Goal: Transaction & Acquisition: Book appointment/travel/reservation

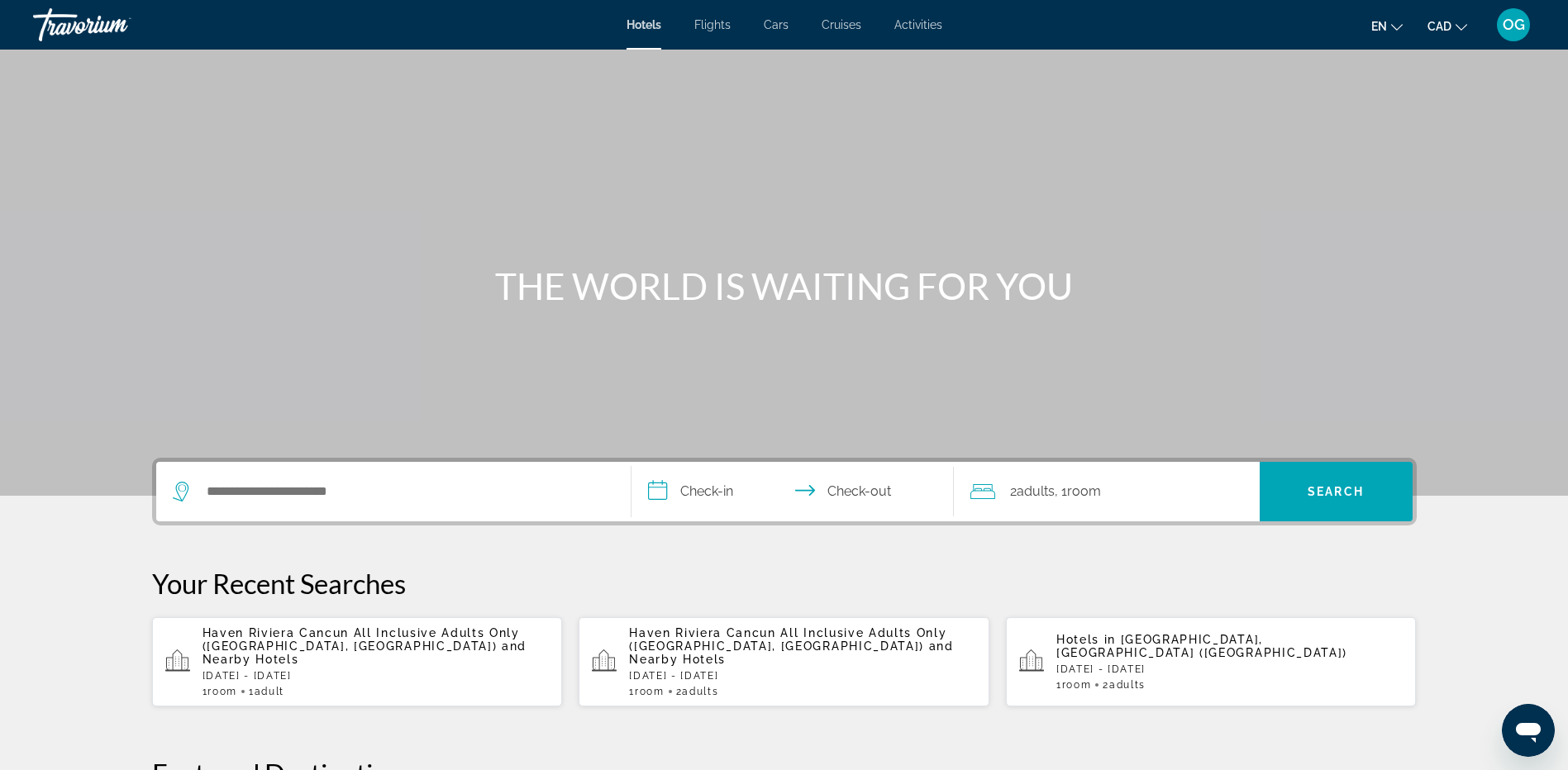
click at [1520, 32] on span "OG" at bounding box center [1514, 25] width 22 height 17
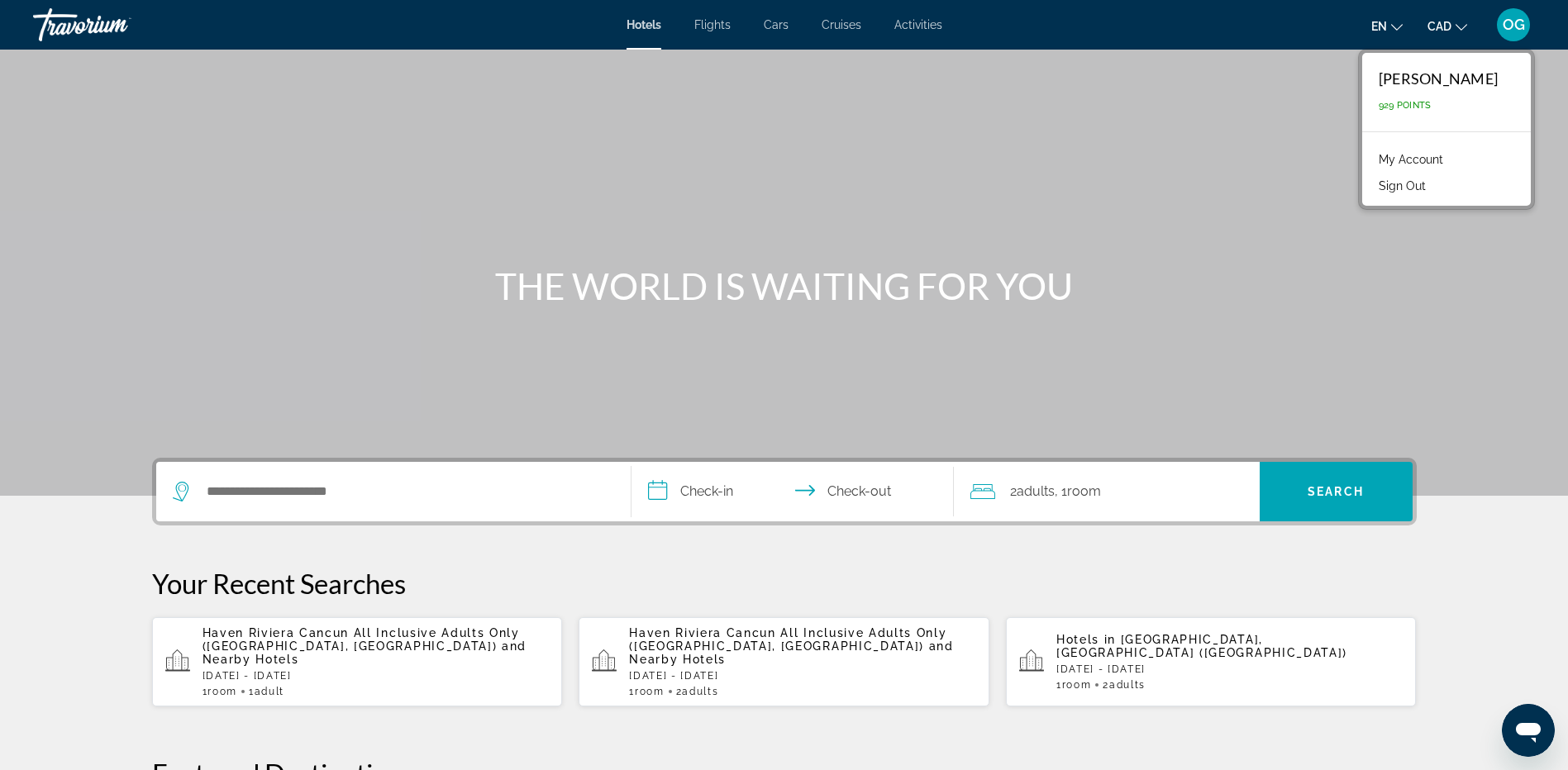
click at [1443, 157] on link "My Account" at bounding box center [1411, 159] width 81 height 21
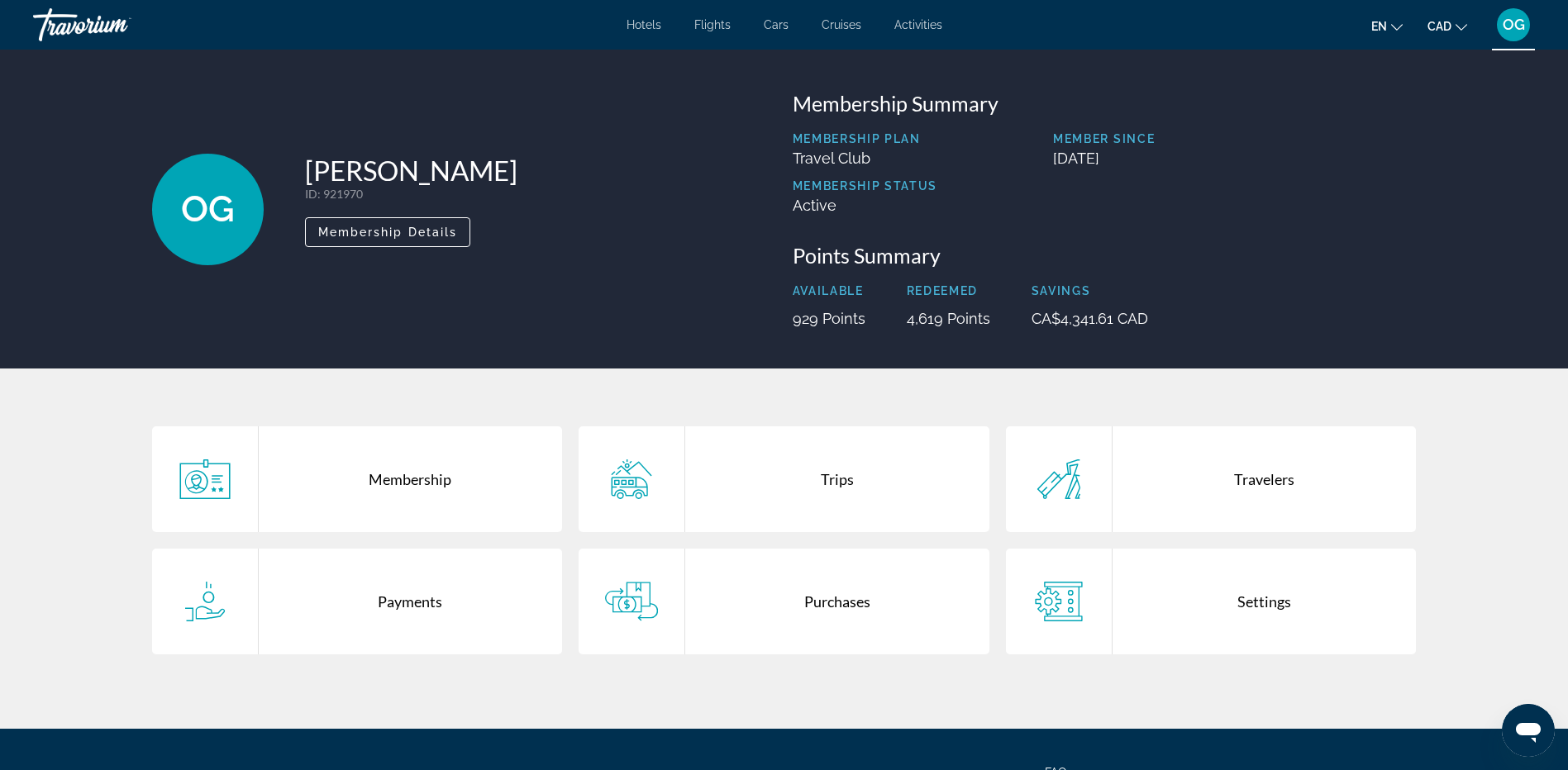
click at [846, 601] on div "Purchases" at bounding box center [837, 601] width 304 height 106
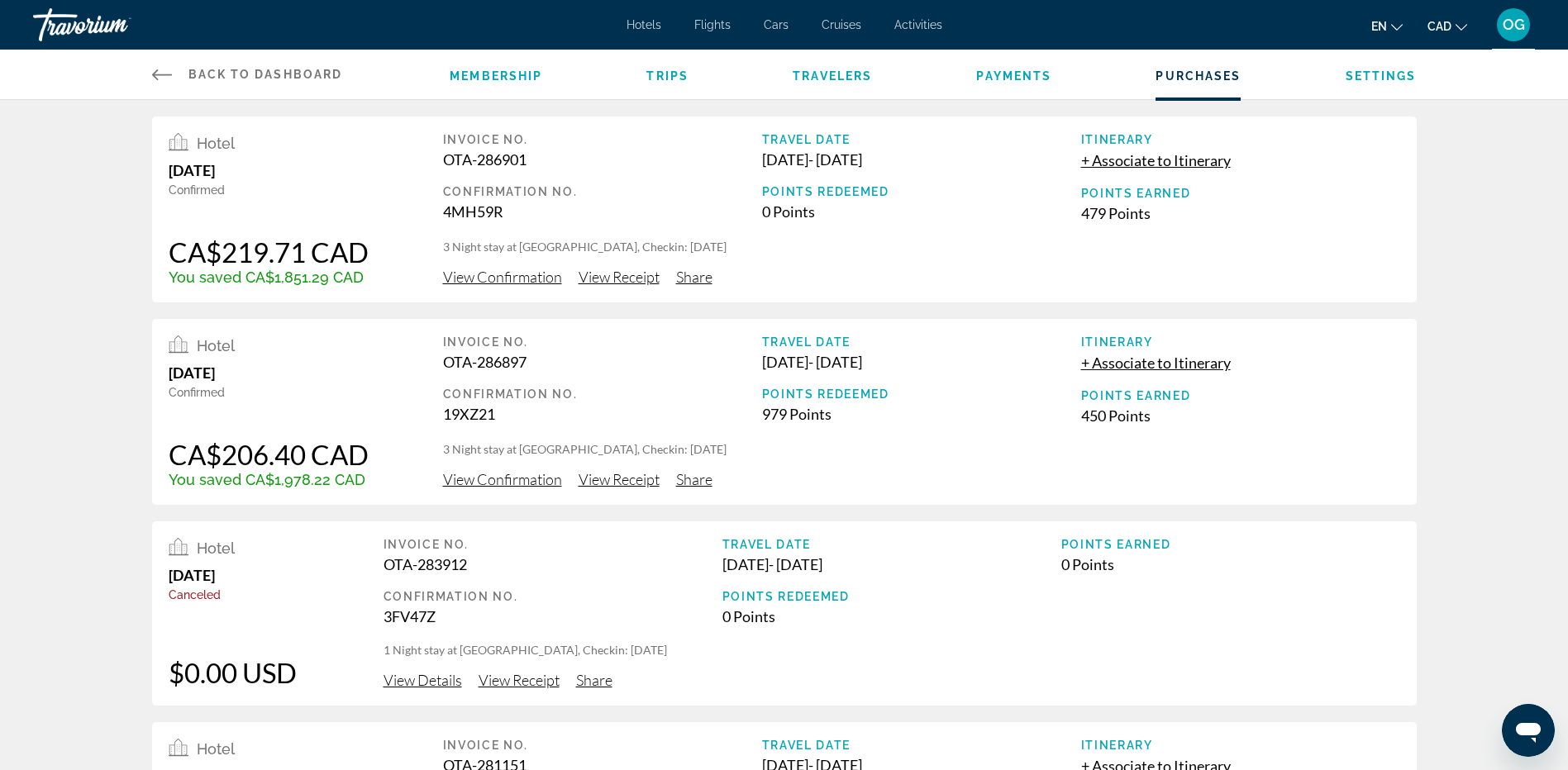
click at [636, 280] on span "View Receipt" at bounding box center [618, 276] width 81 height 18
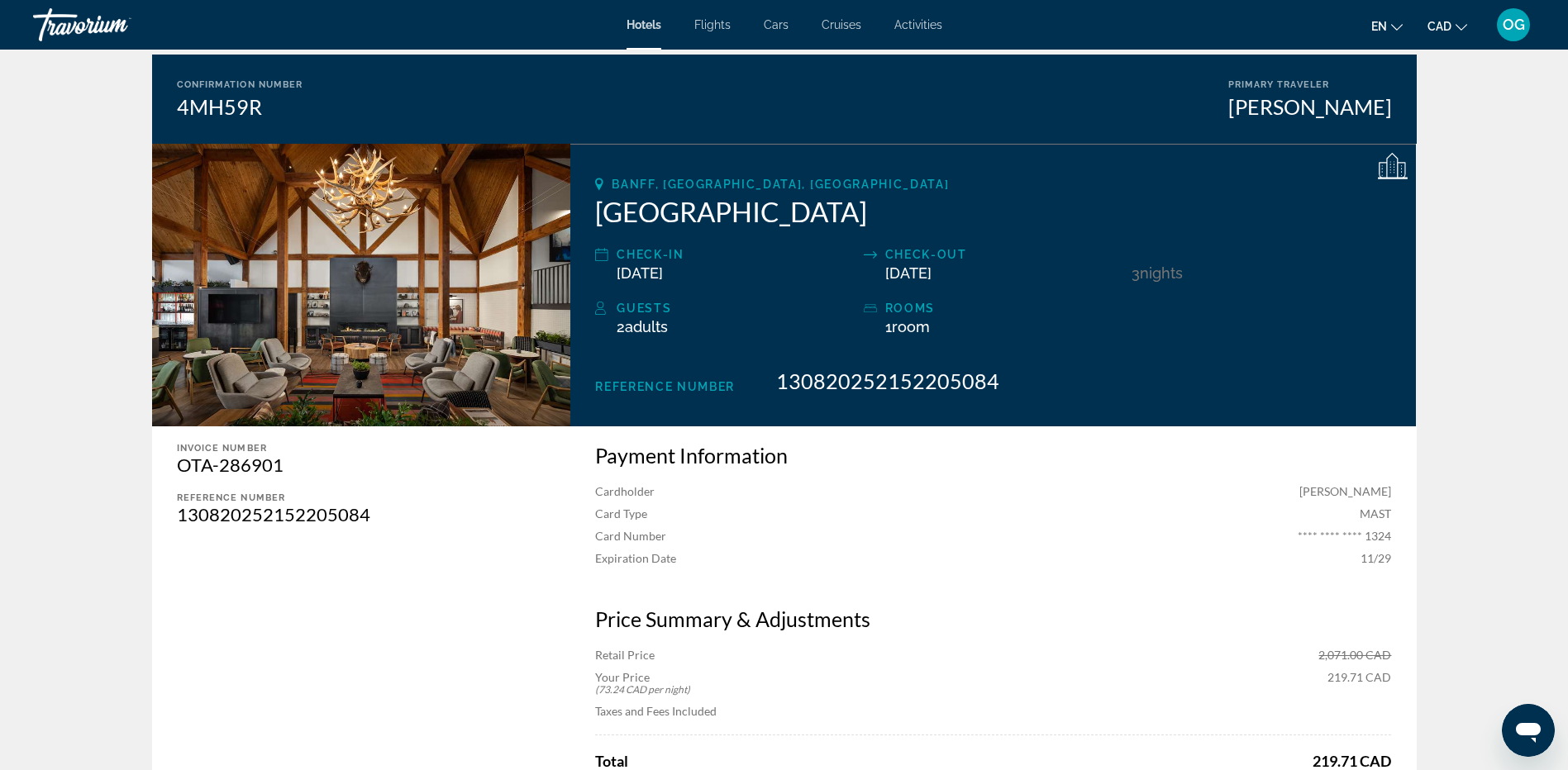
scroll to position [165, 0]
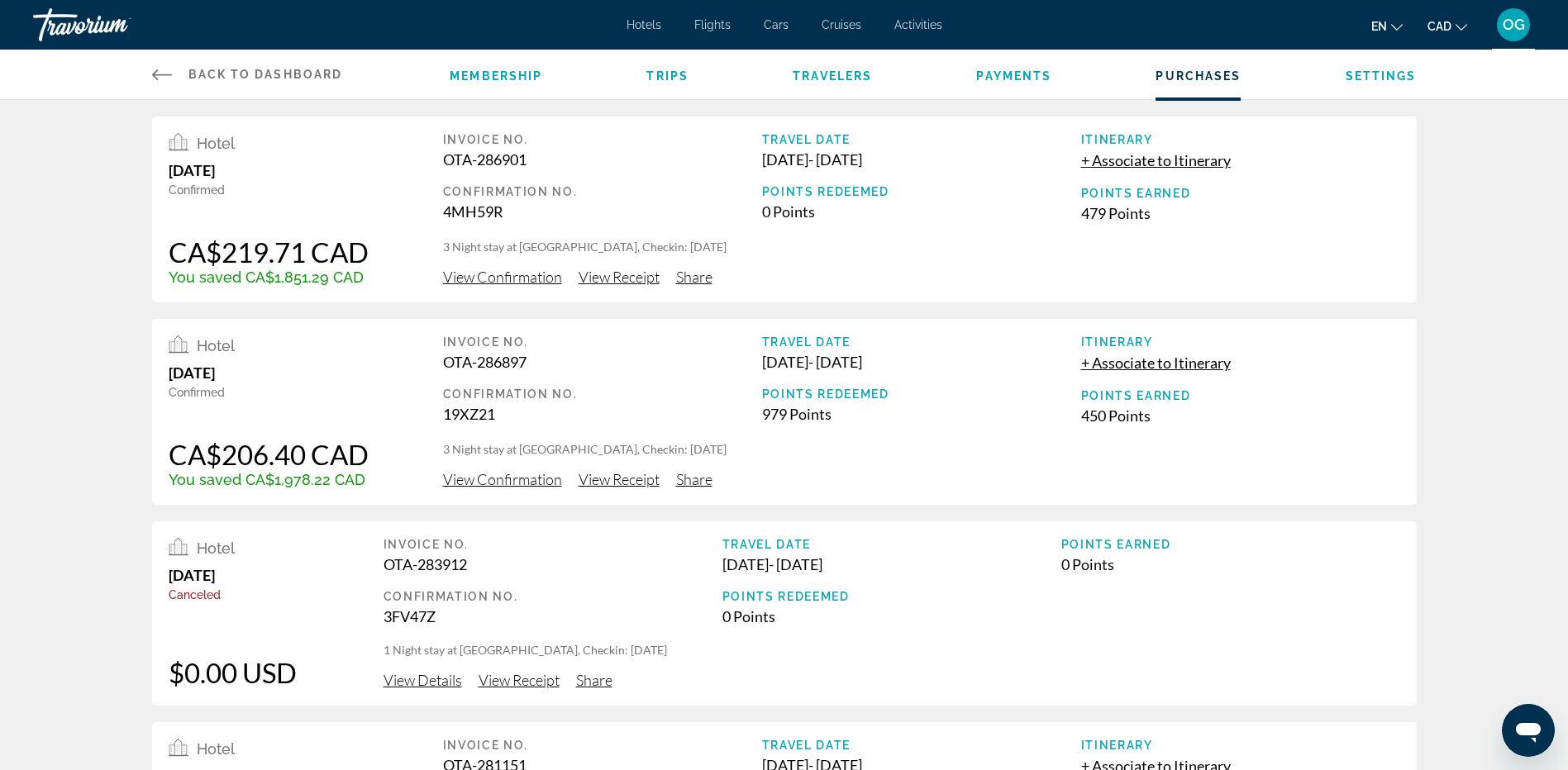
click at [79, 27] on div "Travorium" at bounding box center [115, 25] width 165 height 43
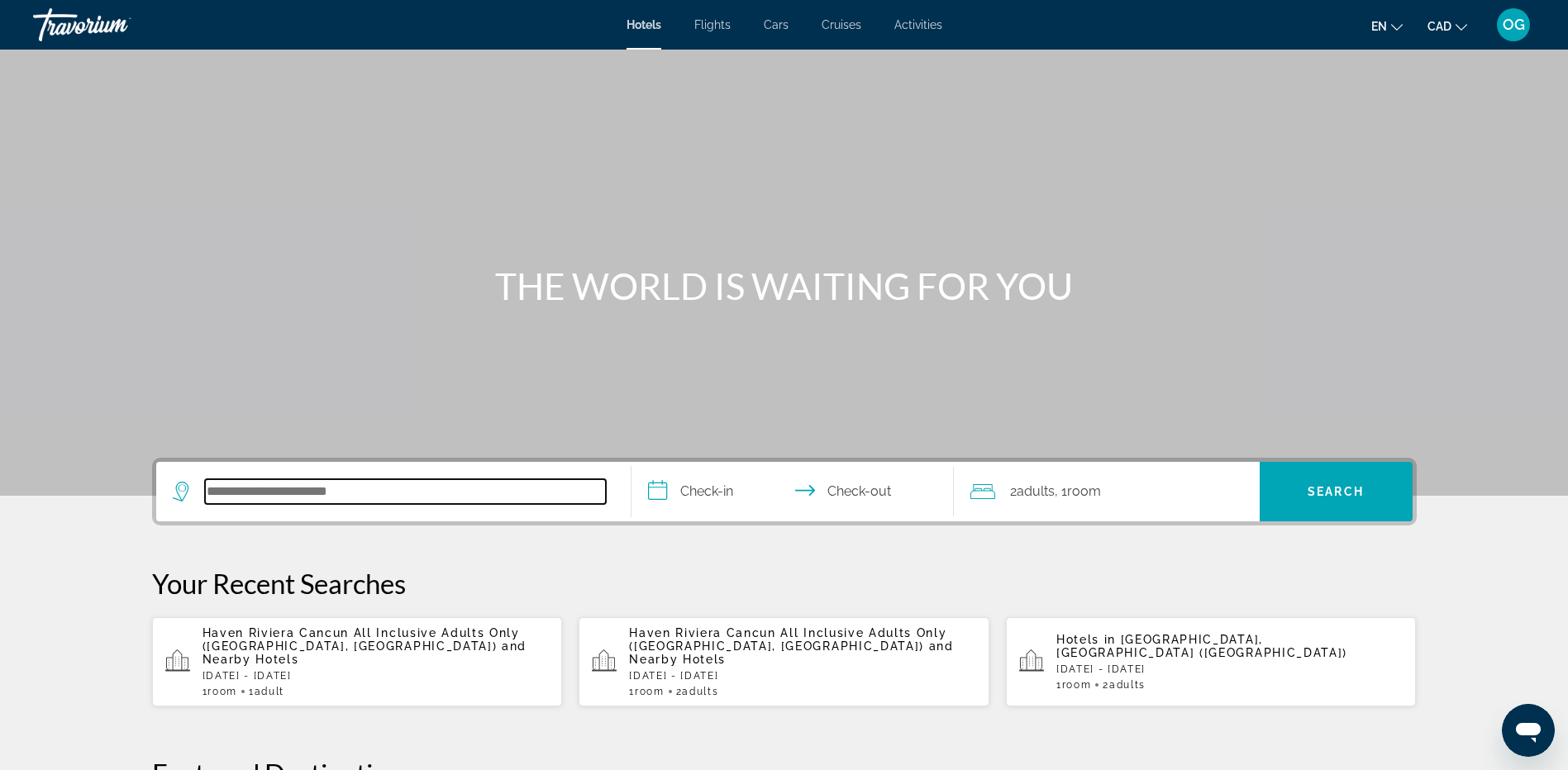
click at [410, 490] on input "Search hotel destination" at bounding box center [405, 492] width 401 height 25
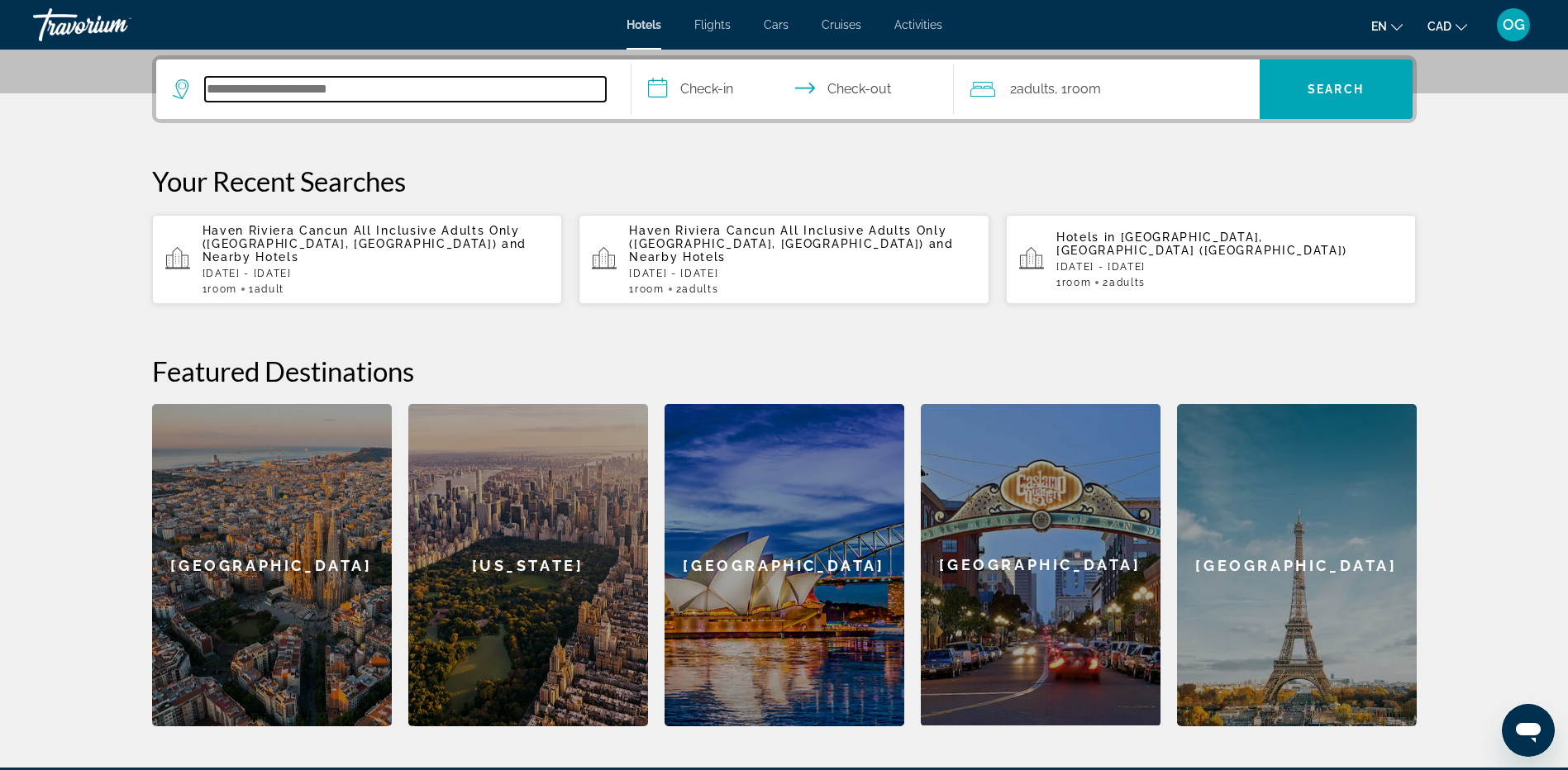
scroll to position [404, 0]
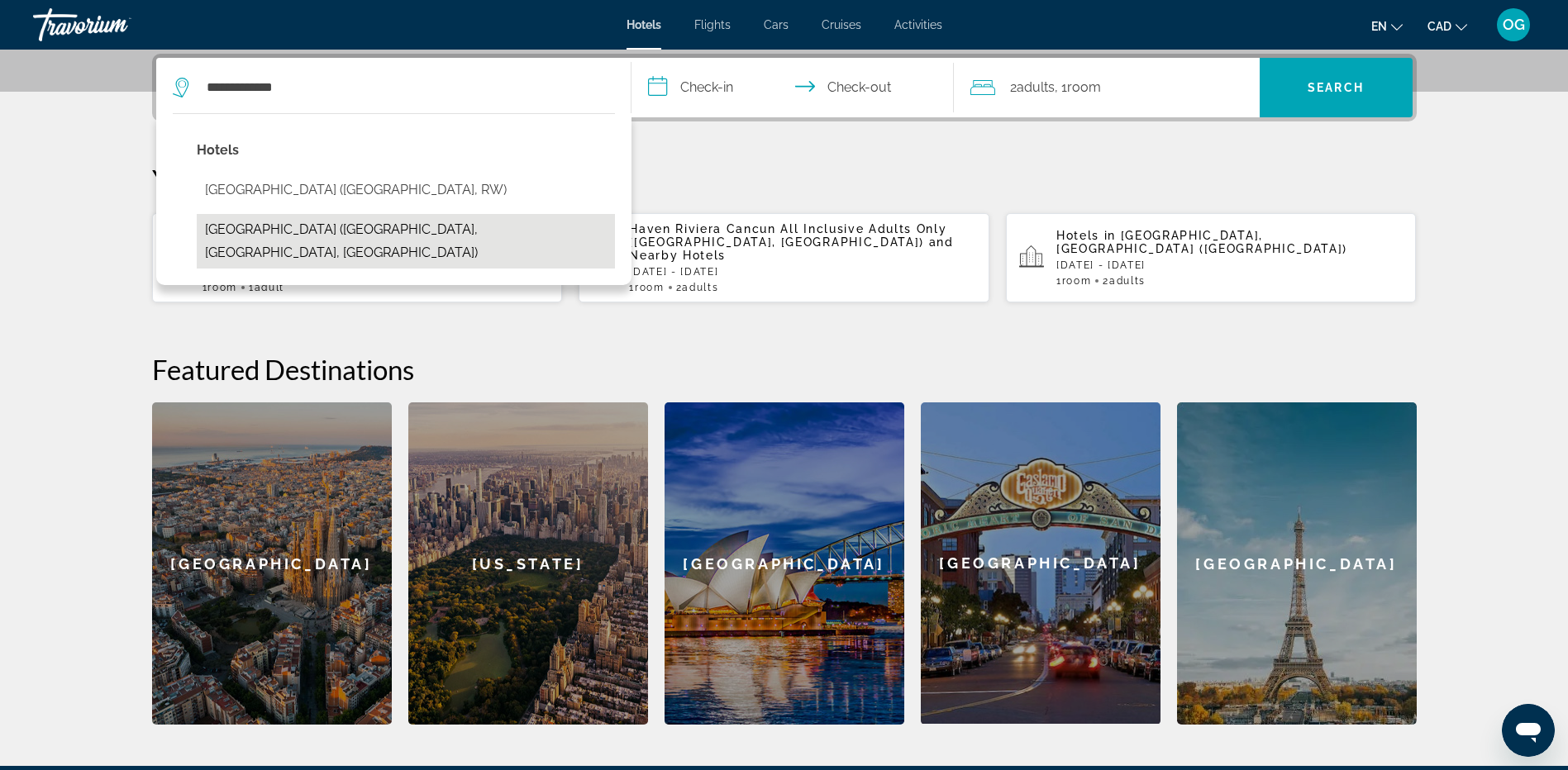
click at [322, 235] on button "Buffalo Mountain Lodge (Banff, AB, CA)" at bounding box center [405, 241] width 418 height 54
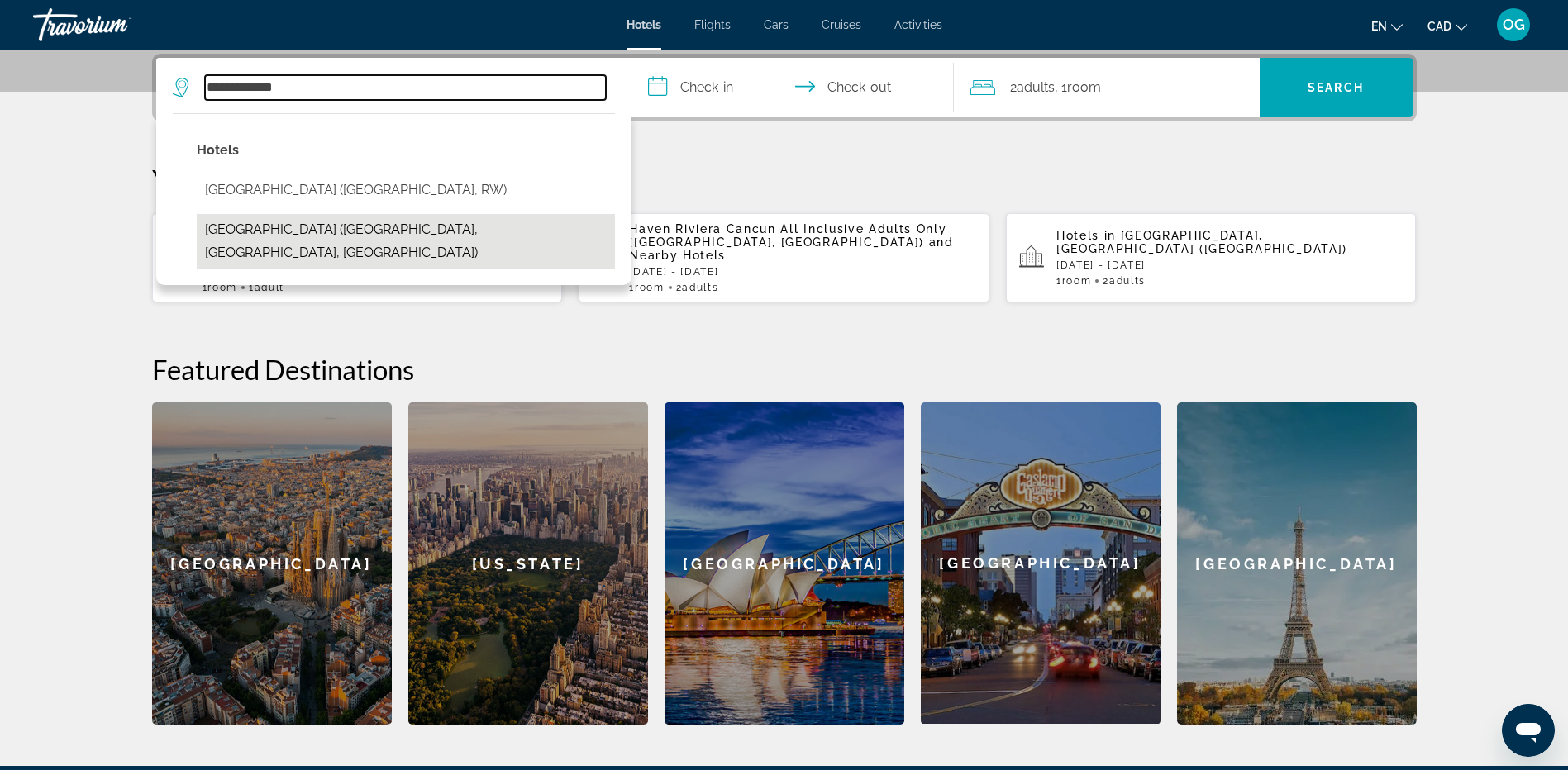
type input "**********"
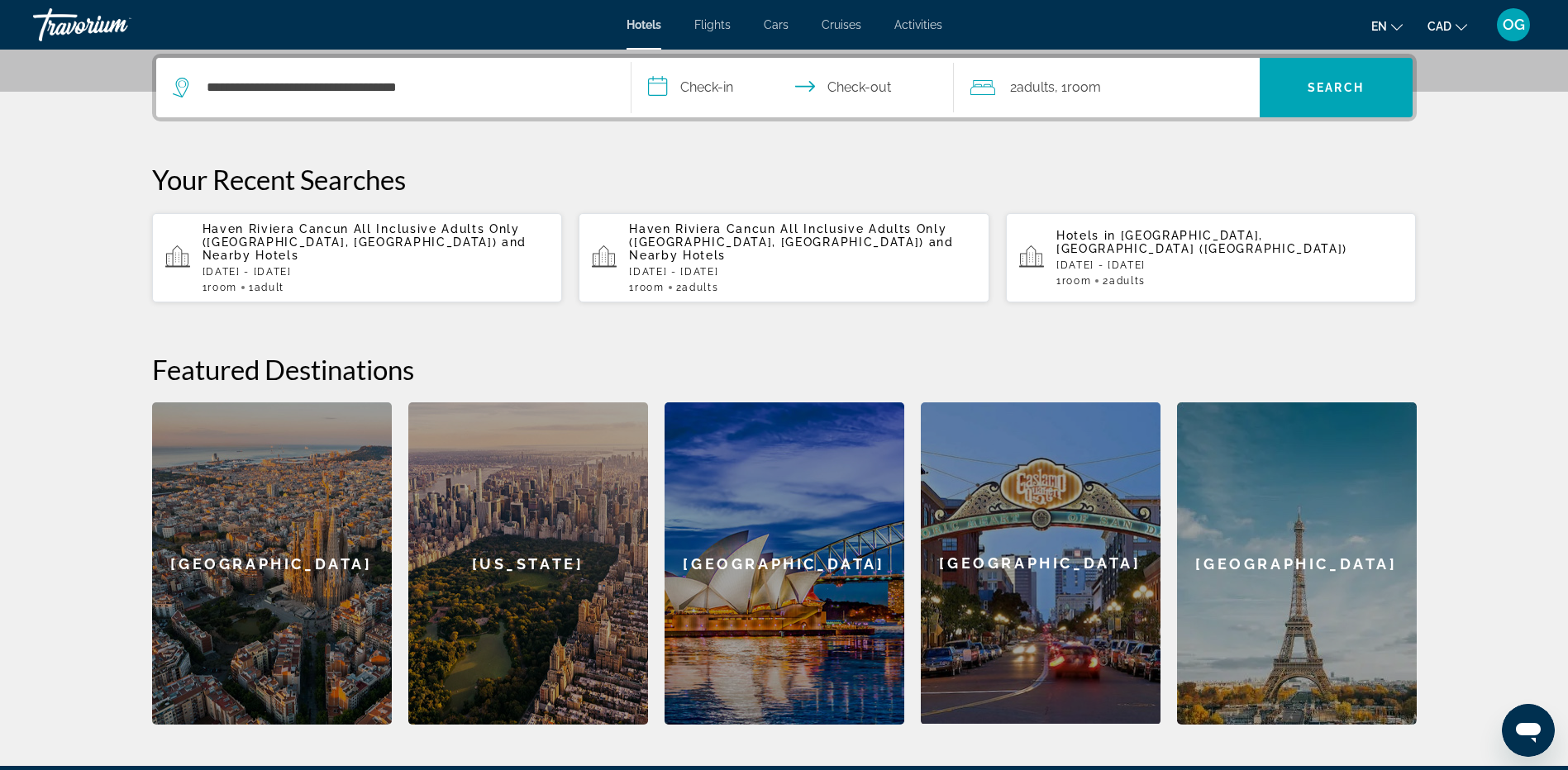
click at [712, 92] on input "**********" at bounding box center [796, 90] width 329 height 65
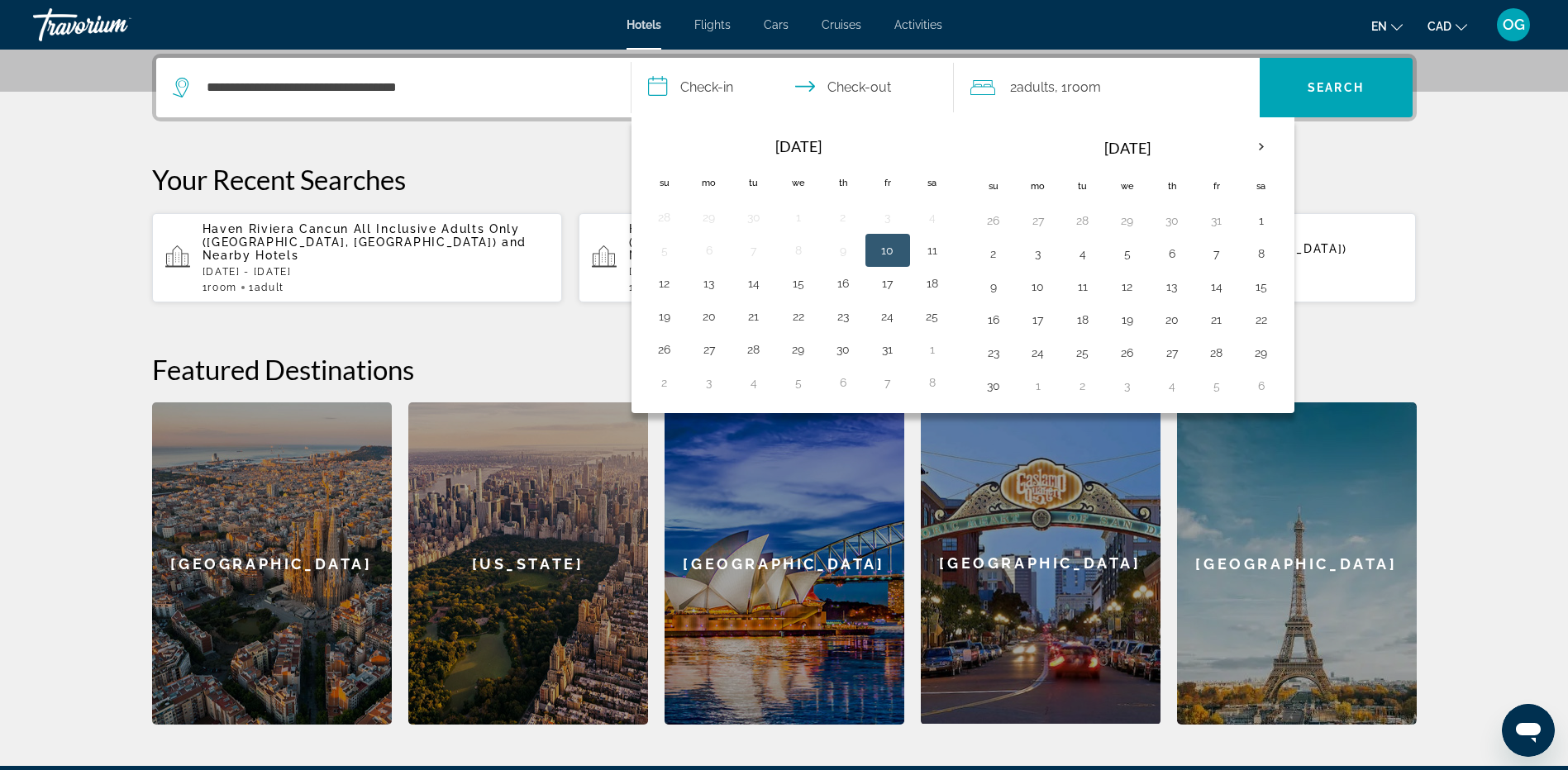
click at [895, 247] on button "10" at bounding box center [887, 250] width 27 height 23
click at [718, 287] on button "13" at bounding box center [709, 283] width 27 height 23
type input "**********"
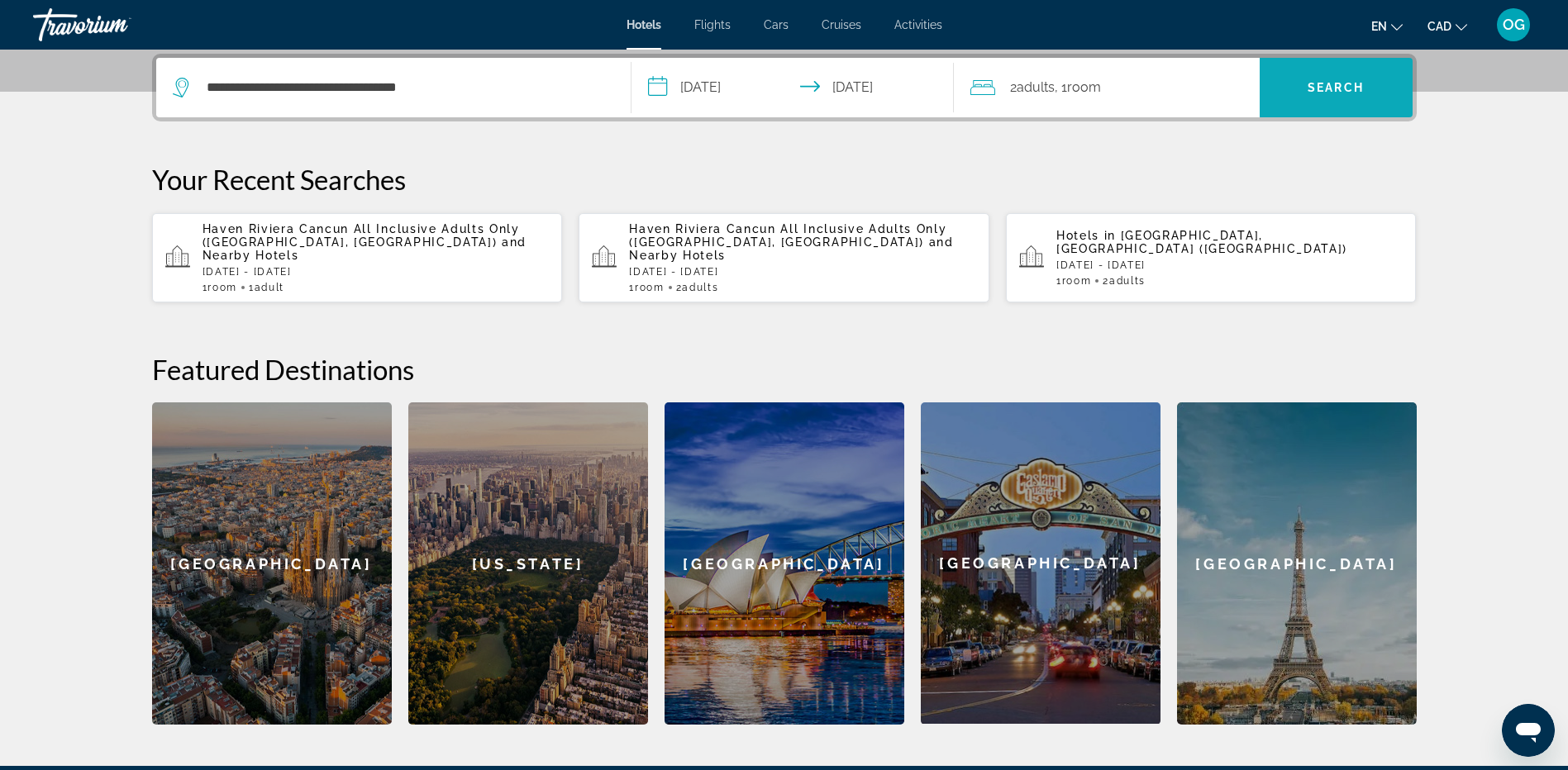
click at [1346, 101] on span "Search" at bounding box center [1336, 87] width 153 height 40
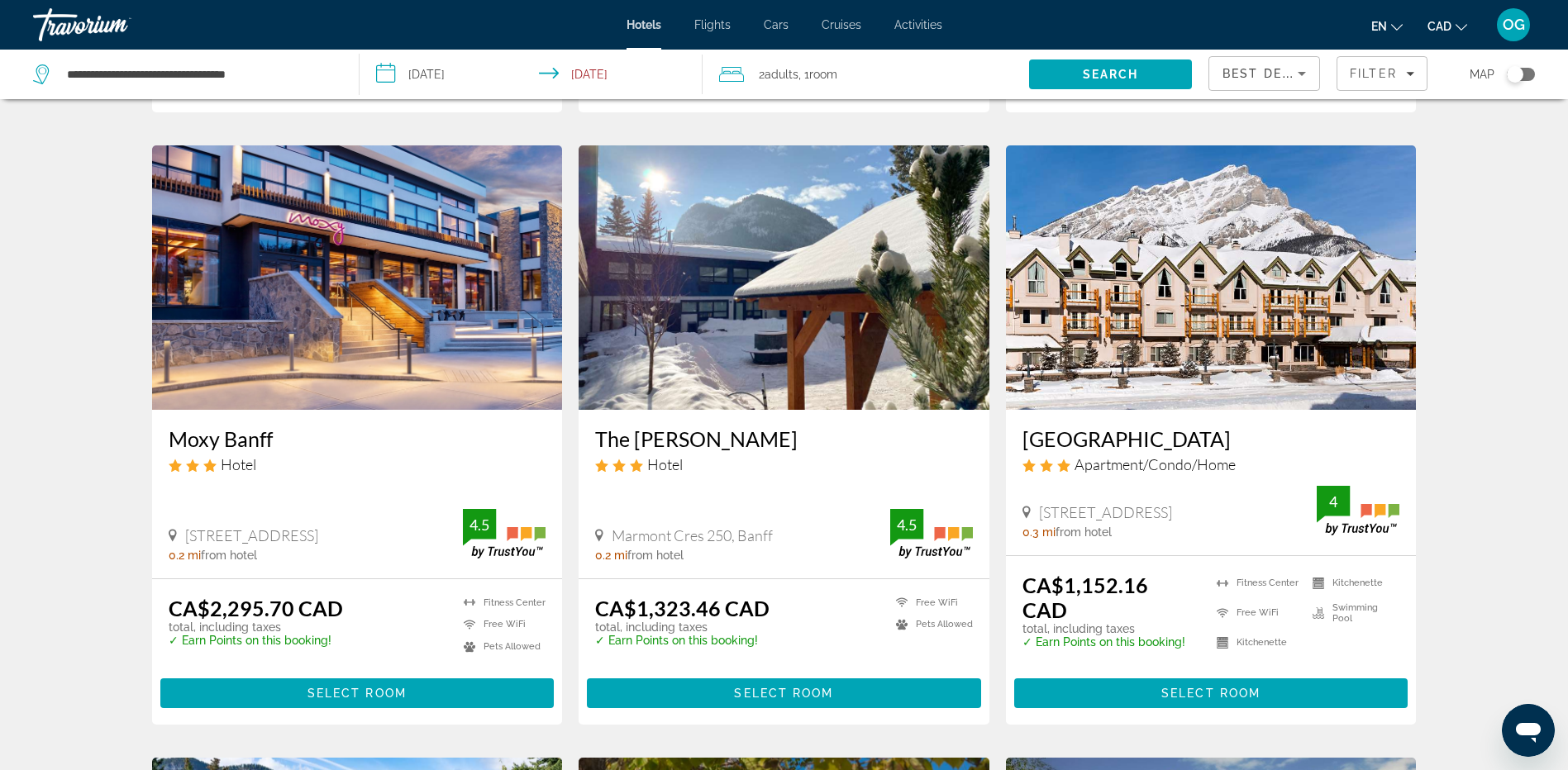
scroll to position [578, 0]
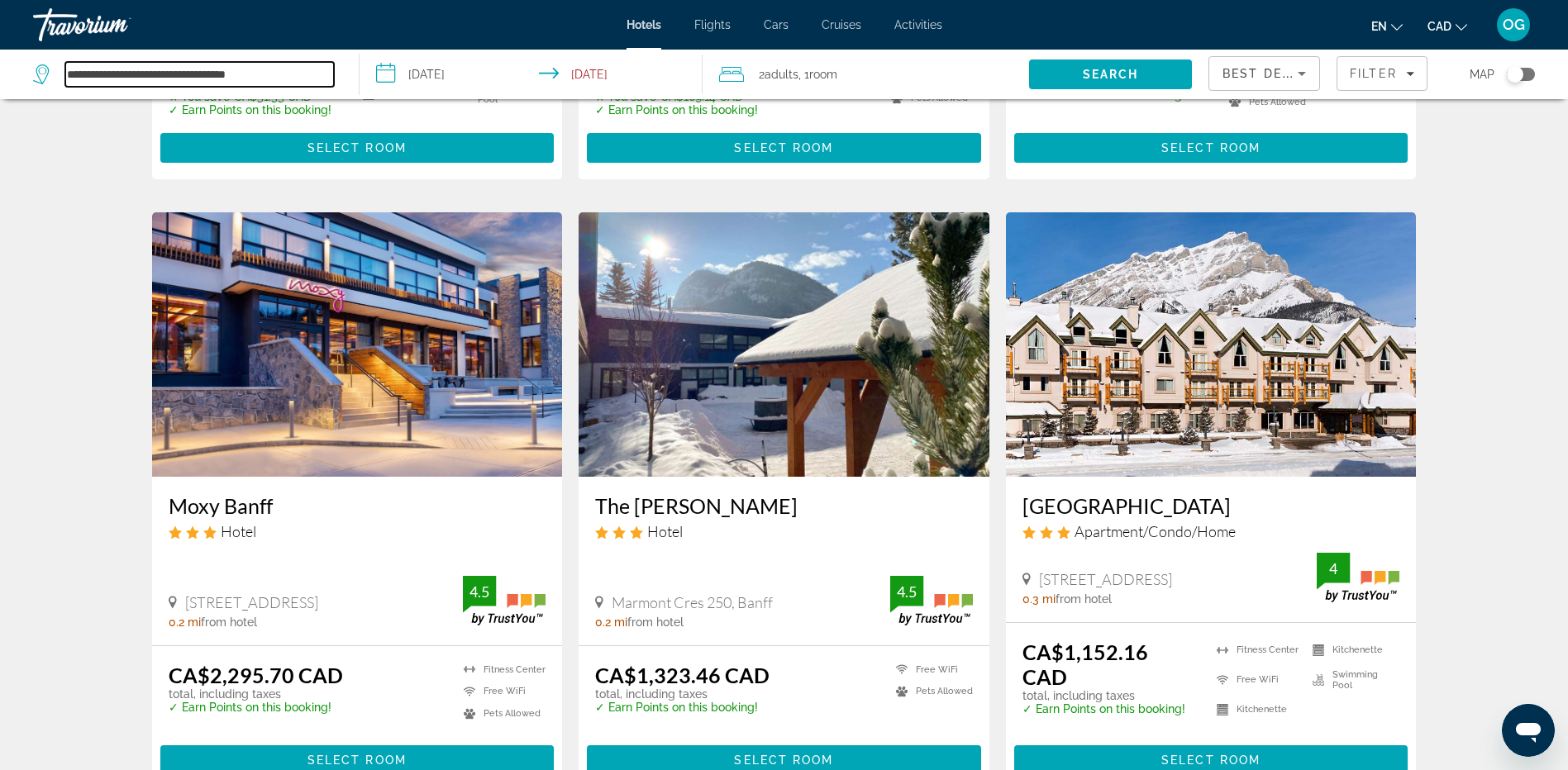
click at [297, 62] on input "**********" at bounding box center [200, 75] width 268 height 25
type input "*"
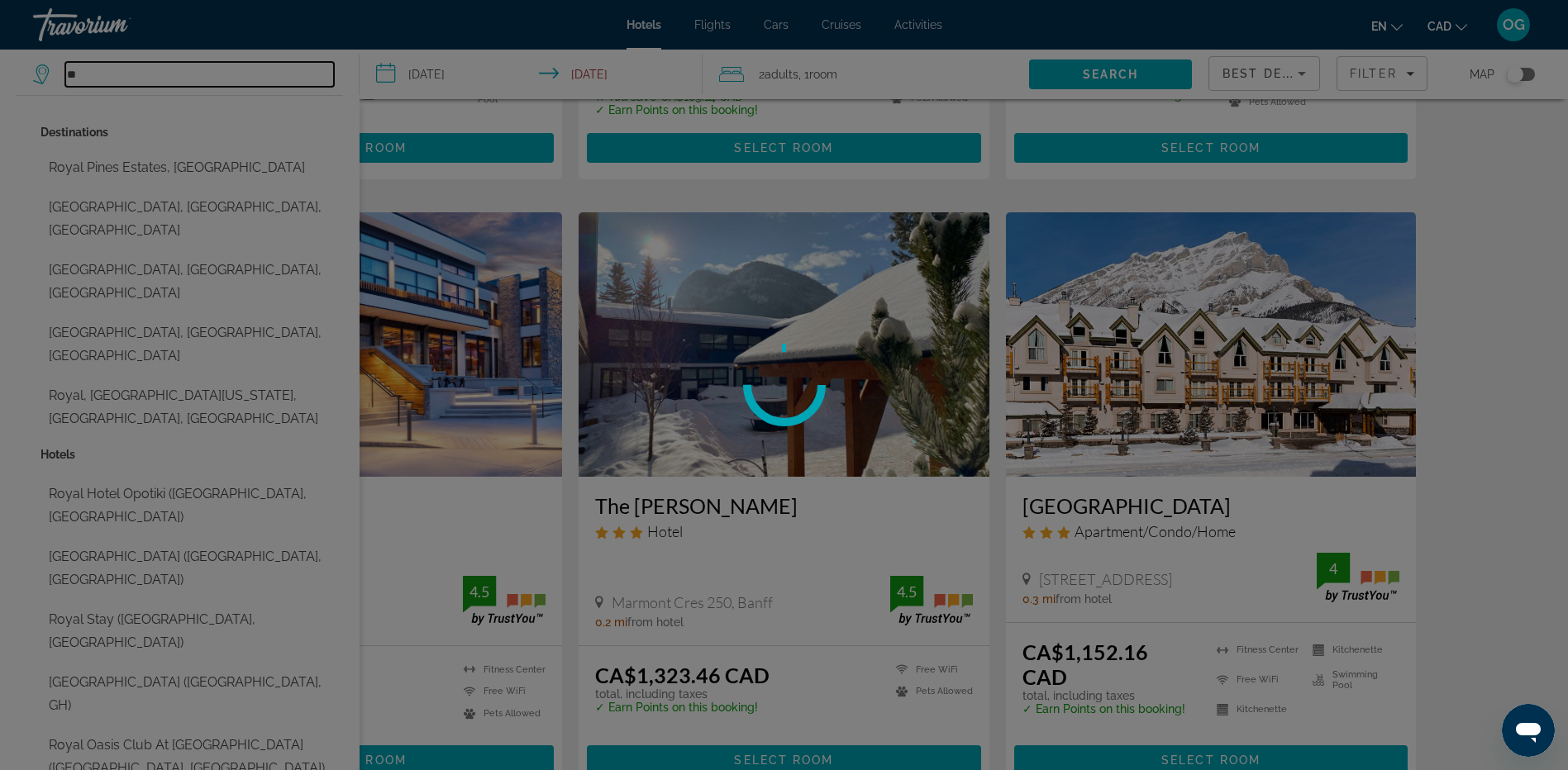
type input "*"
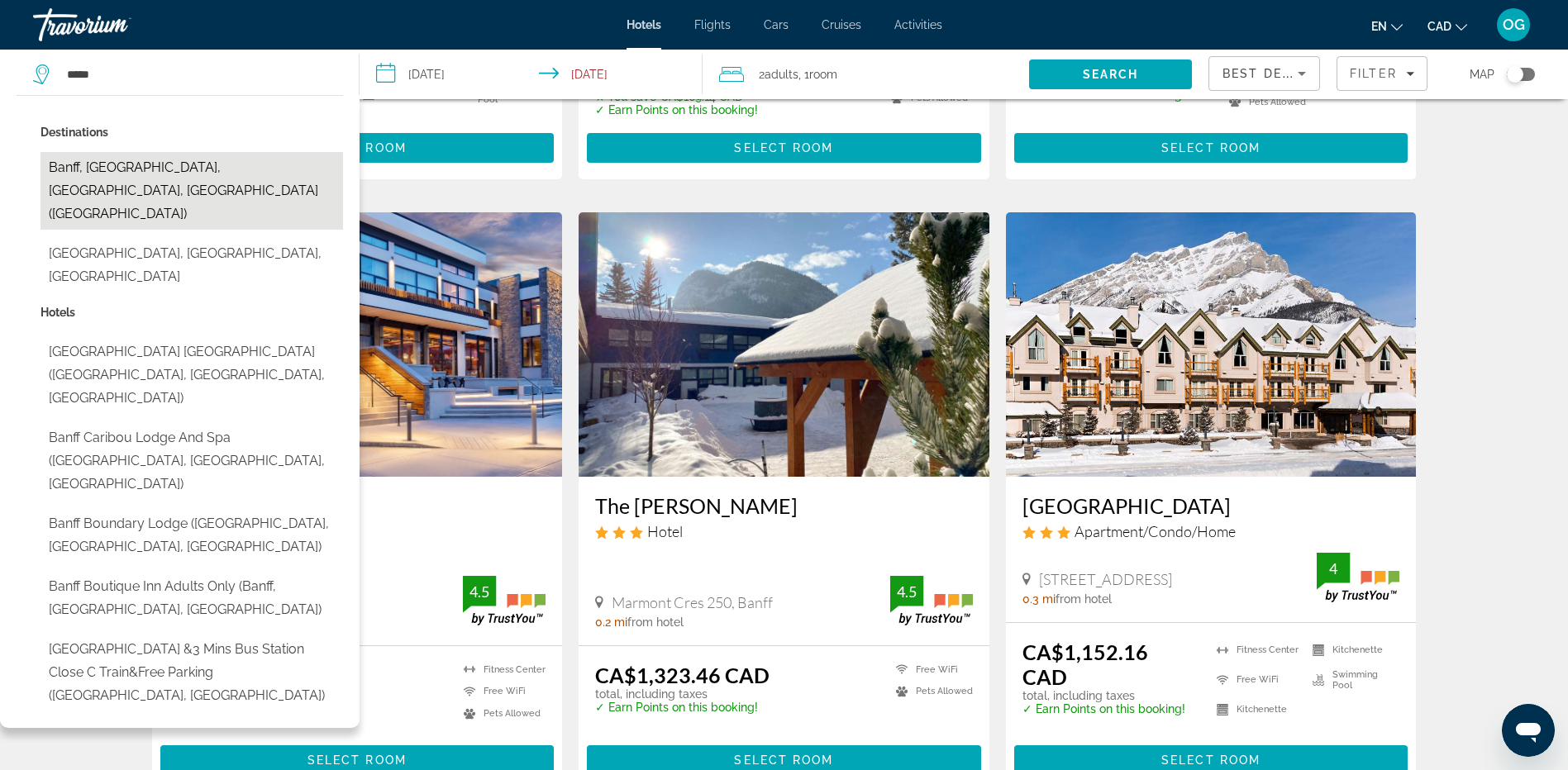
click at [224, 174] on button "Banff, [GEOGRAPHIC_DATA], [GEOGRAPHIC_DATA], [GEOGRAPHIC_DATA] ([GEOGRAPHIC_DAT…" at bounding box center [192, 190] width 303 height 77
type input "**********"
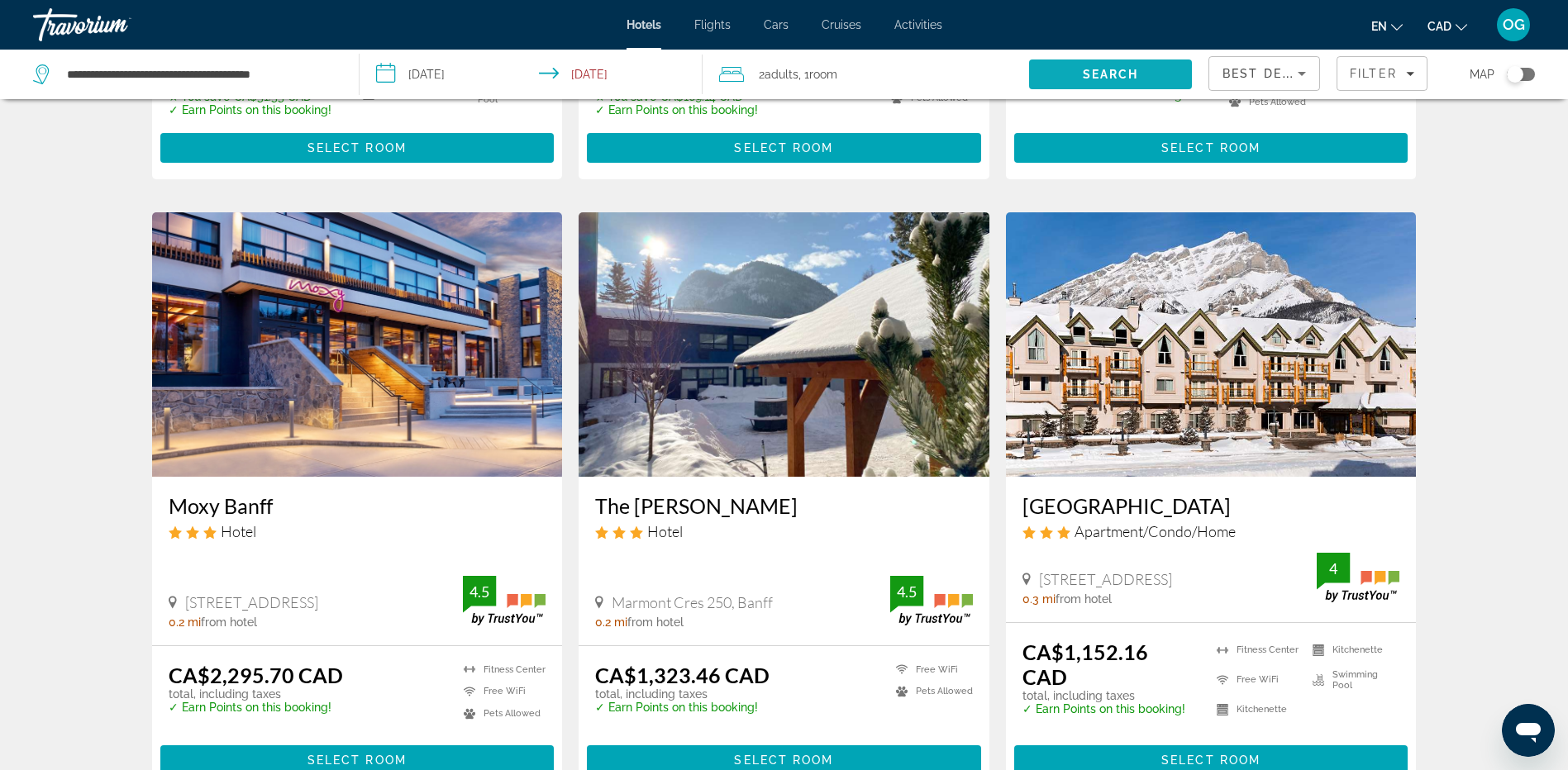
click at [1109, 77] on span "Search" at bounding box center [1110, 74] width 56 height 13
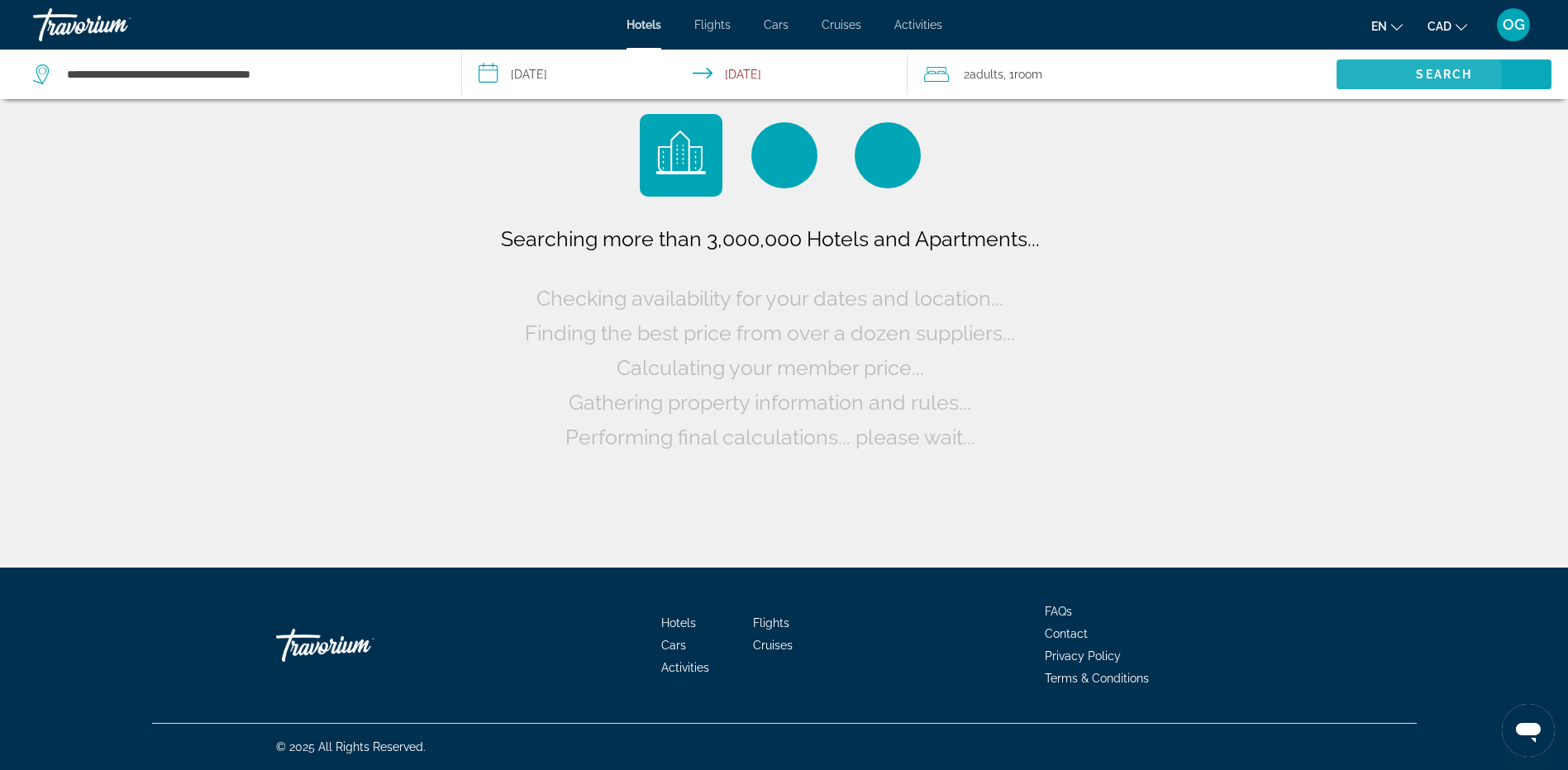
scroll to position [0, 0]
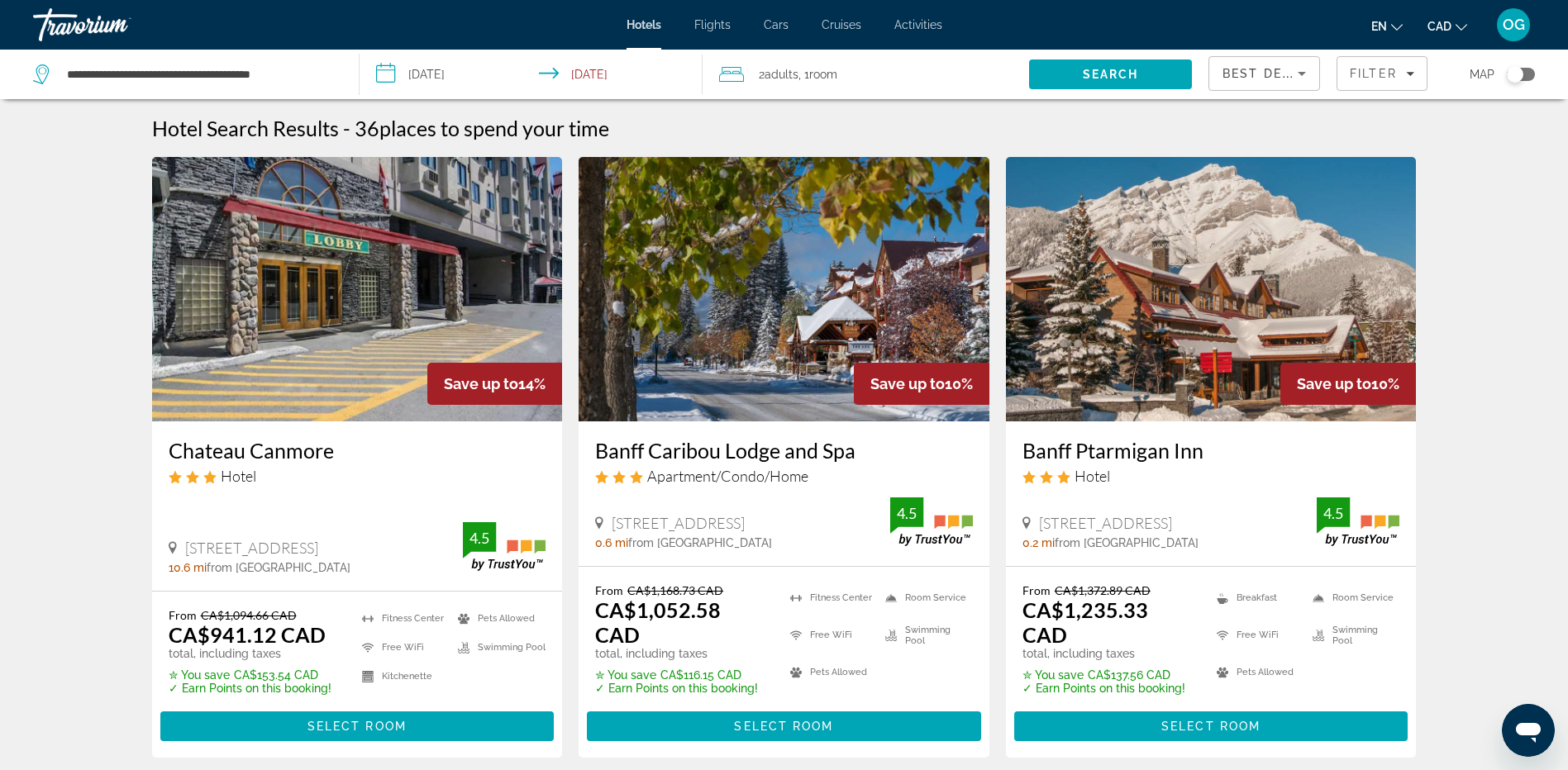
click at [490, 74] on input "**********" at bounding box center [535, 76] width 350 height 54
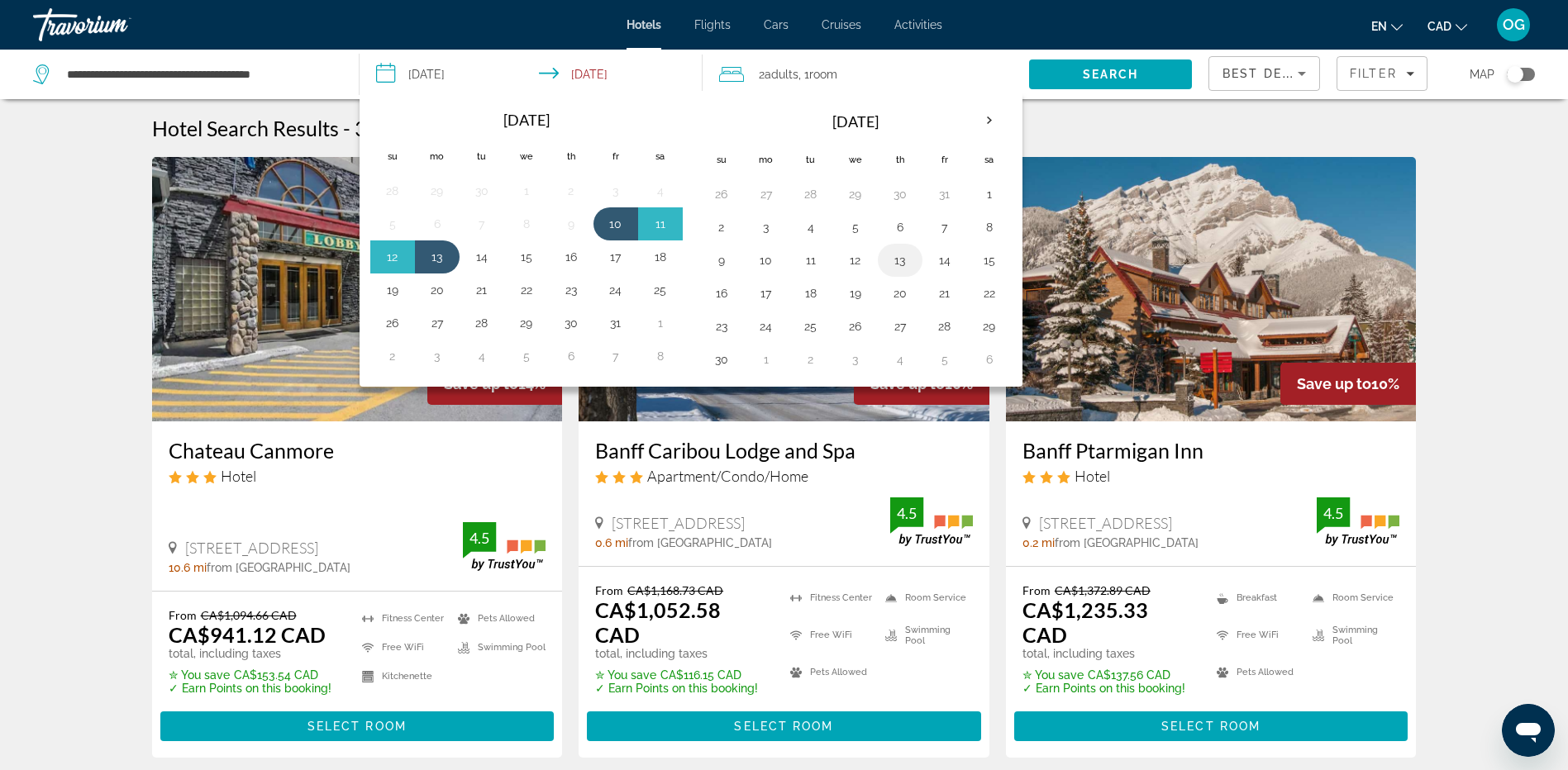
click at [906, 262] on button "13" at bounding box center [900, 260] width 27 height 23
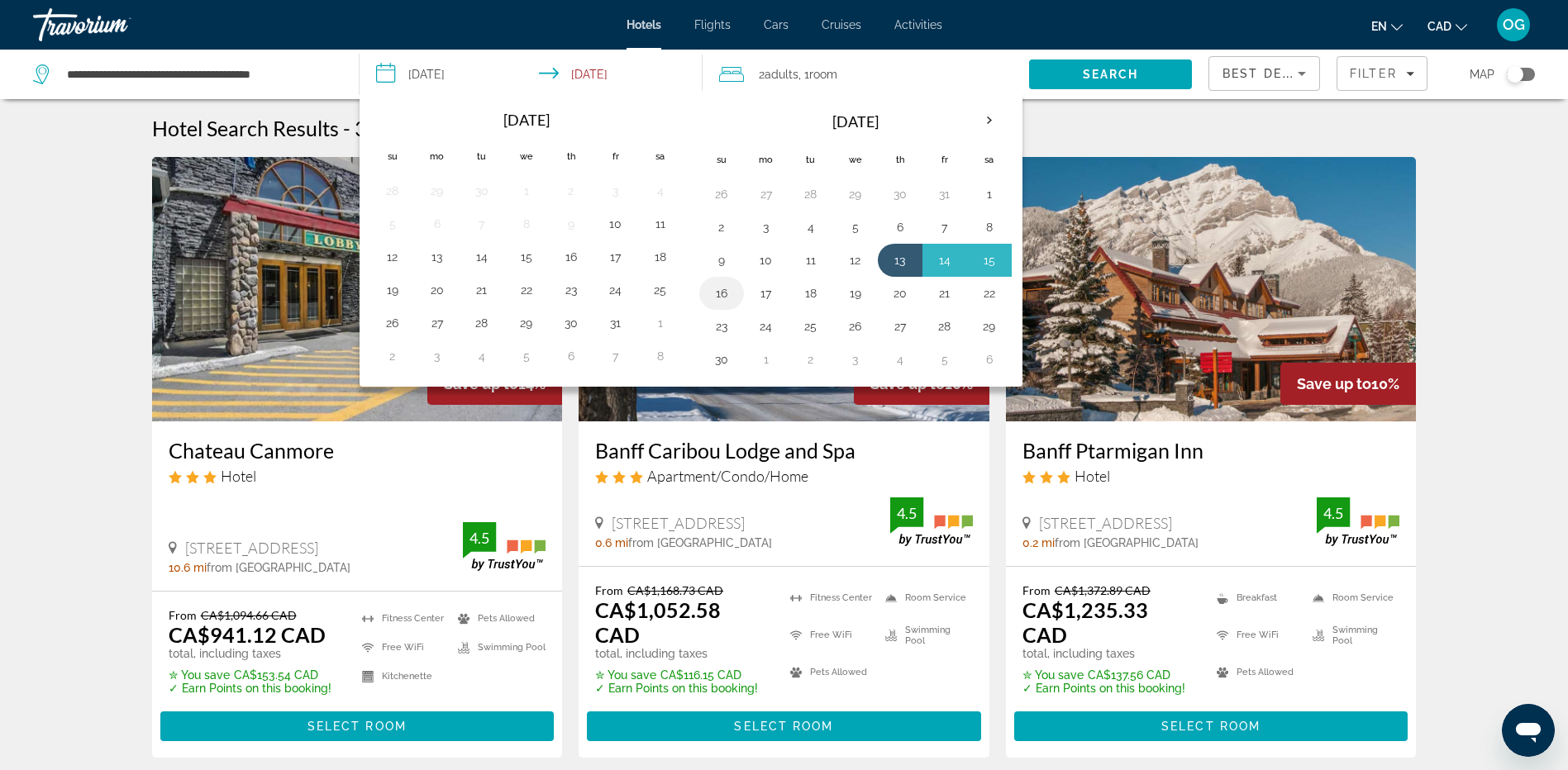
click at [729, 298] on button "16" at bounding box center [721, 293] width 27 height 23
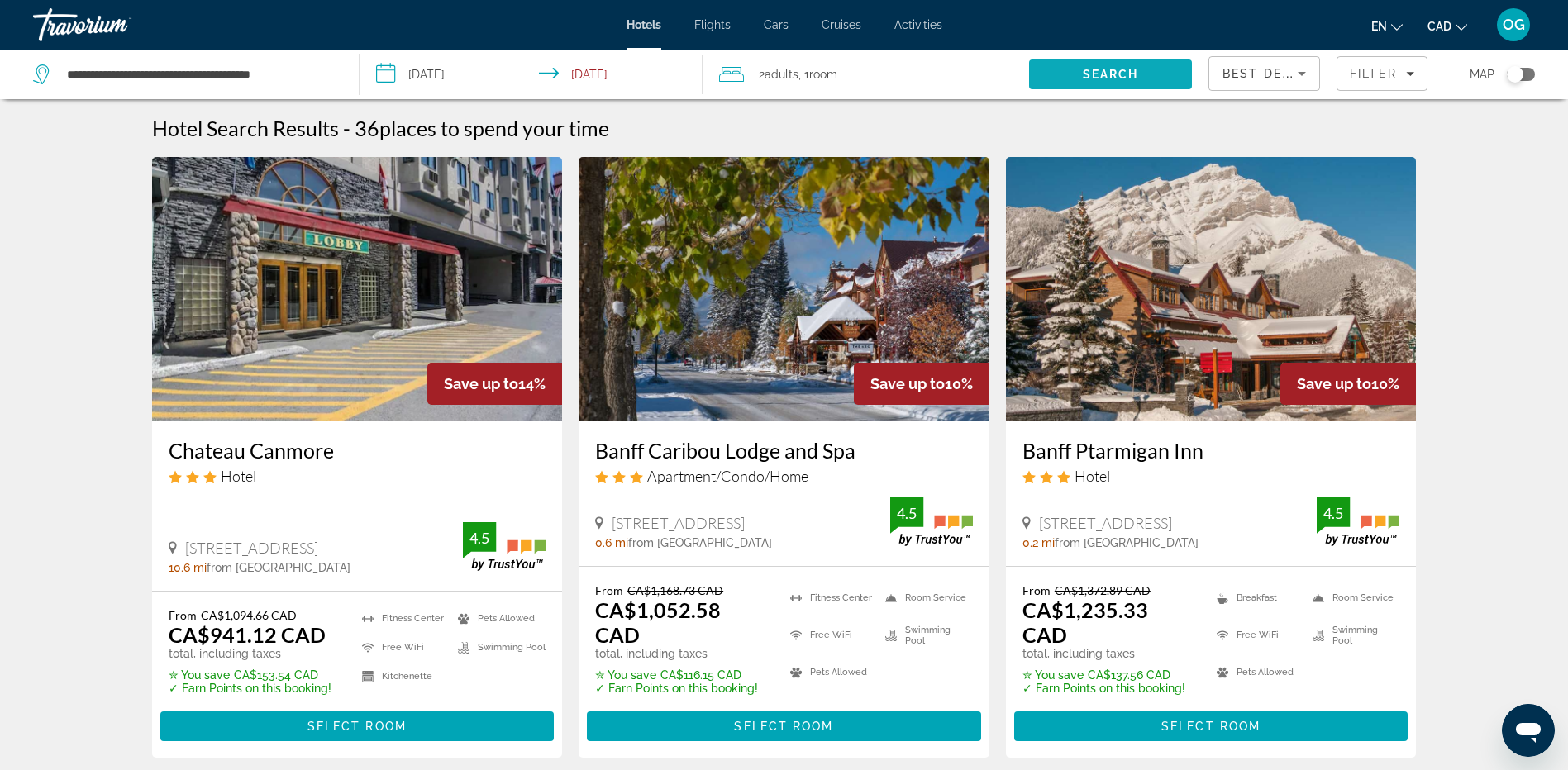
click at [1128, 89] on span "Search" at bounding box center [1110, 74] width 163 height 40
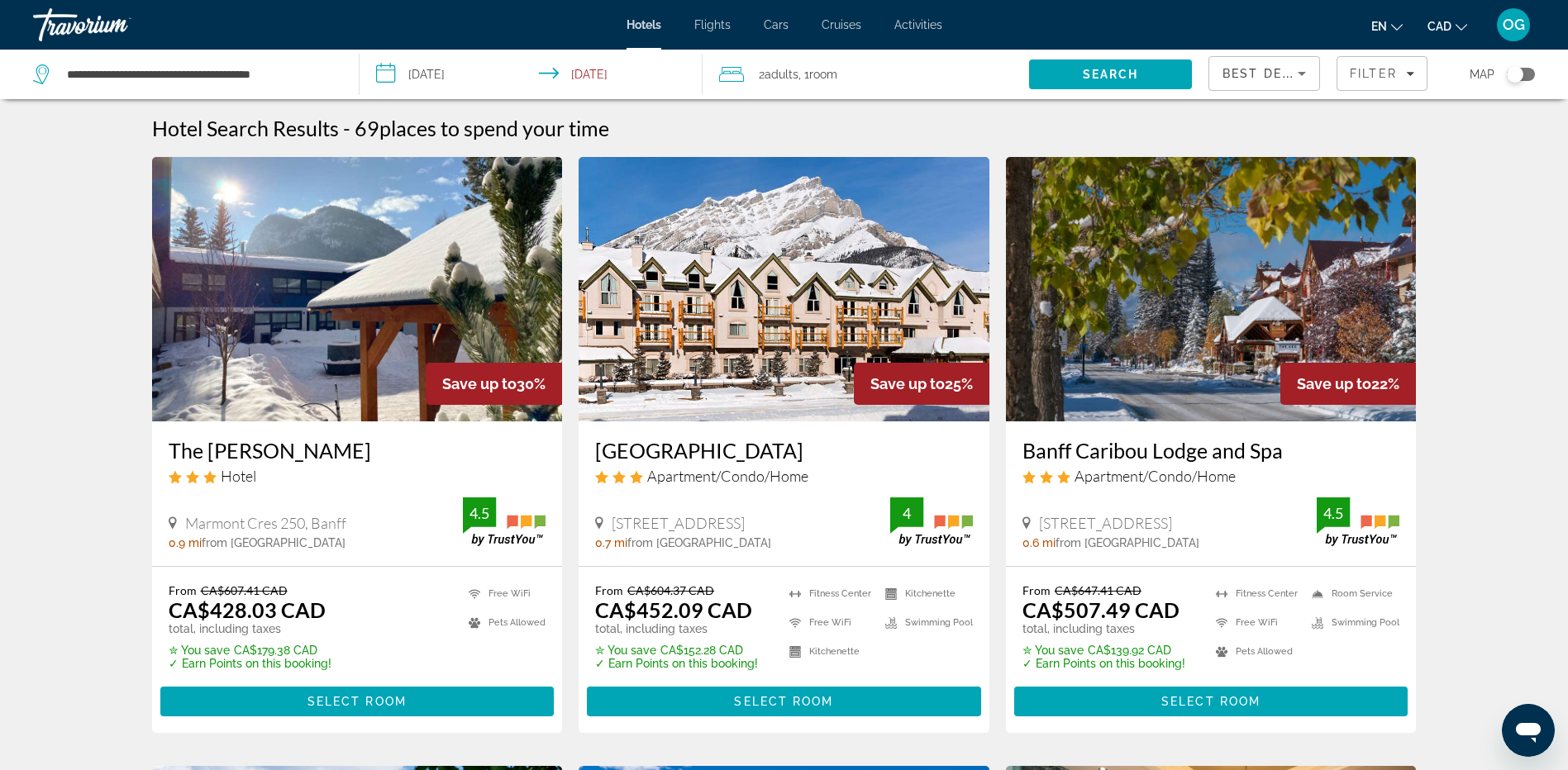
click at [521, 72] on input "**********" at bounding box center [535, 76] width 350 height 54
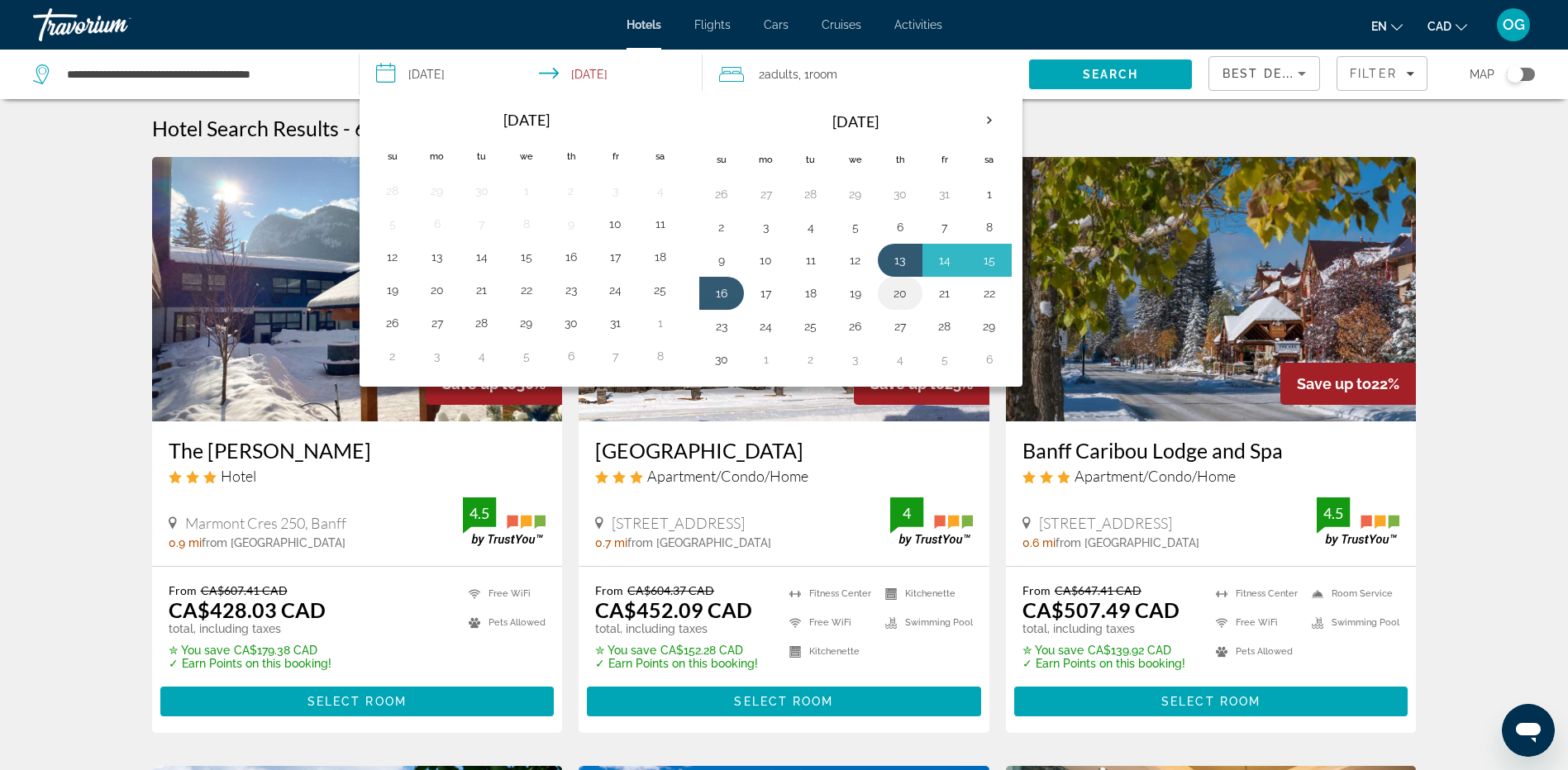
click at [902, 297] on button "20" at bounding box center [900, 293] width 27 height 23
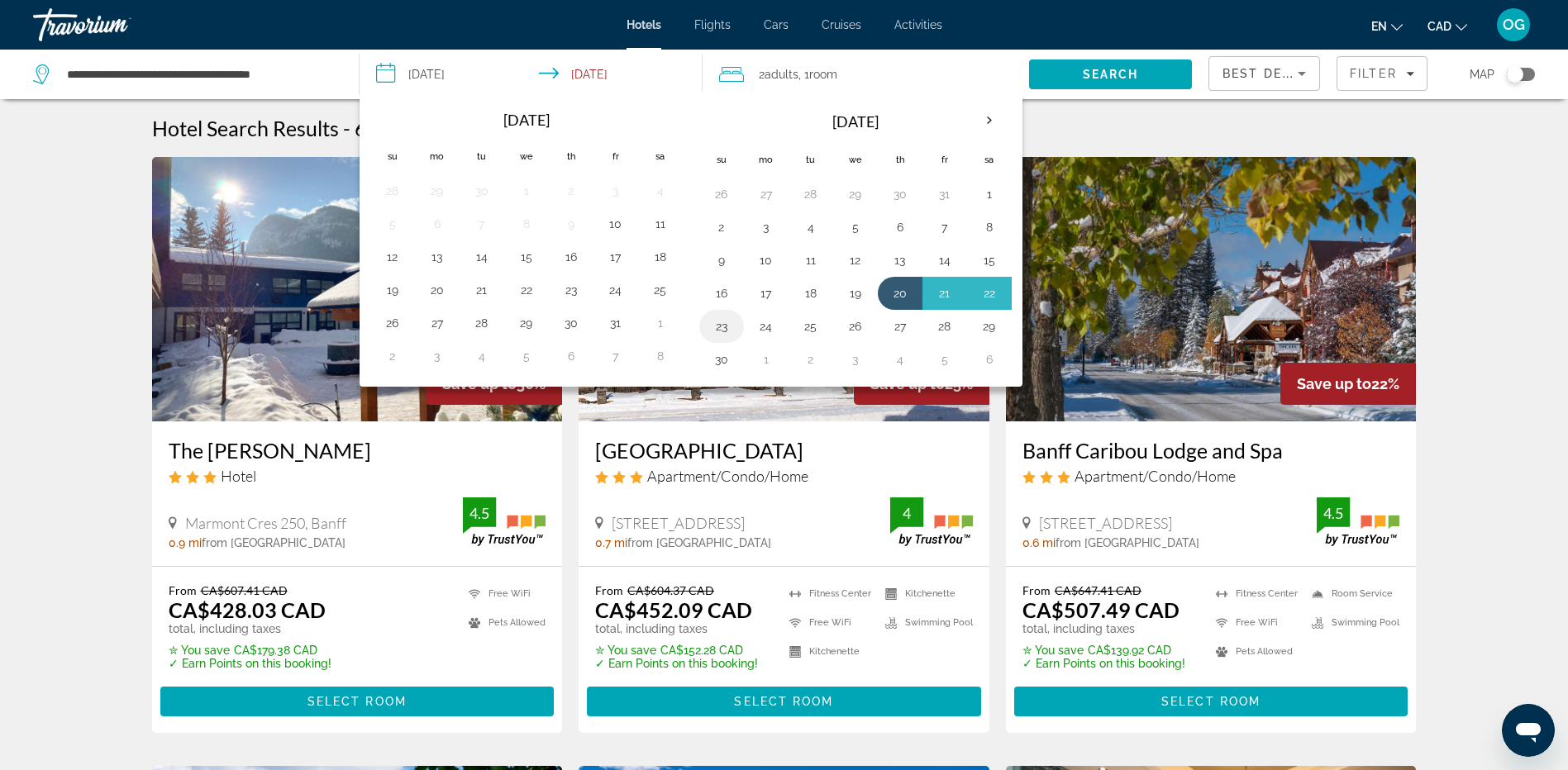
click at [731, 330] on button "23" at bounding box center [721, 327] width 27 height 23
type input "**********"
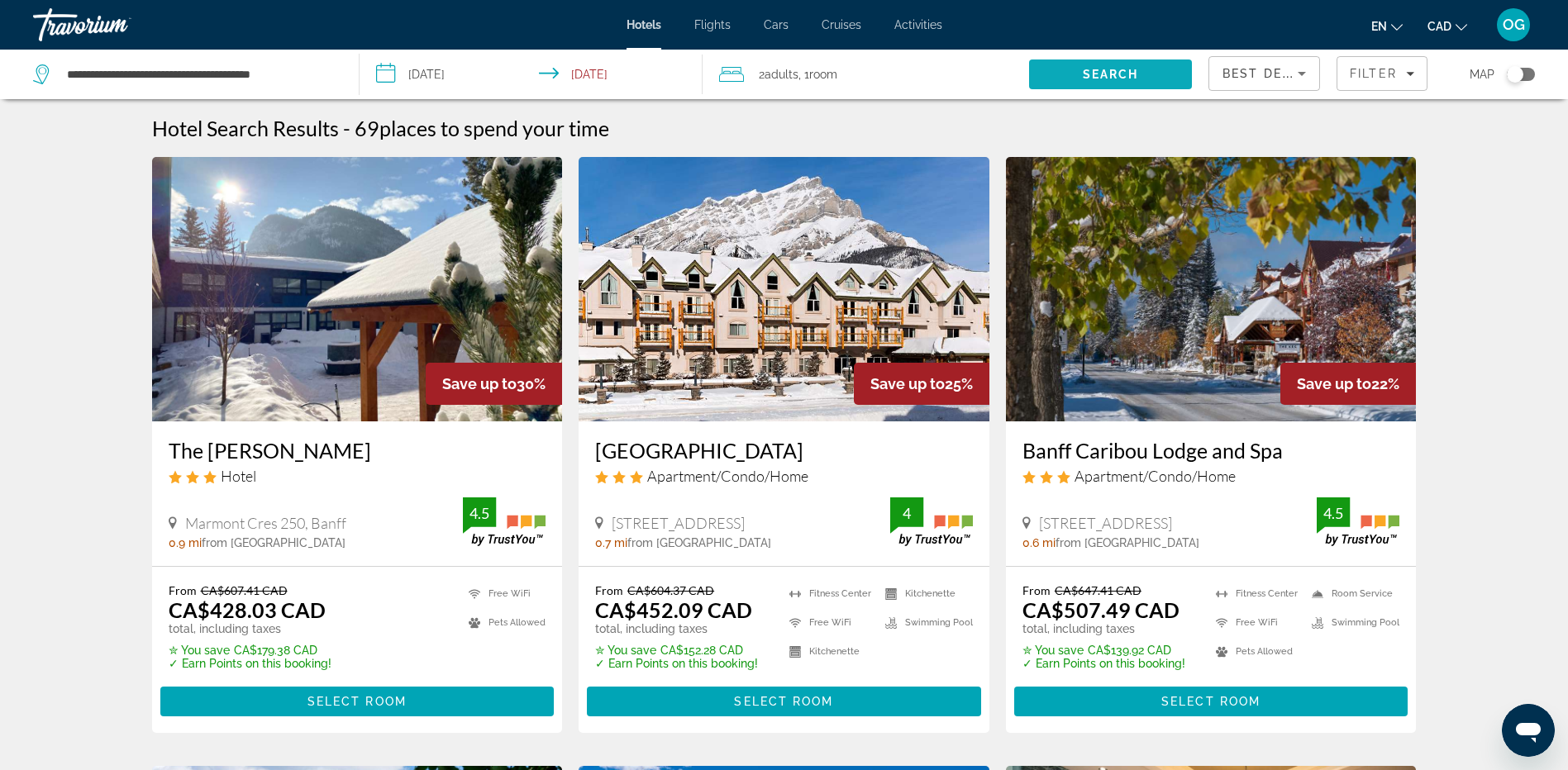
click at [1115, 87] on span "Search" at bounding box center [1110, 74] width 163 height 40
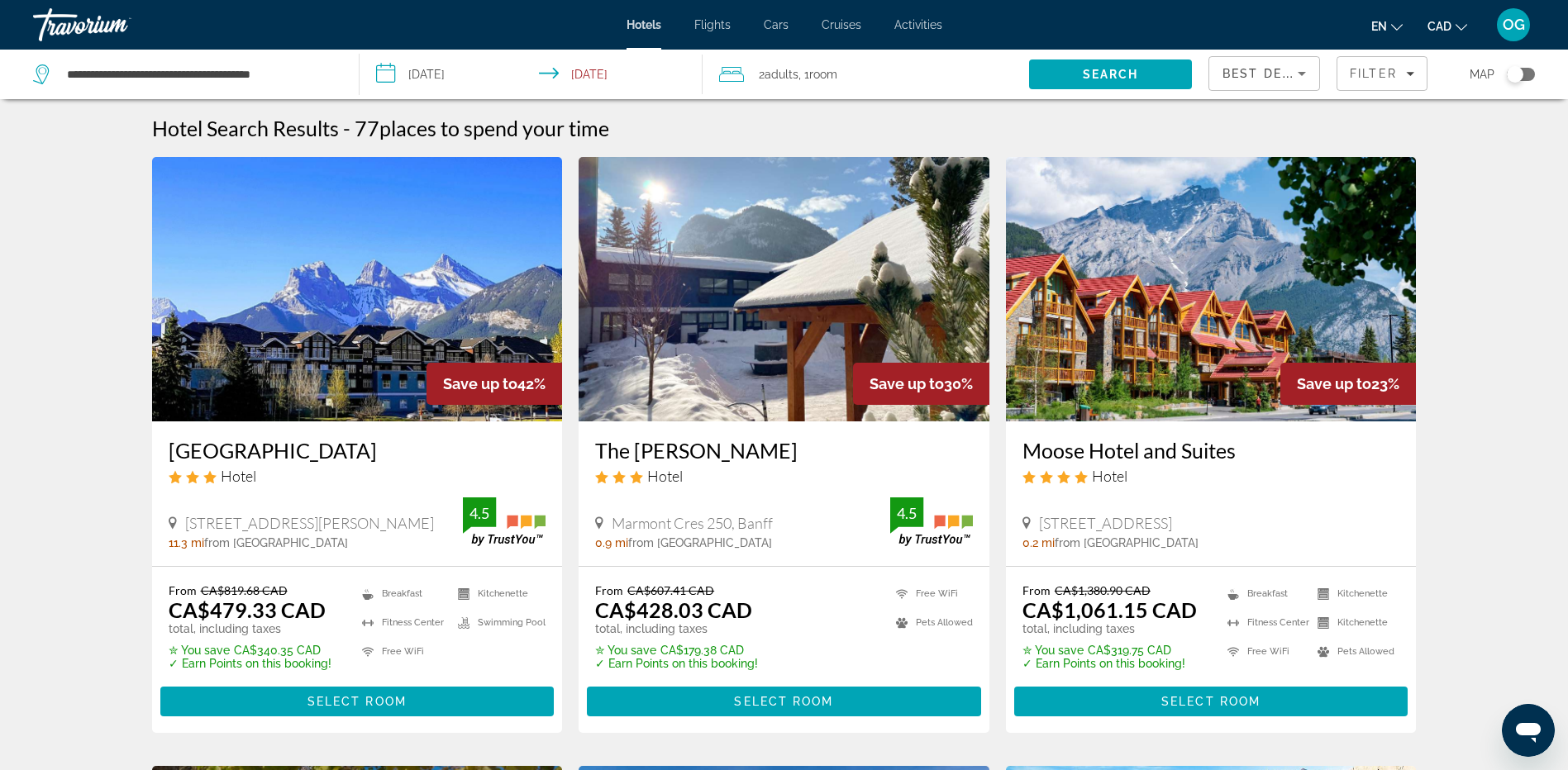
click at [370, 449] on h3 "Sunset Resorts Canmore and Spa" at bounding box center [357, 450] width 378 height 25
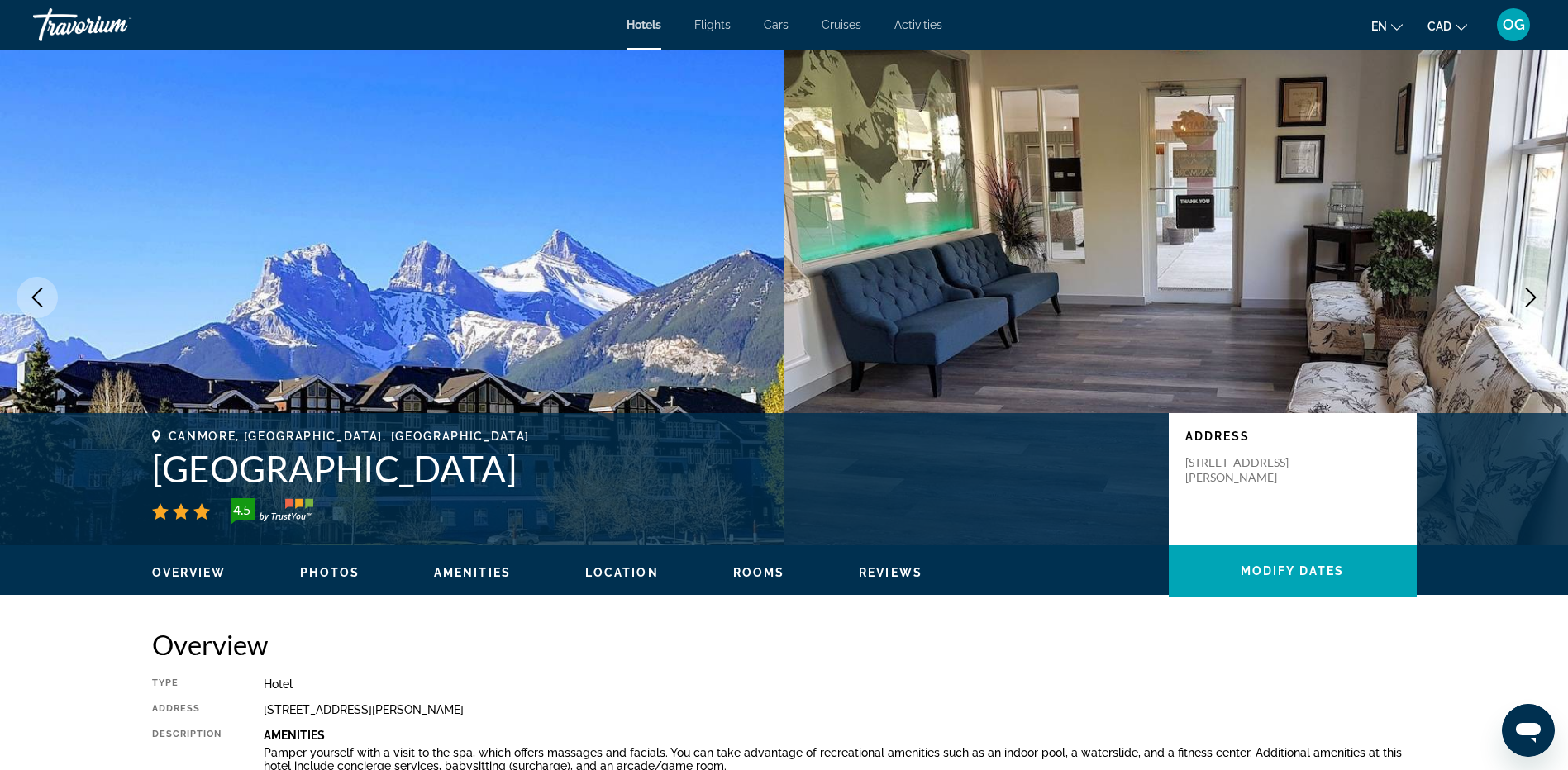
drag, startPoint x: 151, startPoint y: 469, endPoint x: 675, endPoint y: 487, distance: 524.3
click at [675, 487] on h1 "Sunset Resorts Canmore and Spa" at bounding box center [652, 468] width 1000 height 43
copy h1 "Sunset Resorts Canmore and Spa"
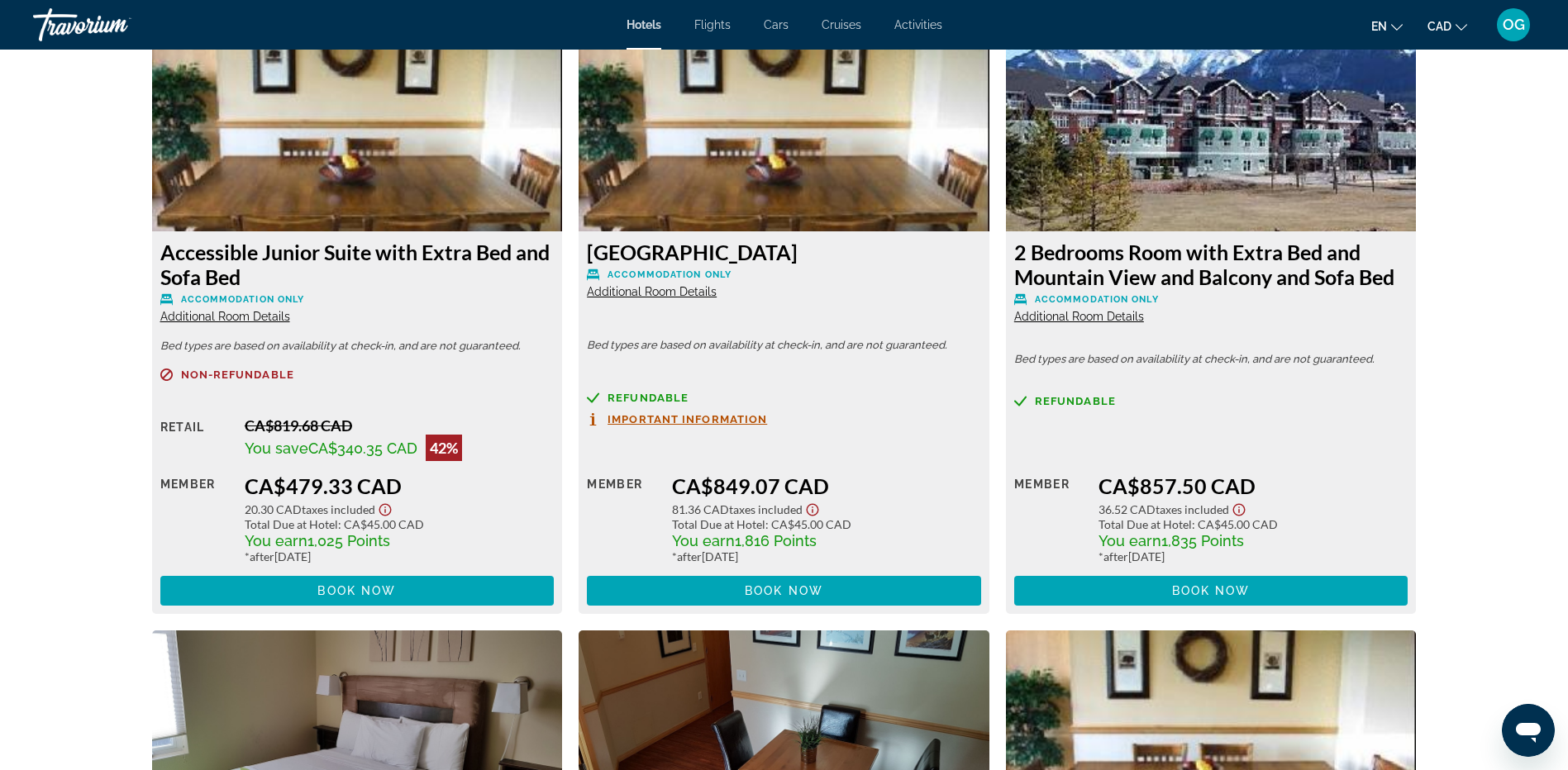
scroll to position [2231, 0]
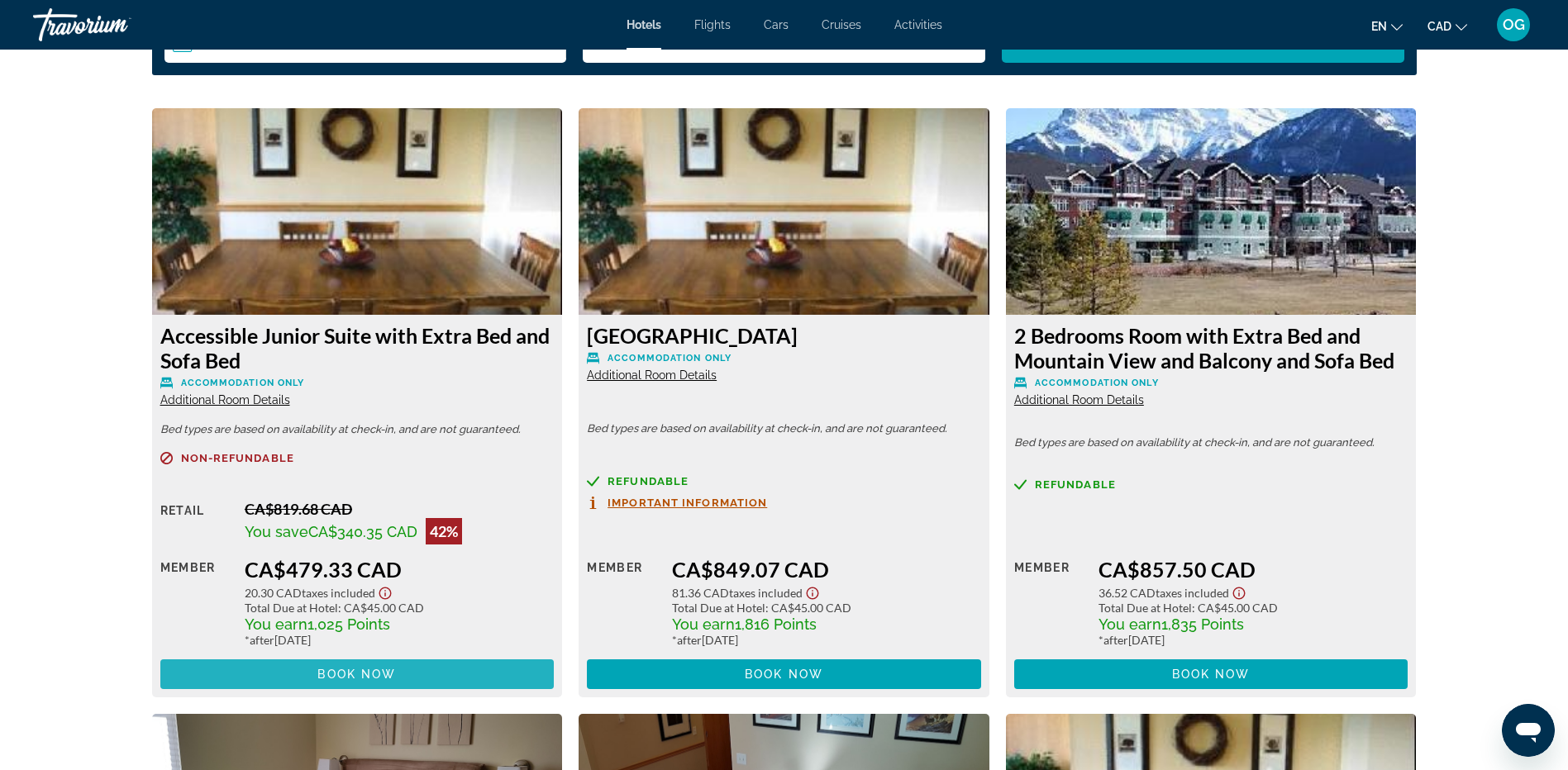
click at [366, 672] on span "Book now" at bounding box center [356, 674] width 78 height 13
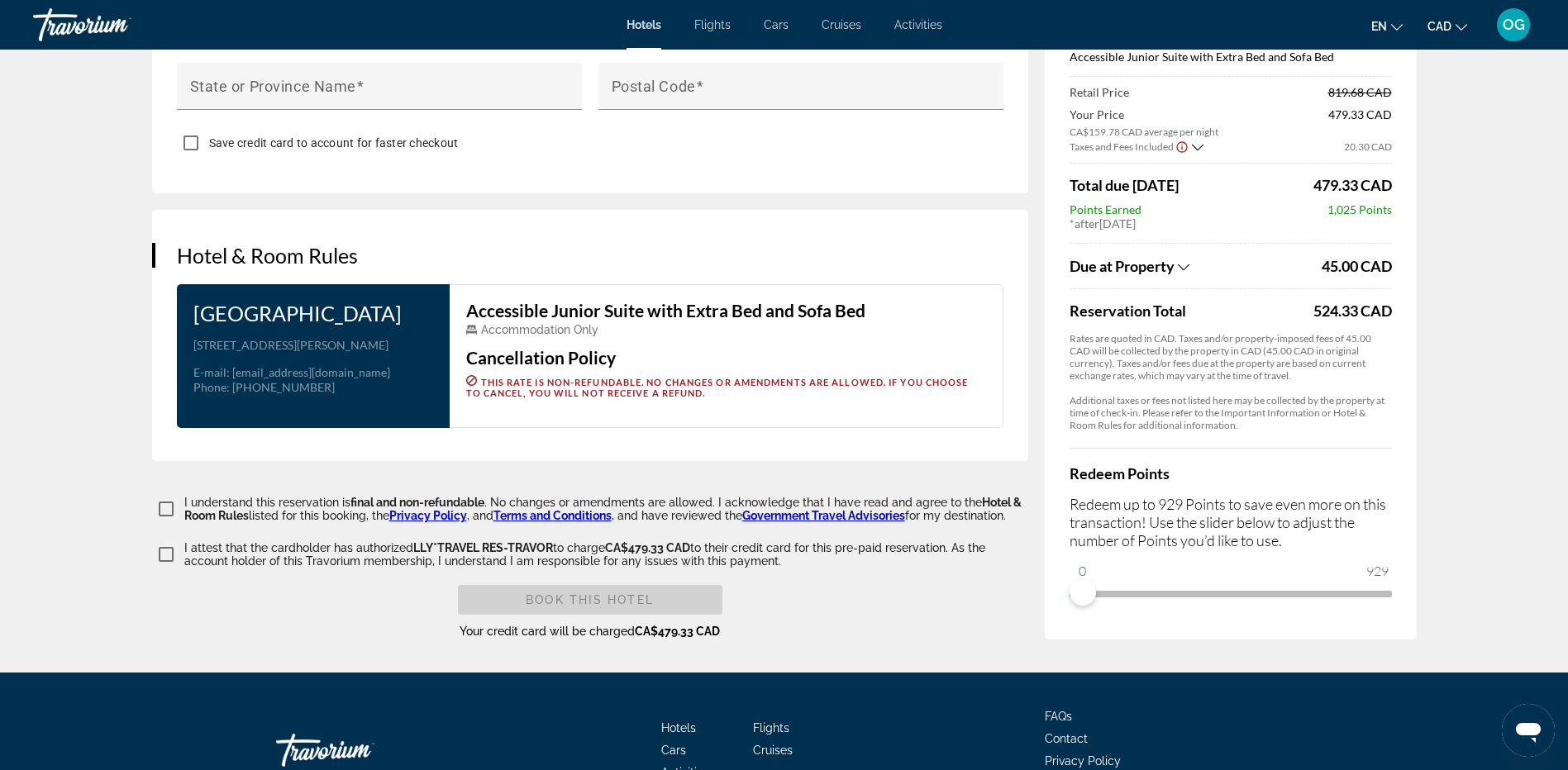
scroll to position [2023, 0]
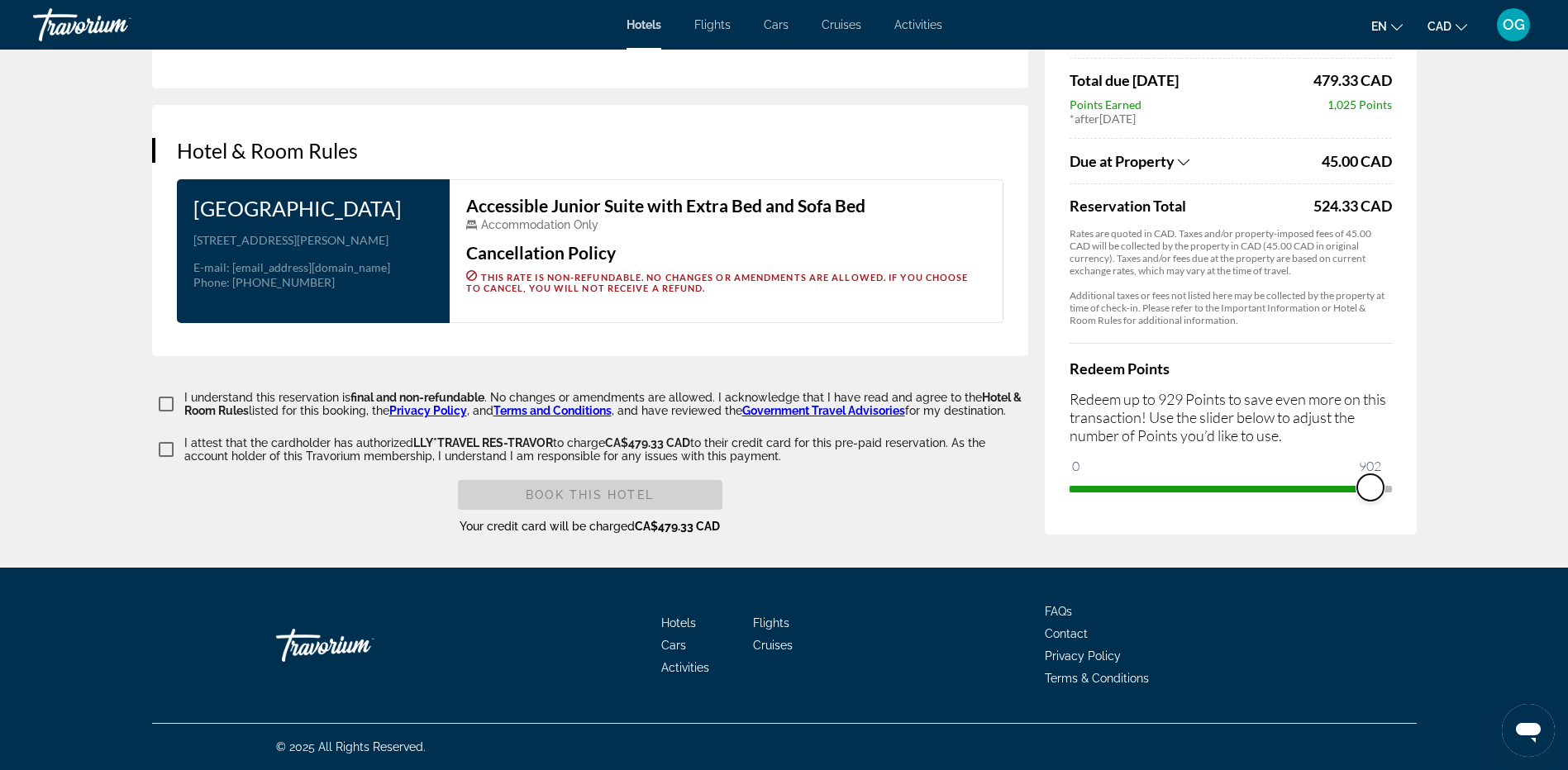
drag, startPoint x: 1084, startPoint y: 490, endPoint x: 1397, endPoint y: 501, distance: 313.2
click at [1397, 501] on div "Price Summary Sunset Resorts Canmore and Spa Nov 20, 2025 - Nov 23, 2025 - 3 Ni…" at bounding box center [1230, 169] width 372 height 731
drag, startPoint x: 1378, startPoint y: 483, endPoint x: 1017, endPoint y: 487, distance: 361.0
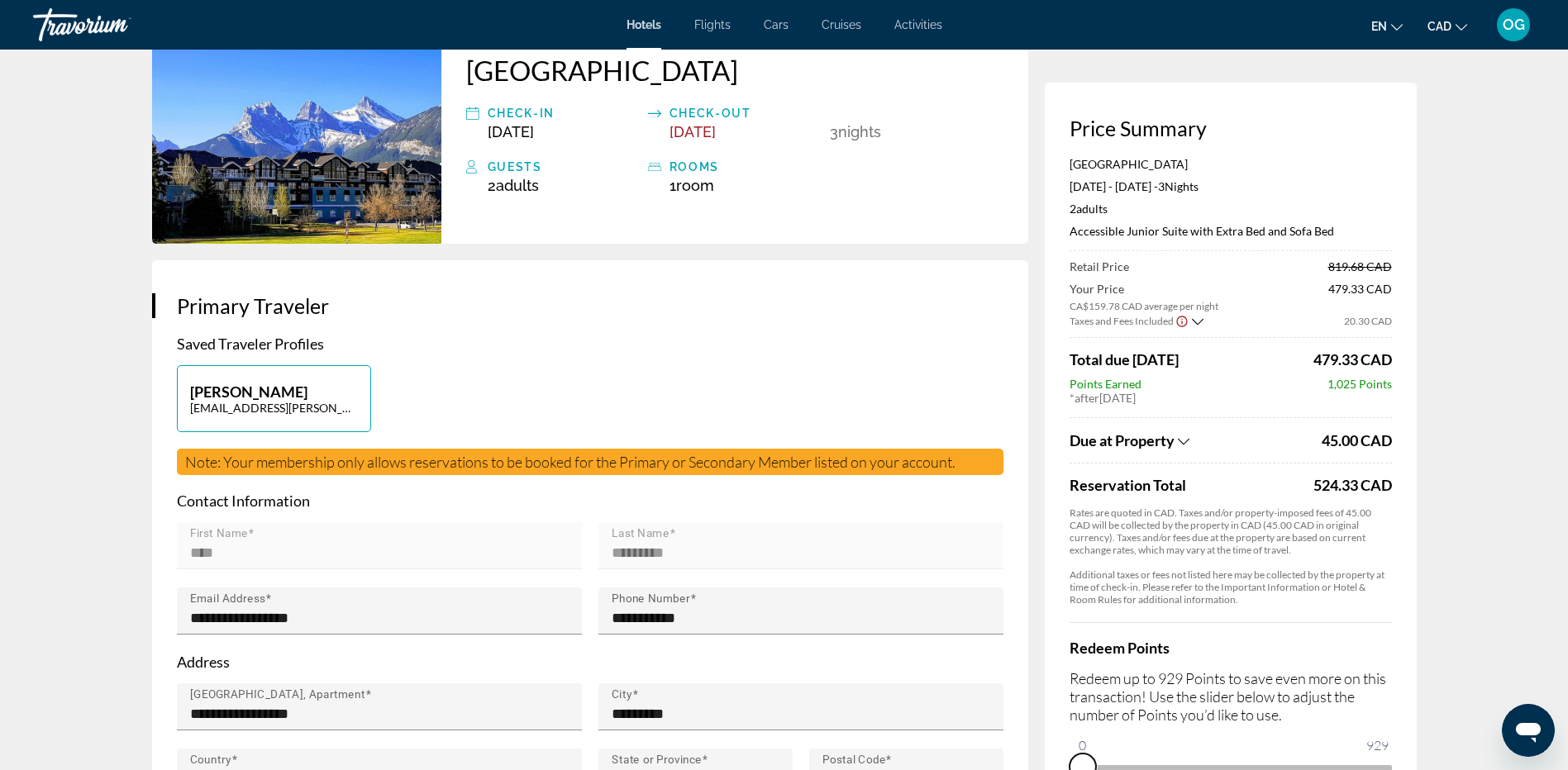
scroll to position [0, 0]
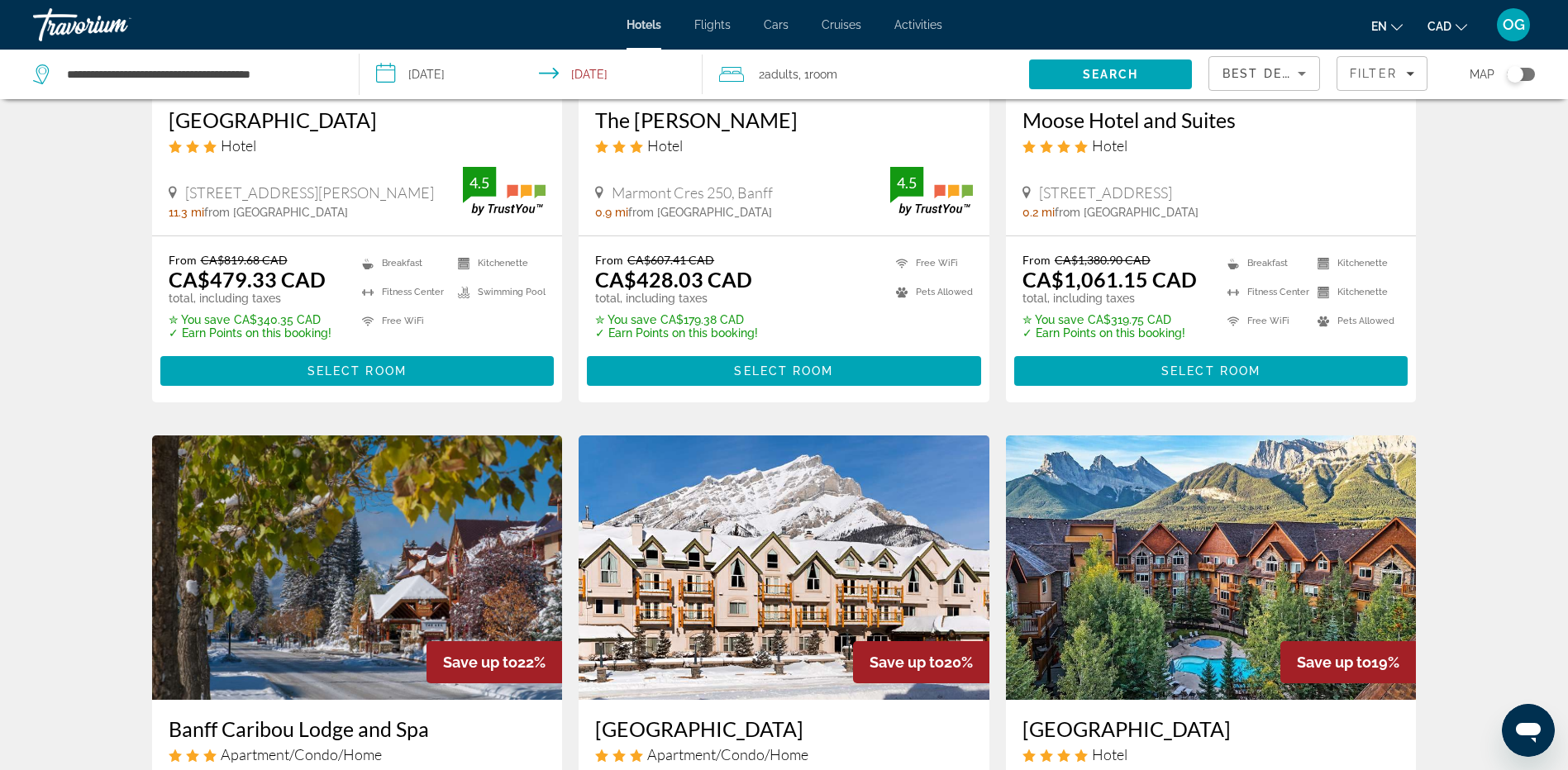
scroll to position [661, 0]
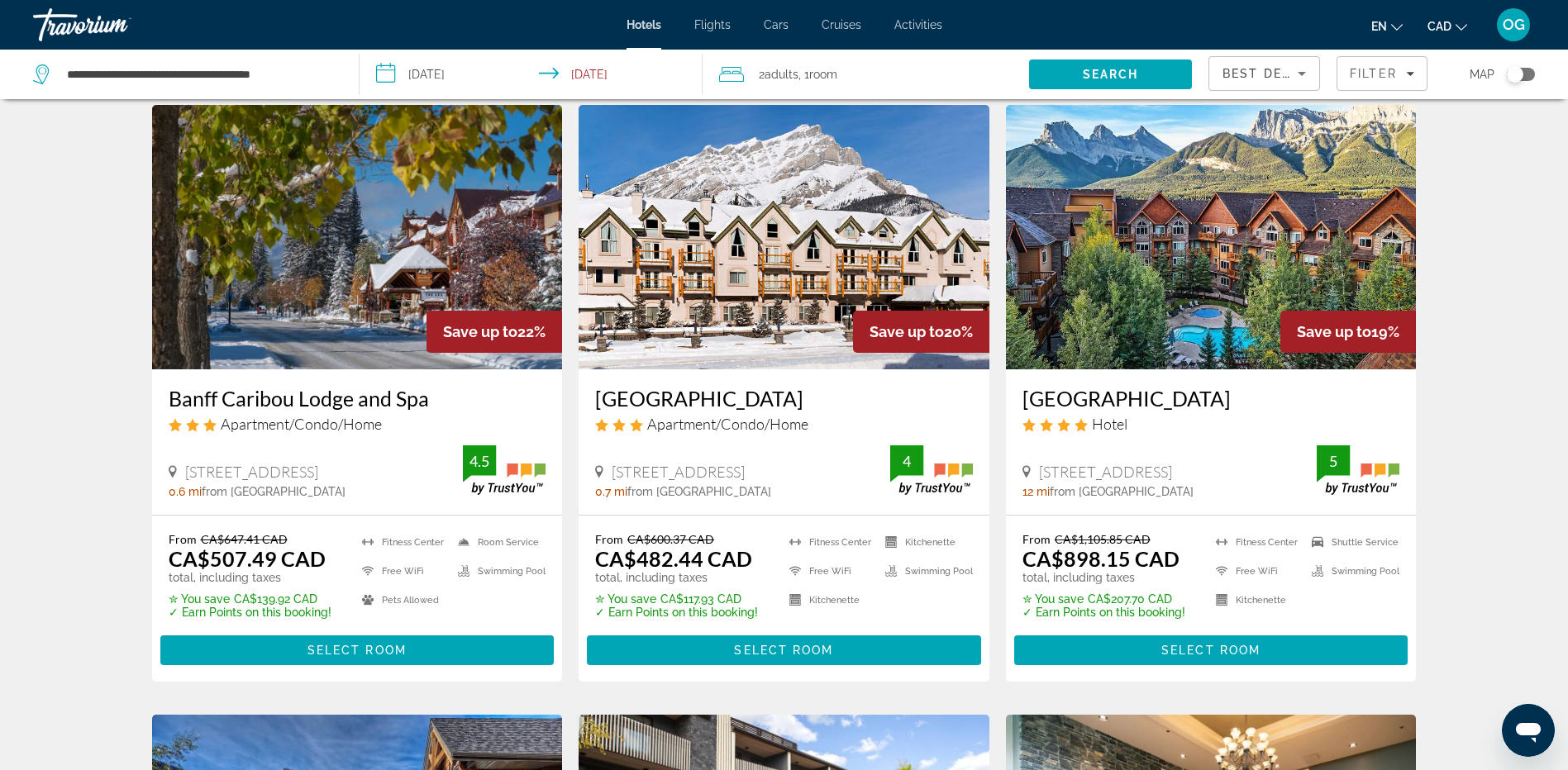
click at [1151, 300] on img "Main content" at bounding box center [1211, 237] width 410 height 265
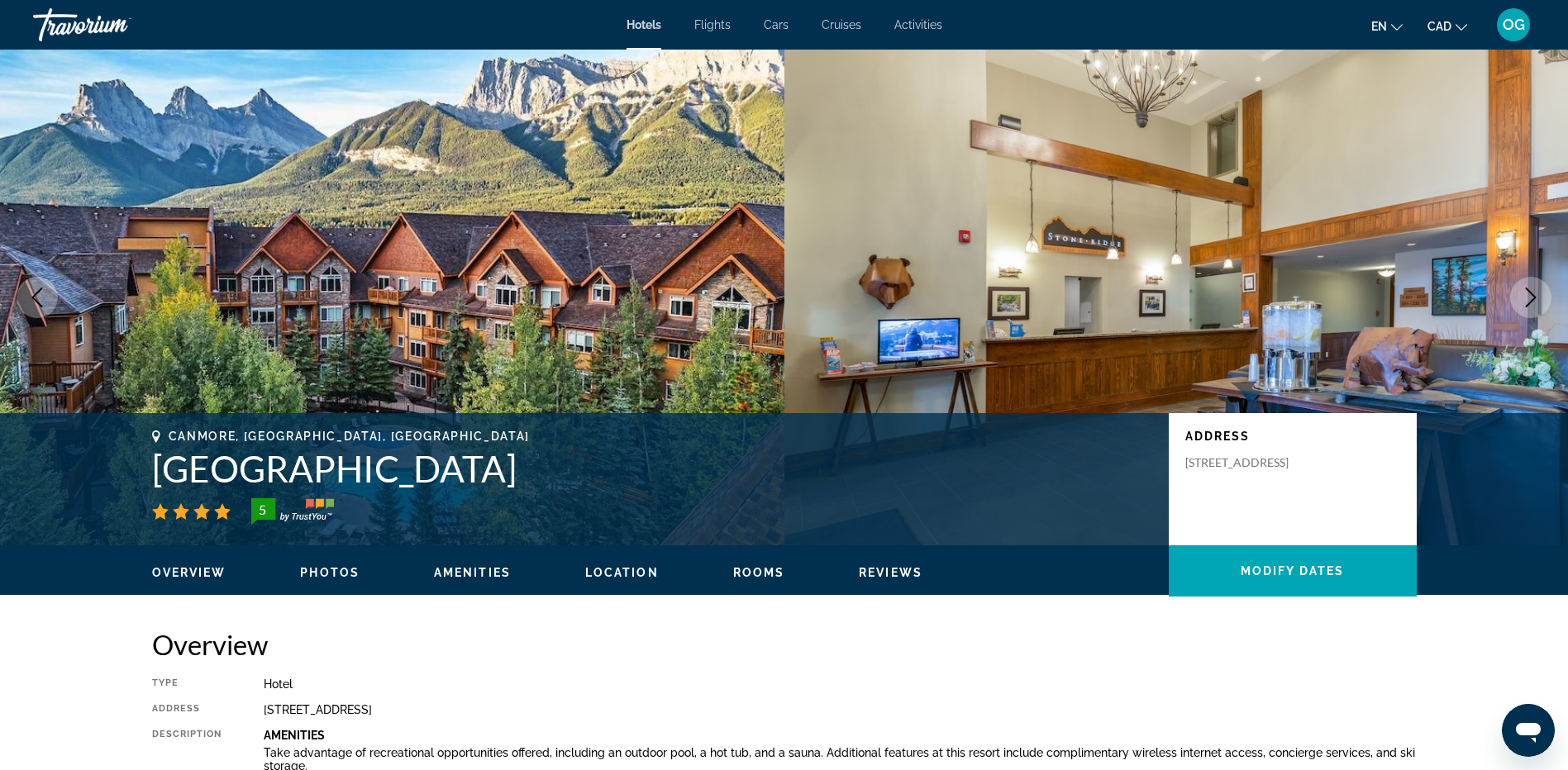
drag, startPoint x: 615, startPoint y: 478, endPoint x: 145, endPoint y: 478, distance: 470.0
click at [145, 478] on div "Canmore, AB, Canada Stoneridge Mountain Resort 5 Address 30 Lincoln Pk, Canmore…" at bounding box center [784, 480] width 1331 height 99
drag, startPoint x: 145, startPoint y: 478, endPoint x: 305, endPoint y: 471, distance: 160.2
copy h1 "Stoneridge Mountain Resort"
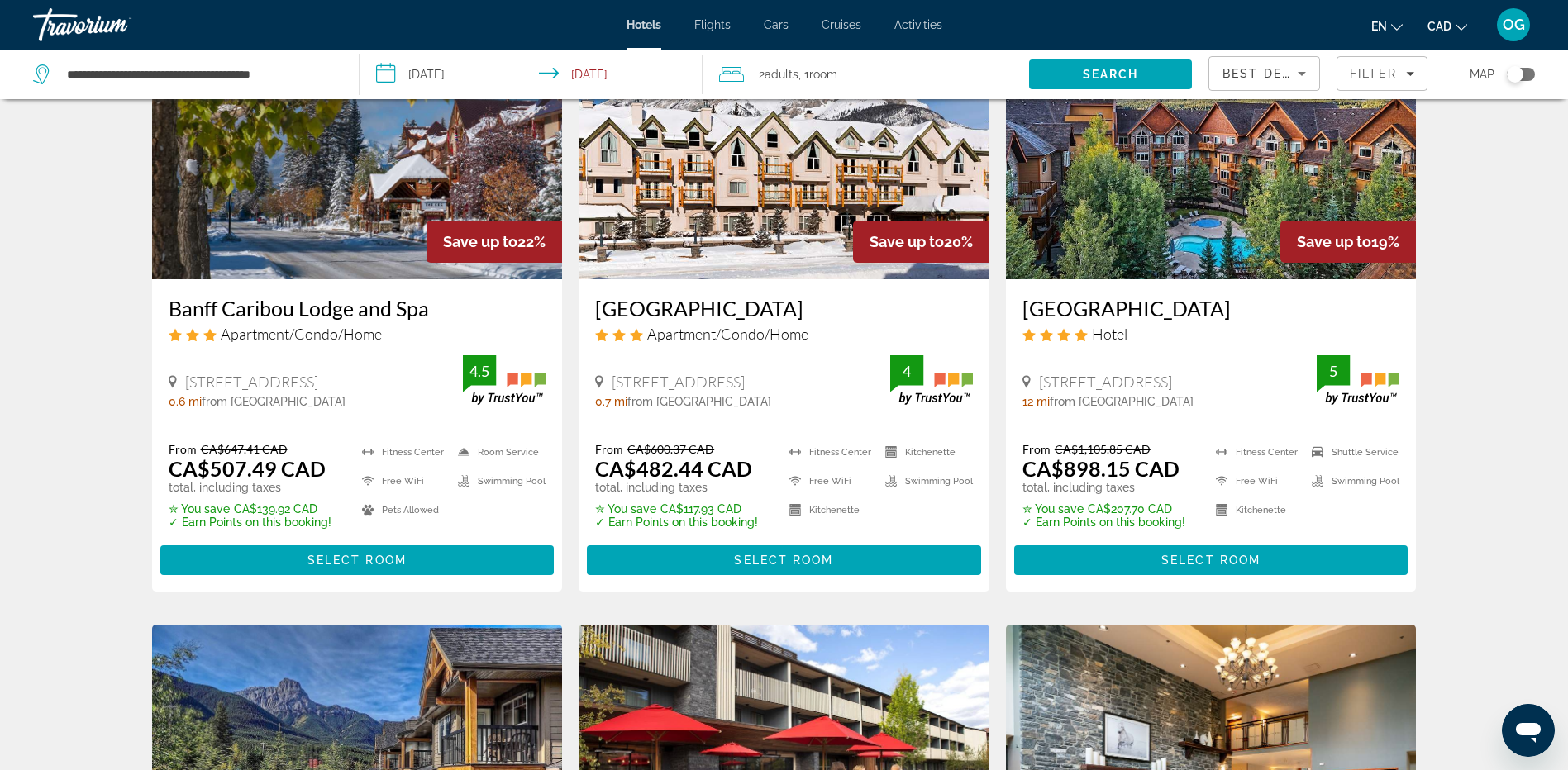
scroll to position [743, 0]
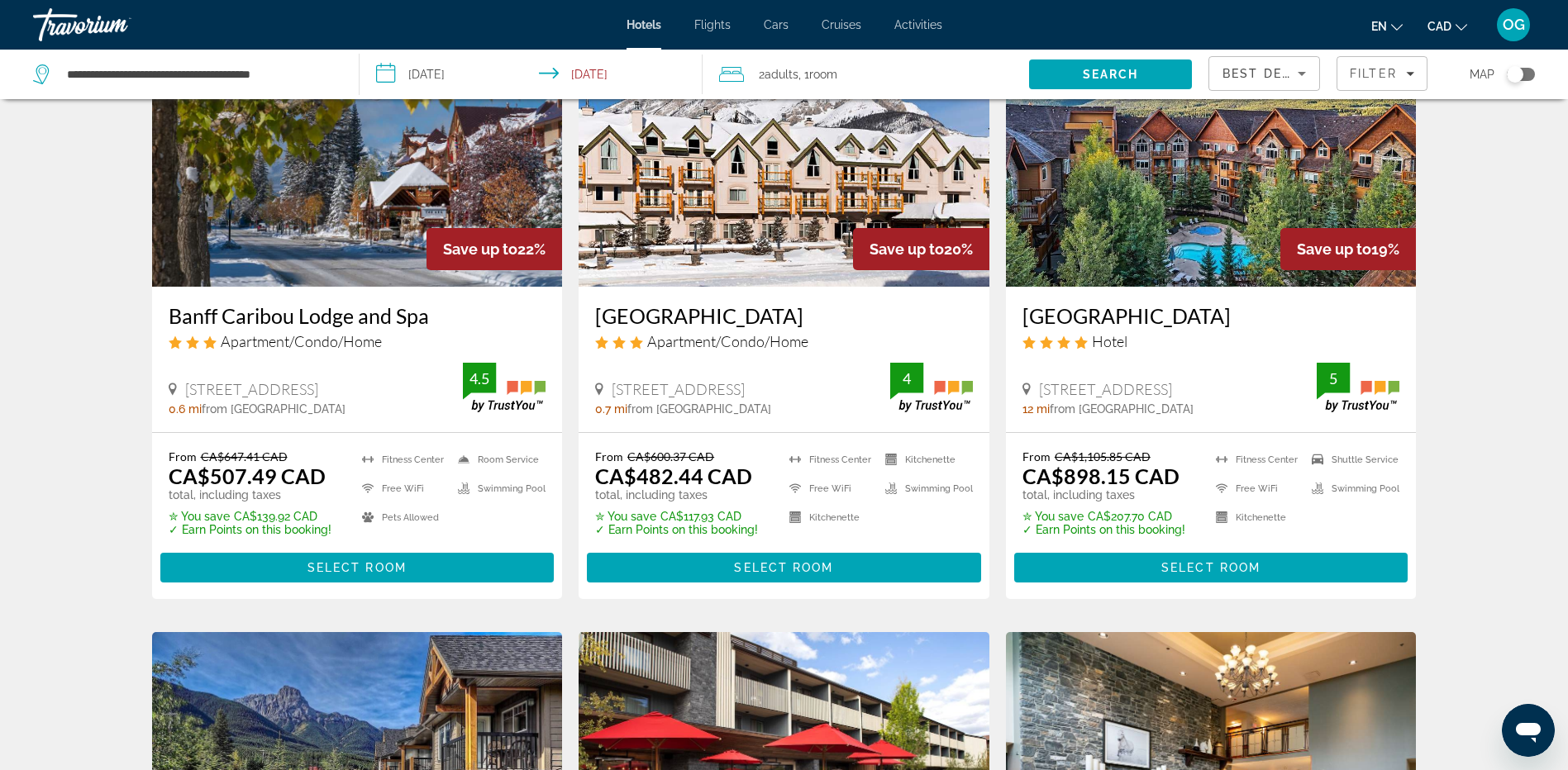
drag, startPoint x: 1531, startPoint y: 20, endPoint x: 1517, endPoint y: 30, distance: 17.2
click at [1531, 21] on button "OG" at bounding box center [1514, 24] width 43 height 35
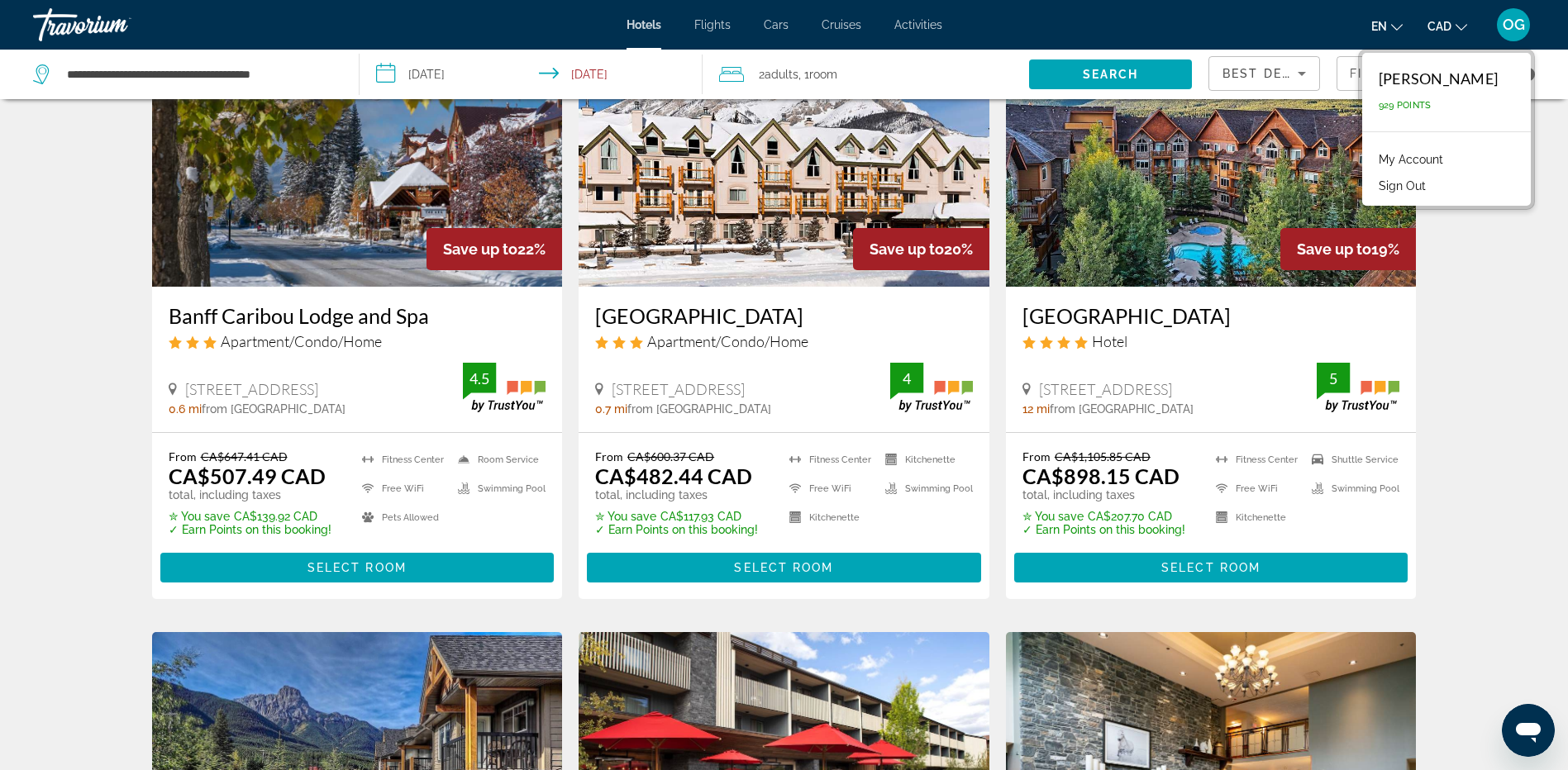
click at [1432, 164] on link "My Account" at bounding box center [1411, 159] width 81 height 21
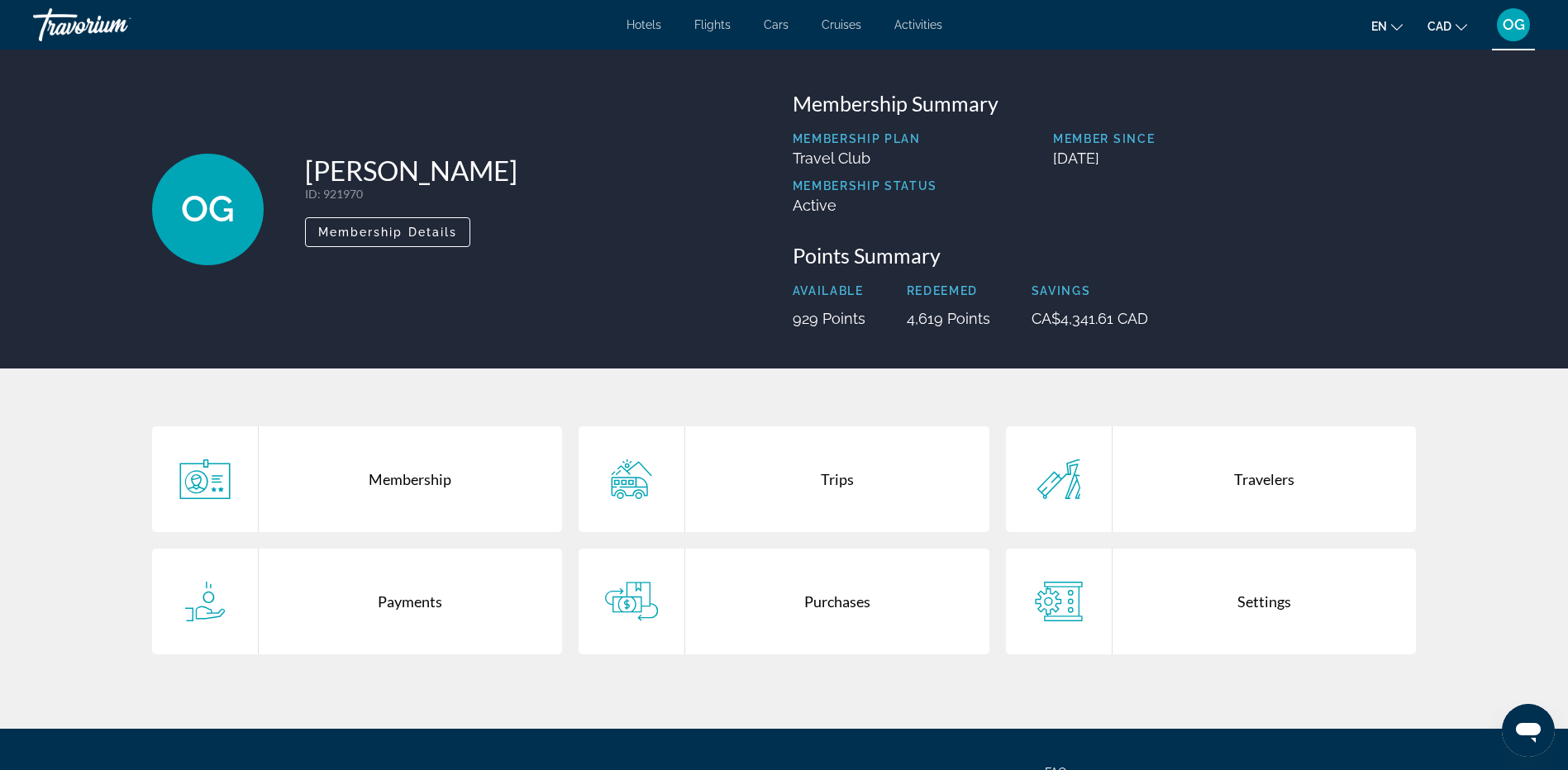
click at [850, 611] on div "Purchases" at bounding box center [837, 601] width 304 height 106
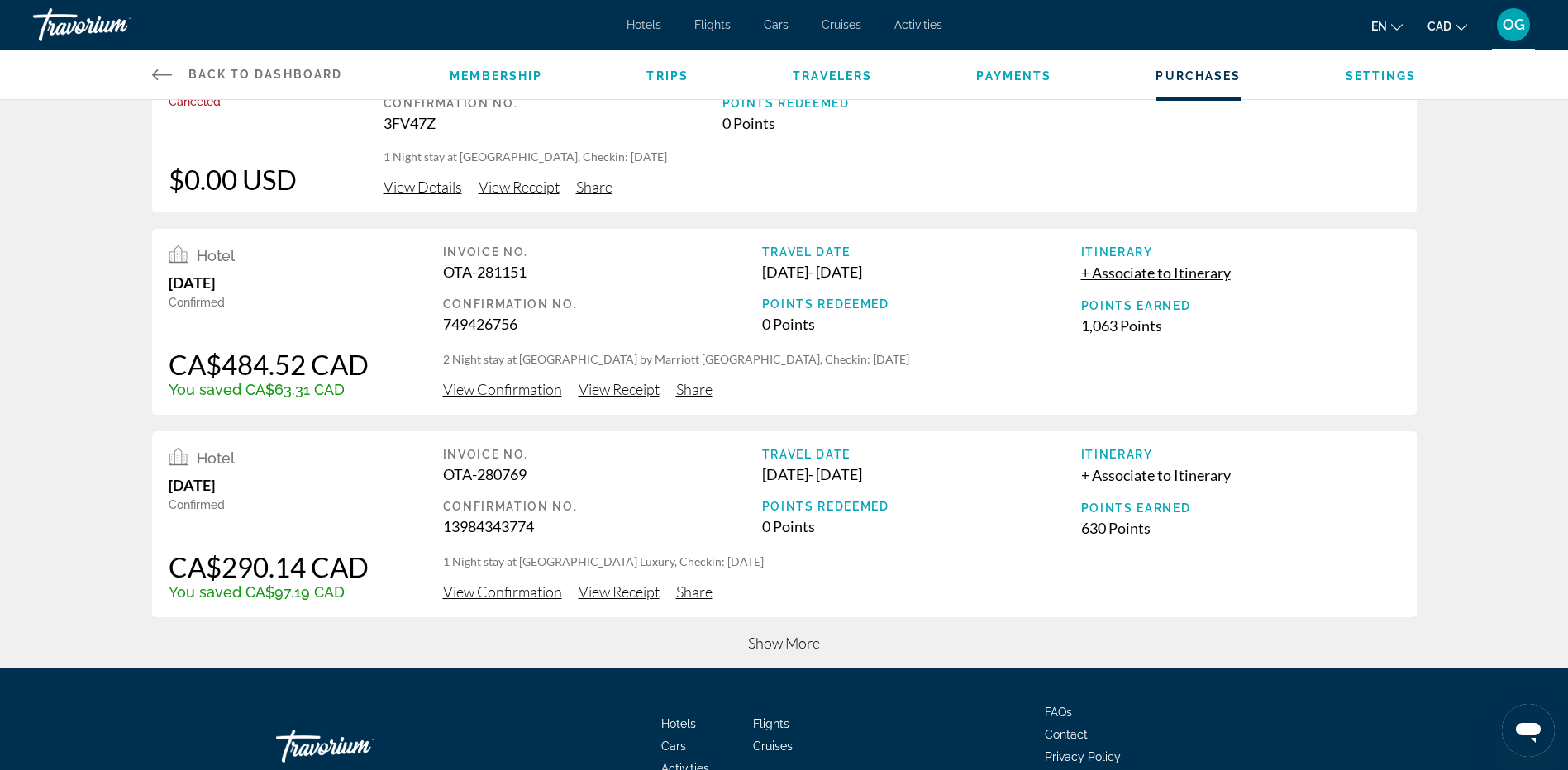
scroll to position [496, 0]
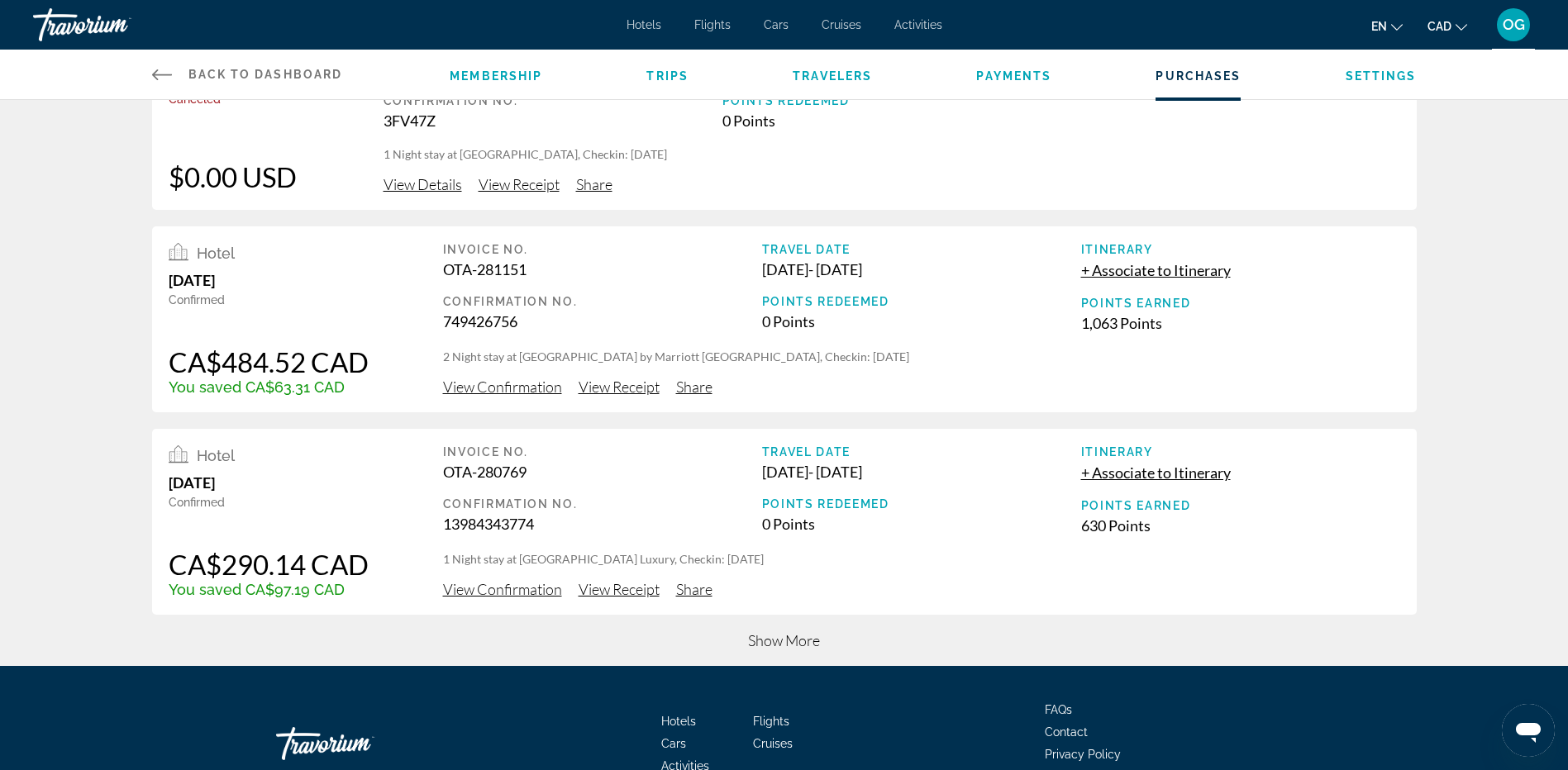
click at [787, 647] on span "Show More" at bounding box center [784, 640] width 72 height 18
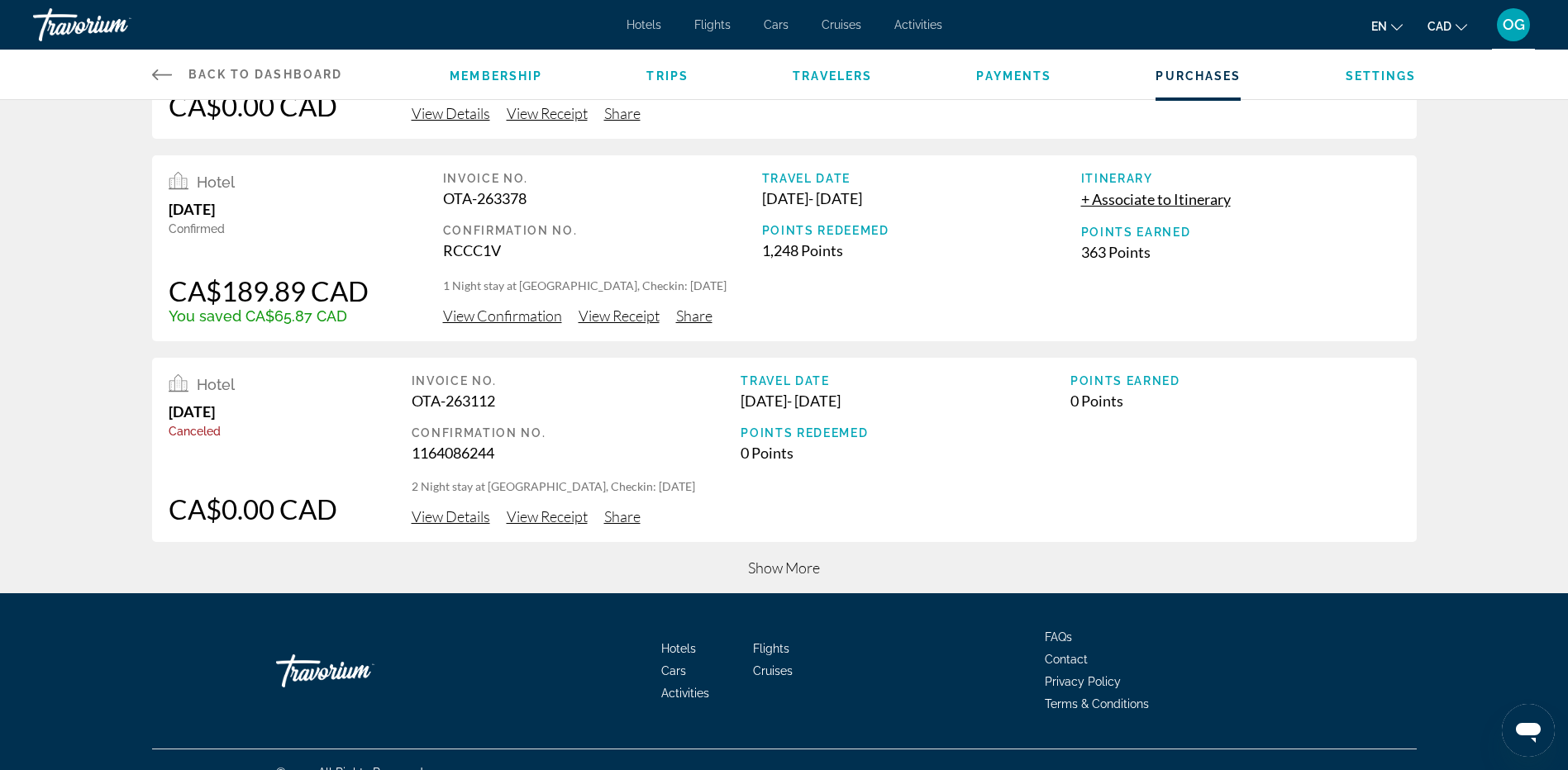
scroll to position [1600, 0]
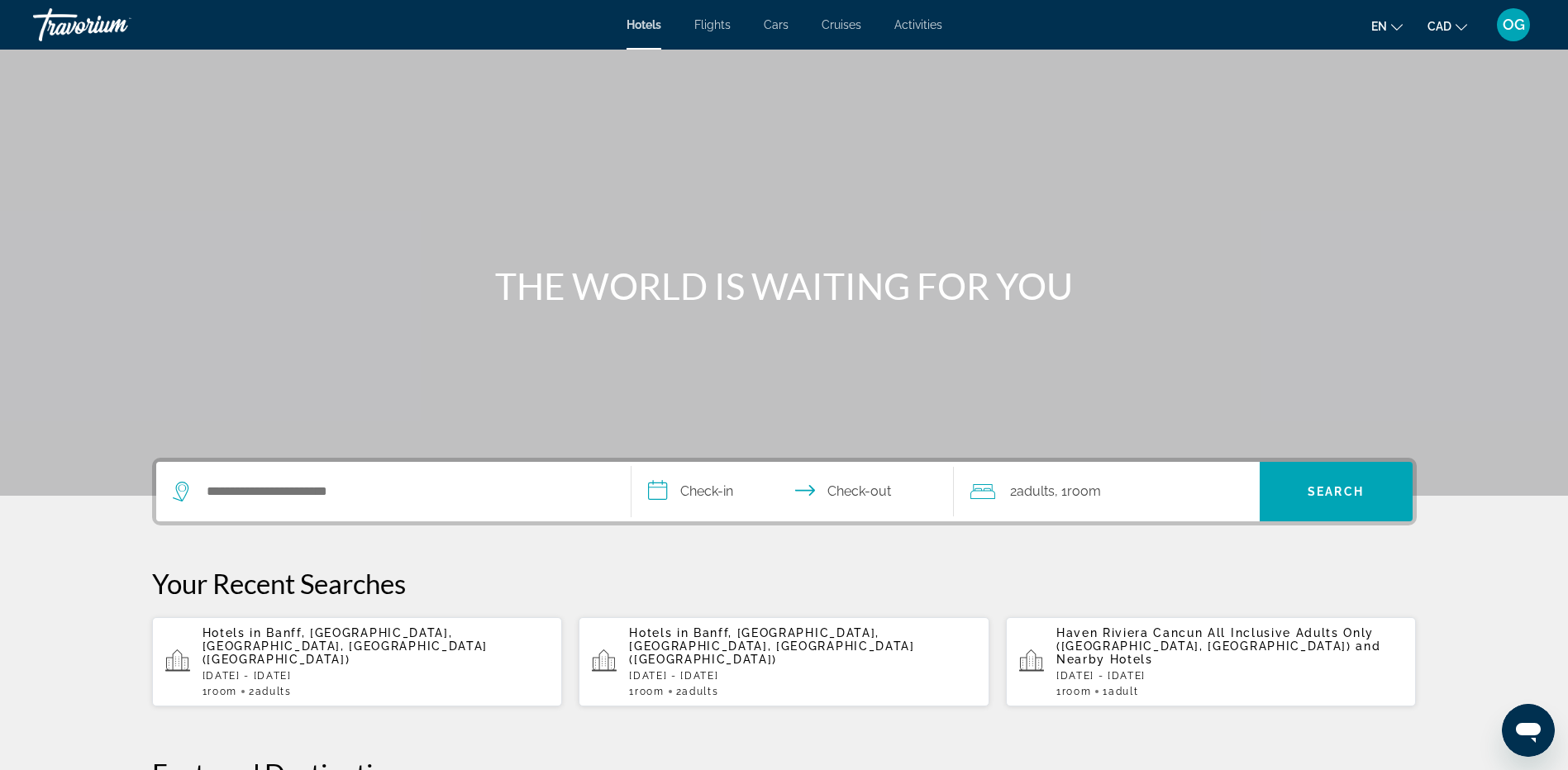
click at [1509, 28] on span "OG" at bounding box center [1514, 25] width 22 height 17
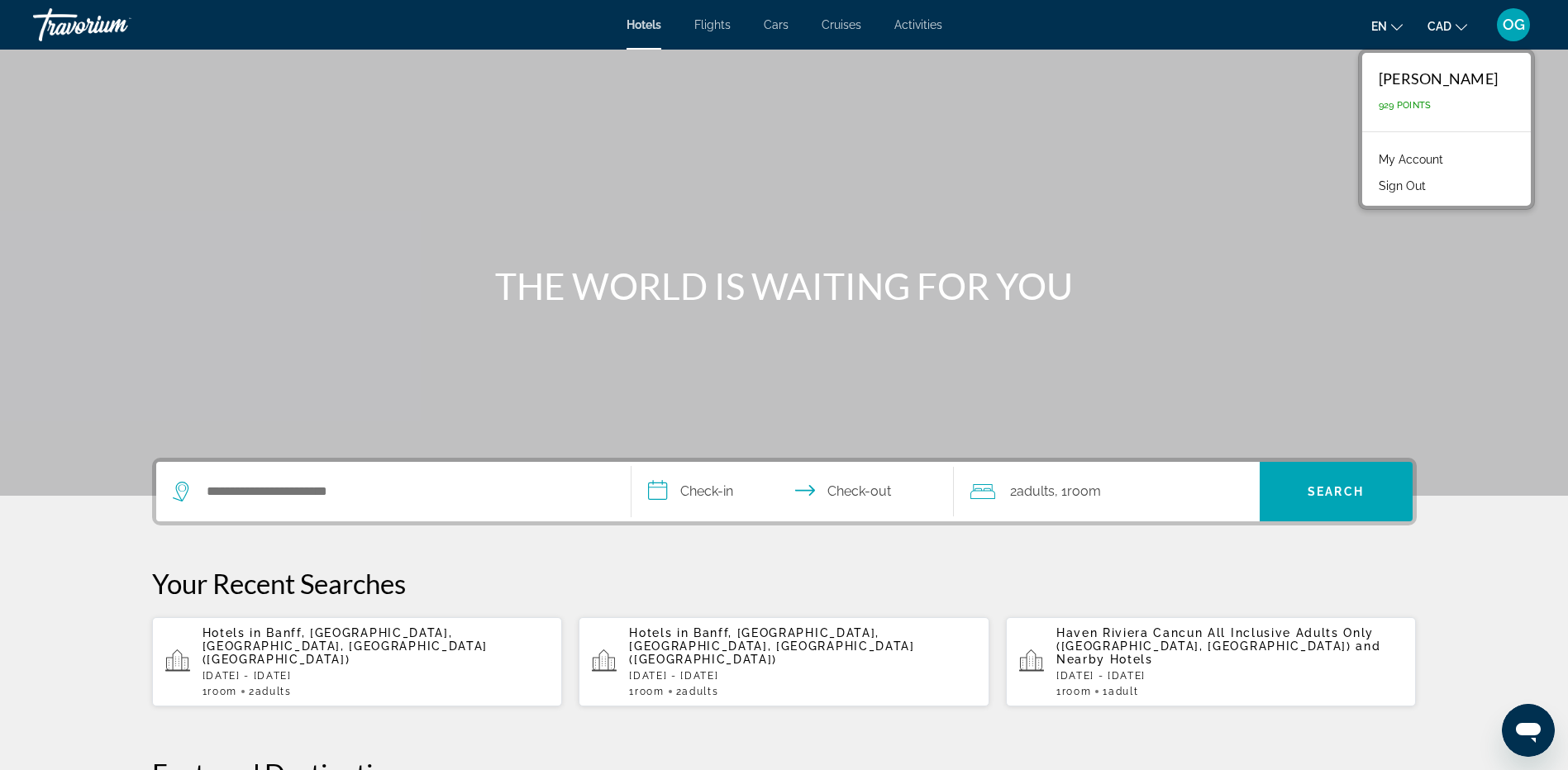
click at [1445, 153] on link "My Account" at bounding box center [1411, 159] width 81 height 21
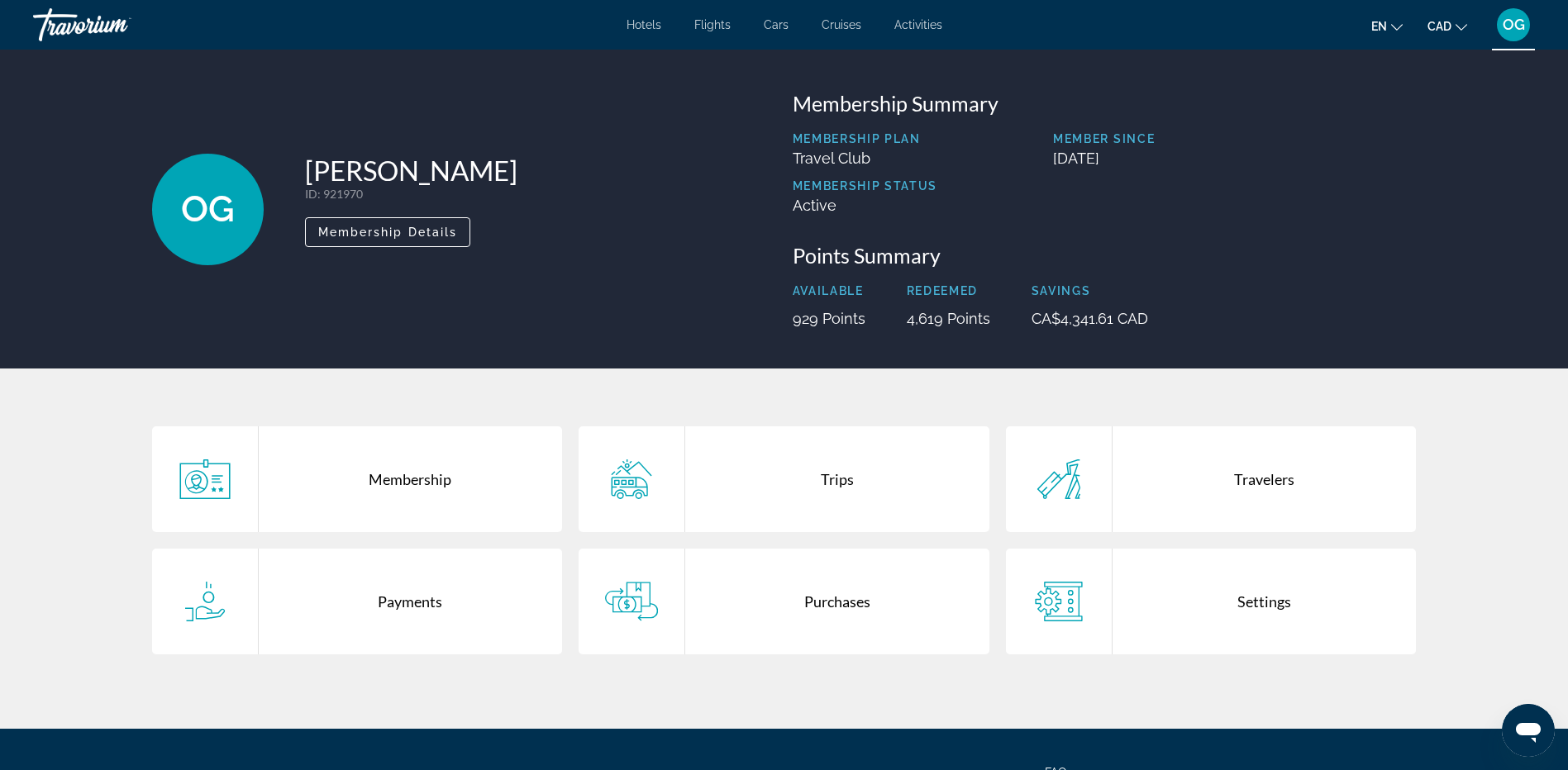
click at [840, 601] on div "Purchases" at bounding box center [837, 601] width 304 height 106
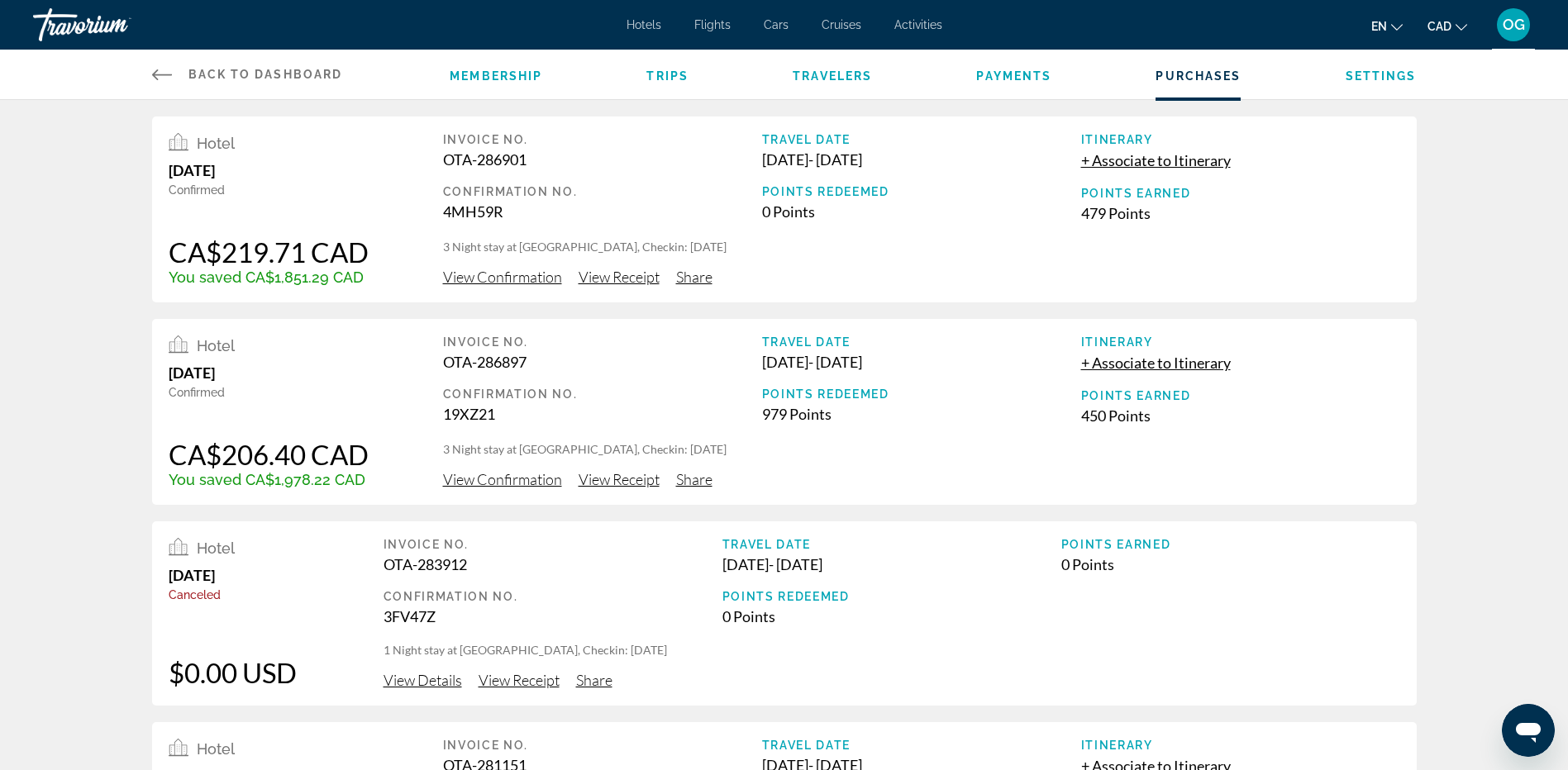
click at [641, 279] on span "View Receipt" at bounding box center [618, 276] width 81 height 18
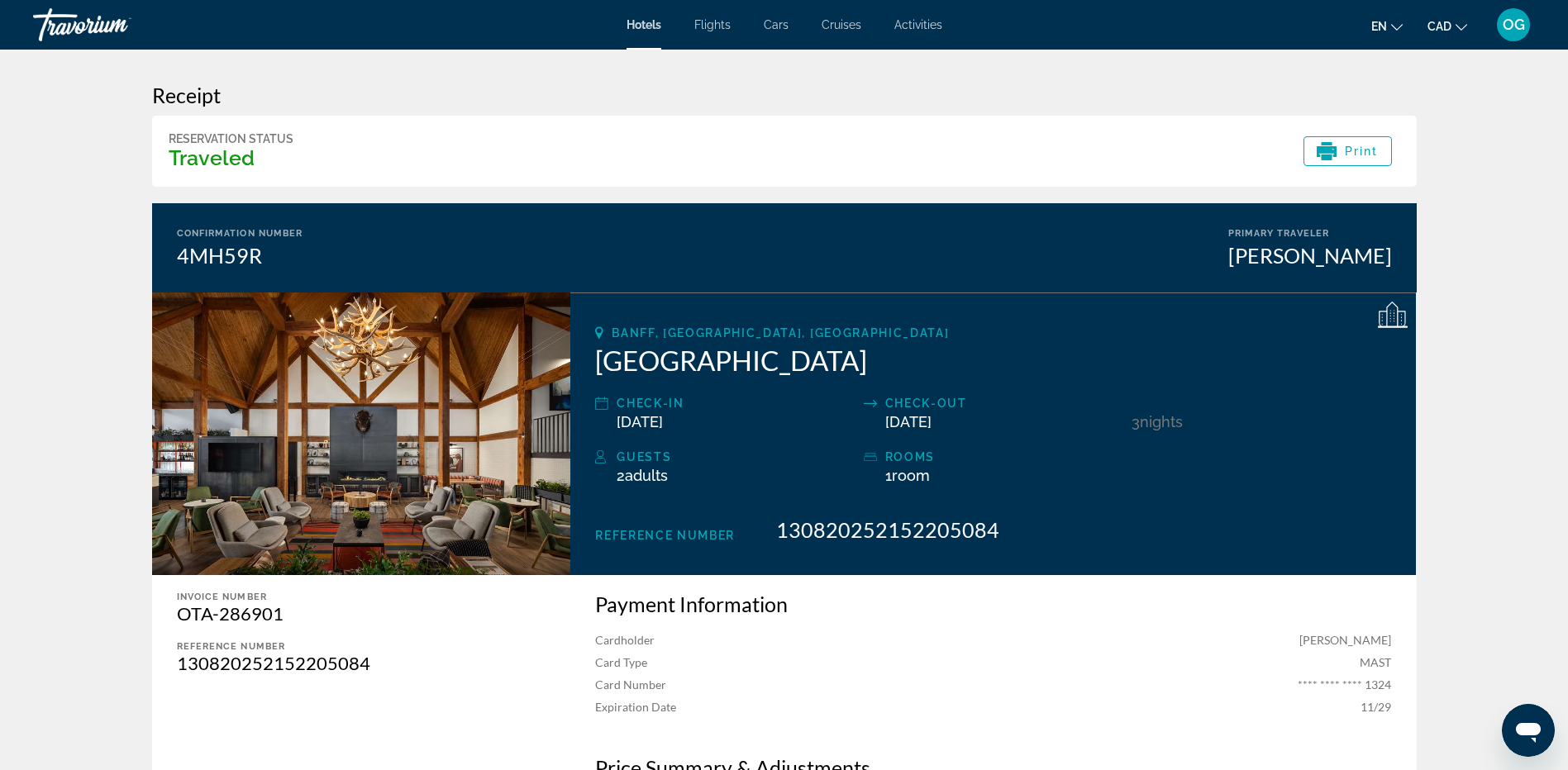
click at [97, 29] on div "Travorium" at bounding box center [115, 25] width 165 height 43
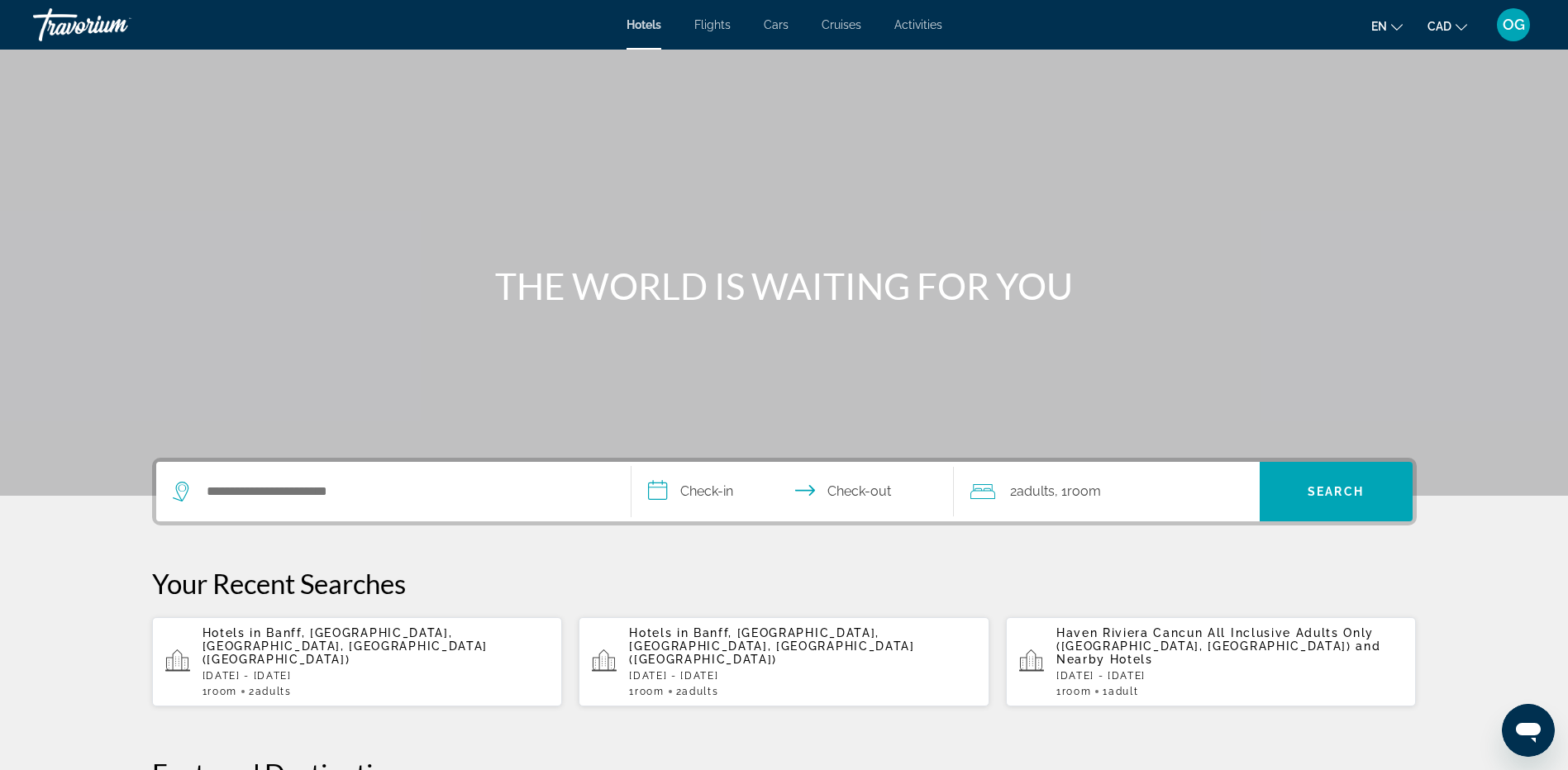
click at [1511, 20] on span "OG" at bounding box center [1514, 25] width 22 height 17
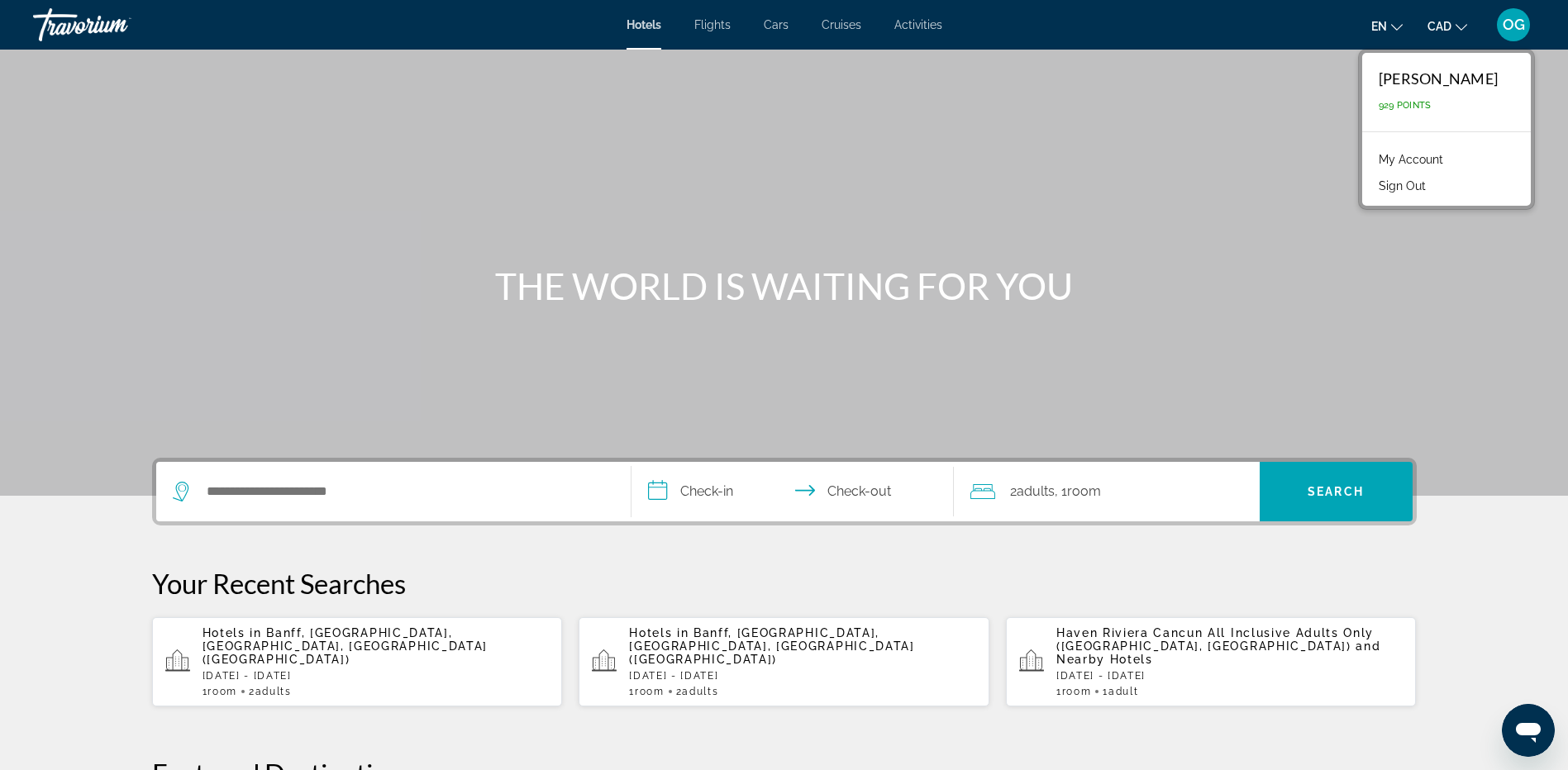
click at [1436, 158] on link "My Account" at bounding box center [1411, 159] width 81 height 21
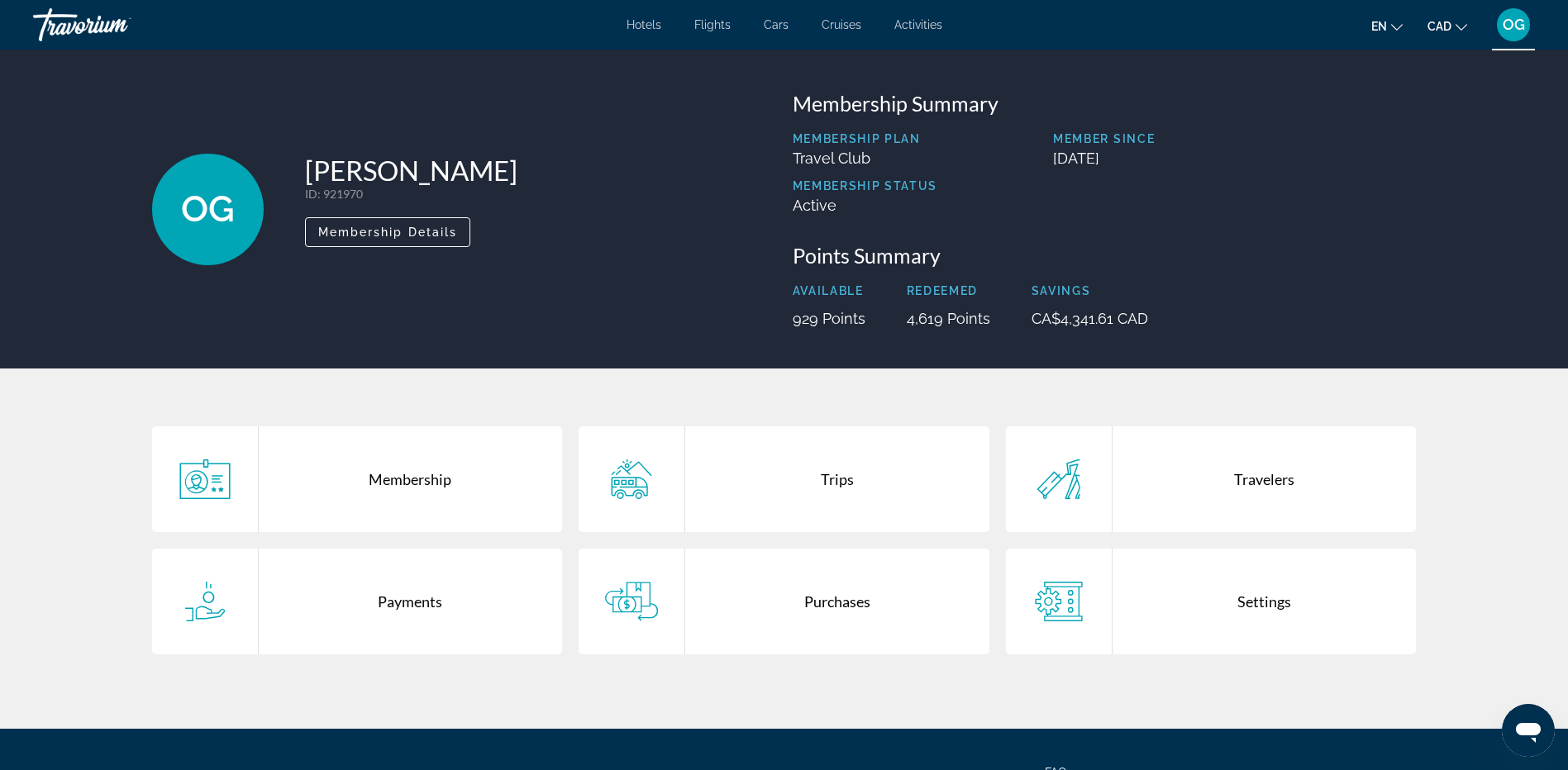
click at [846, 599] on div "Purchases" at bounding box center [837, 601] width 304 height 106
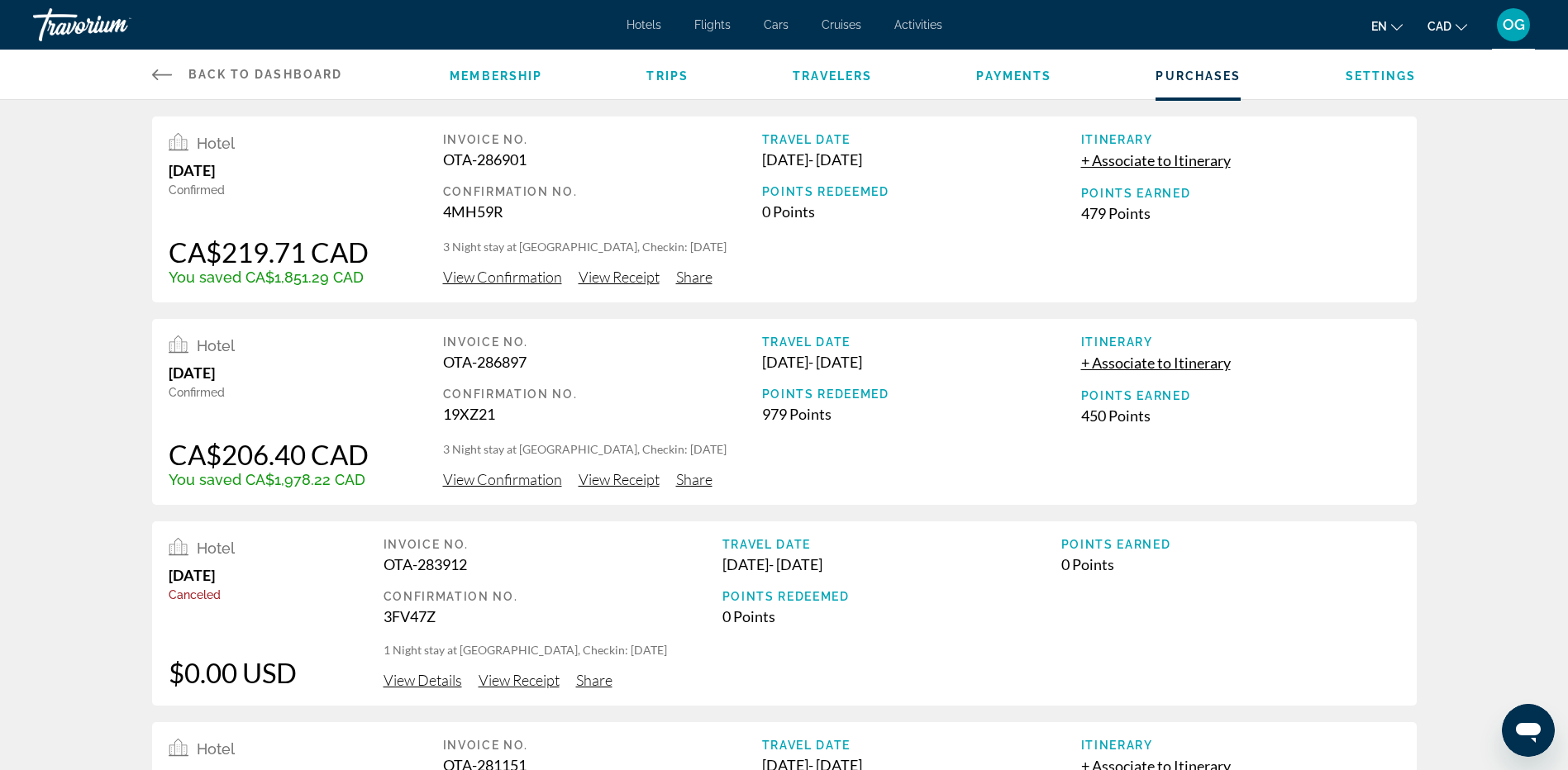
click at [627, 274] on span "View Receipt" at bounding box center [618, 276] width 81 height 18
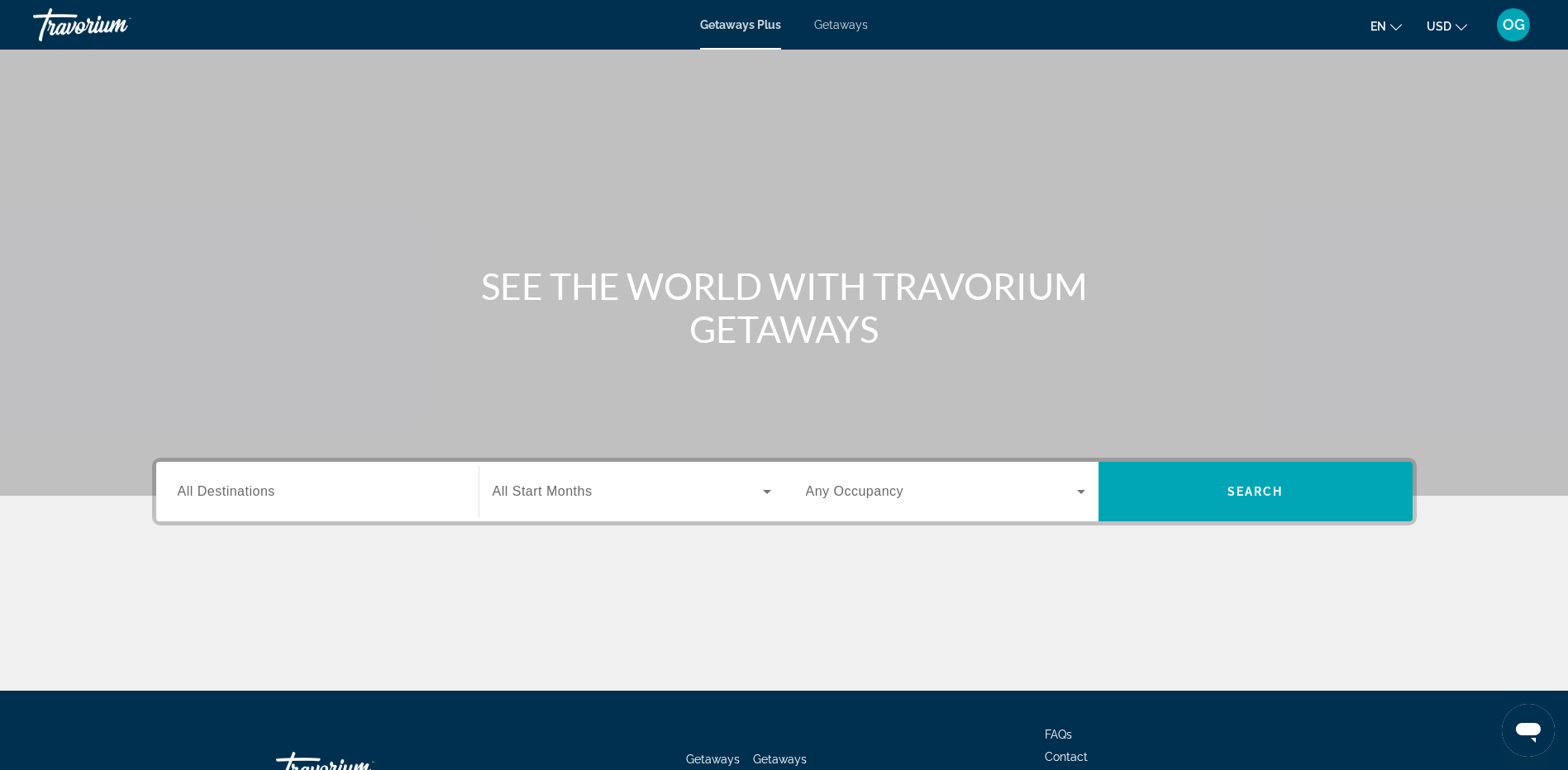
drag, startPoint x: 847, startPoint y: 18, endPoint x: 835, endPoint y: 12, distance: 13.4
click at [847, 18] on div "Getaways Plus Getaways en English Español Français Italiano Português русский U…" at bounding box center [784, 25] width 1568 height 43
click at [839, 21] on span "Getaways" at bounding box center [841, 24] width 53 height 13
click at [276, 491] on input "Destination All Destinations" at bounding box center [317, 492] width 280 height 20
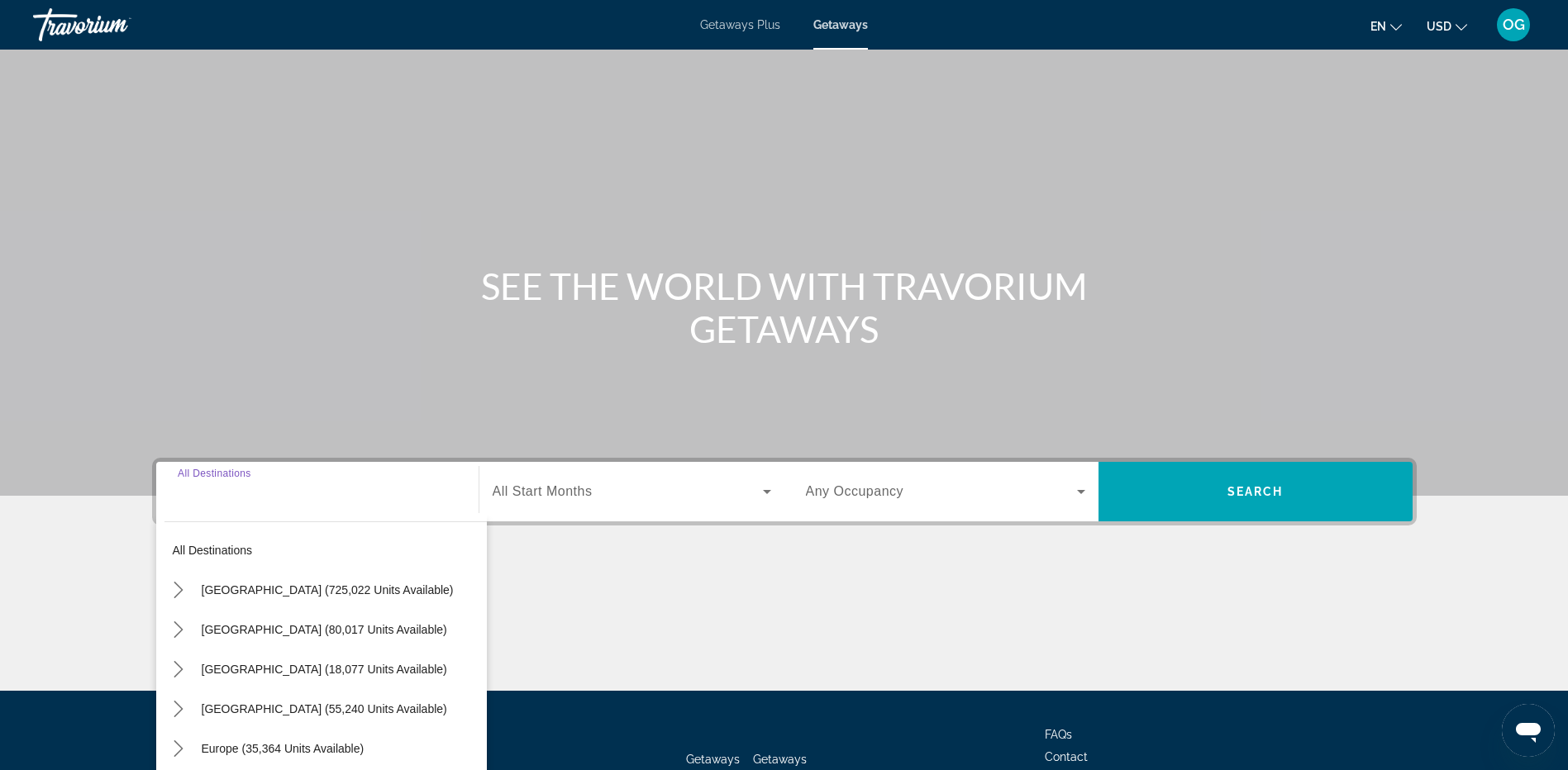
scroll to position [123, 0]
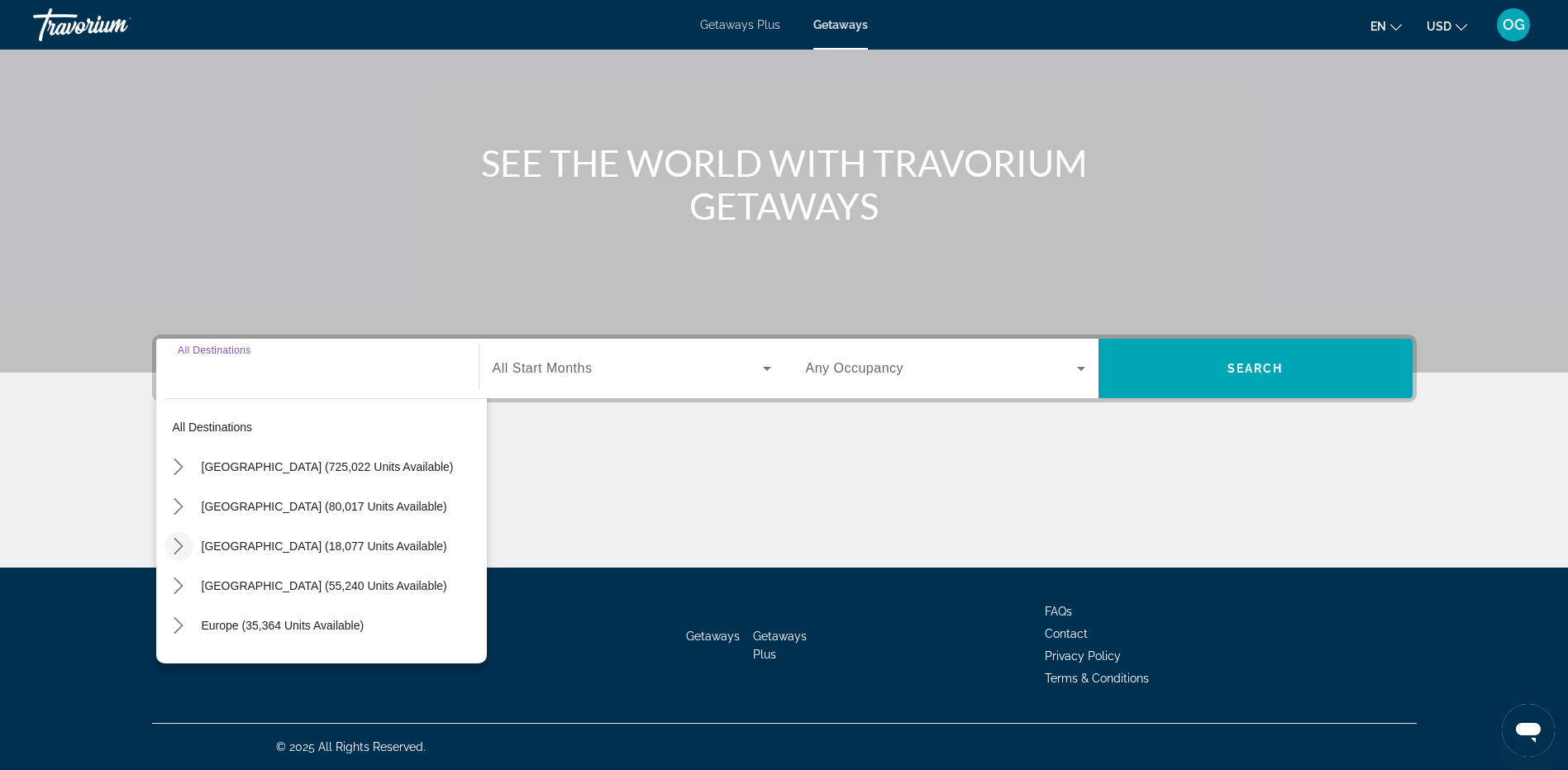
click at [187, 540] on mat-icon "Toggle Canada (18,077 units available) submenu" at bounding box center [179, 546] width 29 height 29
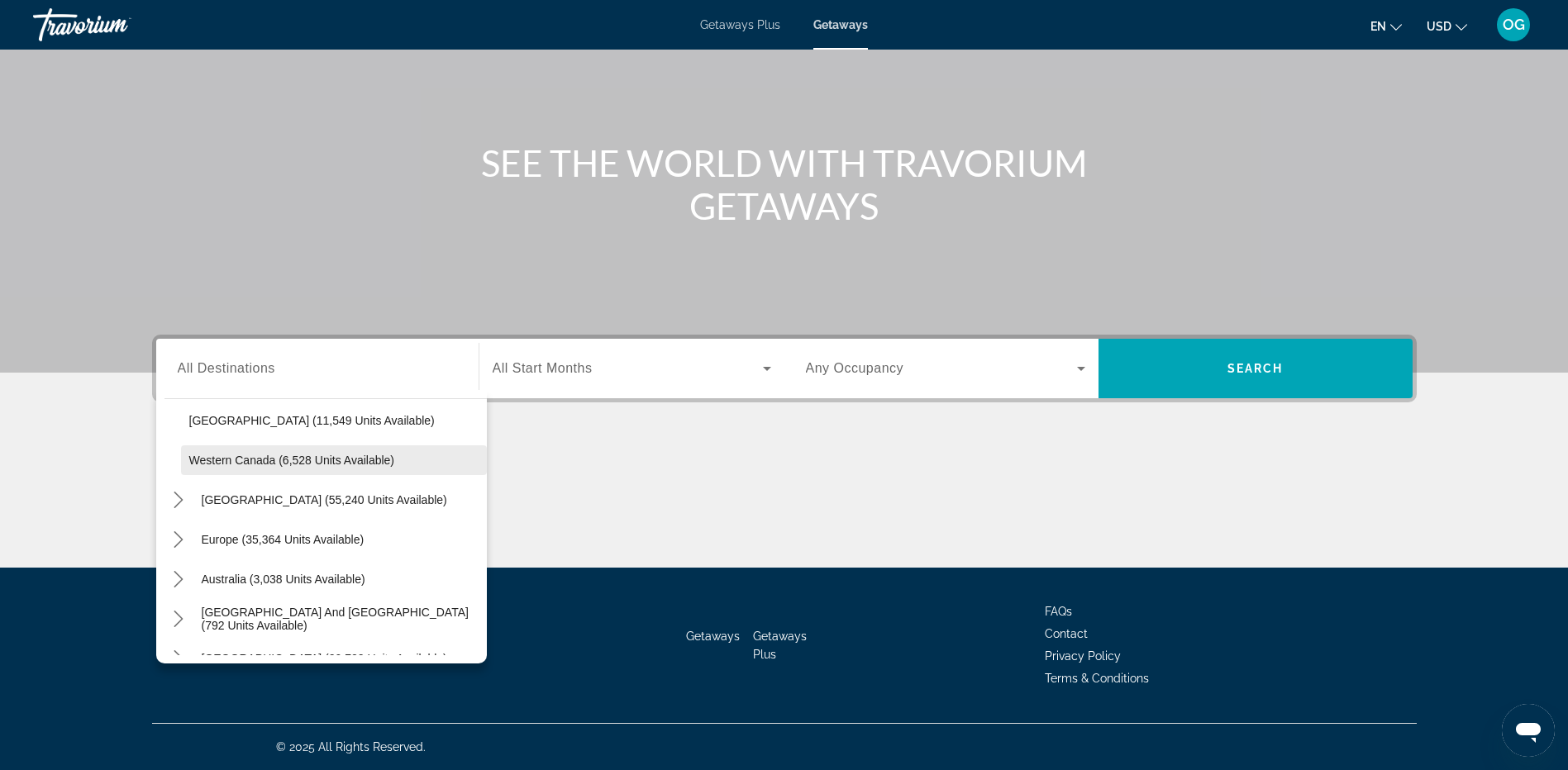
click at [267, 458] on span "Western Canada (6,528 units available)" at bounding box center [292, 460] width 206 height 13
type input "**********"
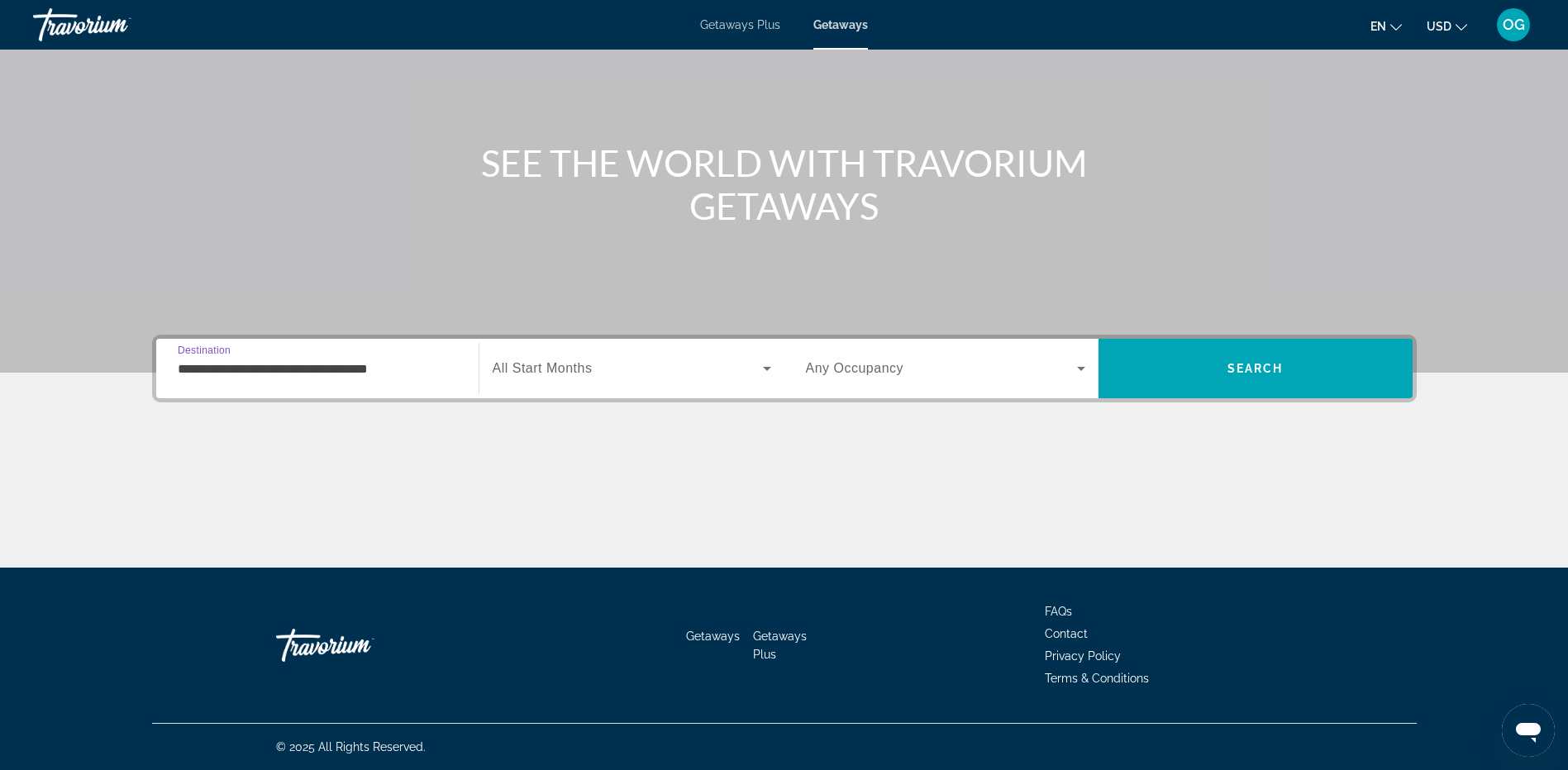
click at [613, 368] on span "Search widget" at bounding box center [628, 369] width 270 height 20
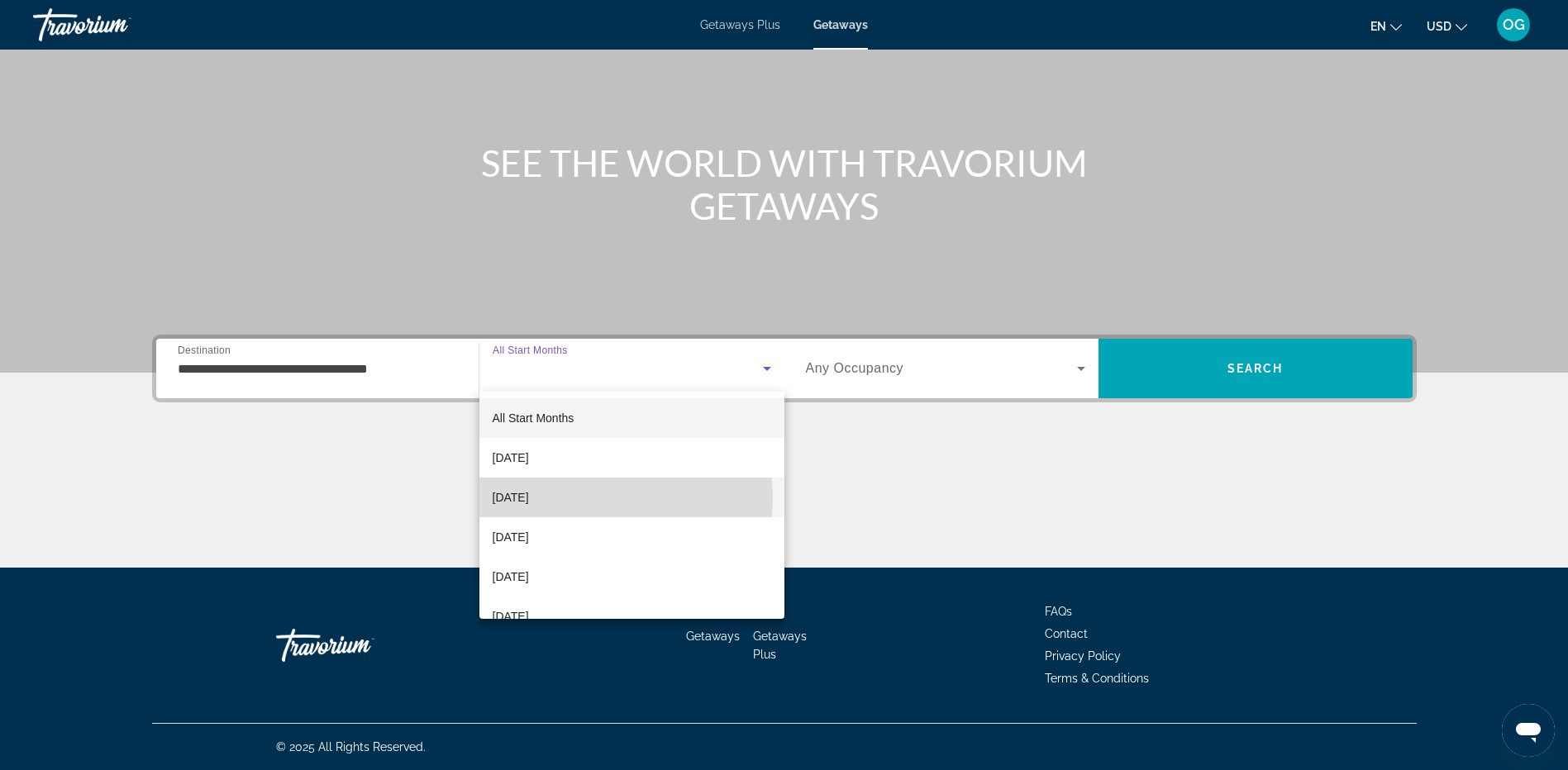
click at [587, 497] on mat-option "November 2025" at bounding box center [632, 497] width 305 height 40
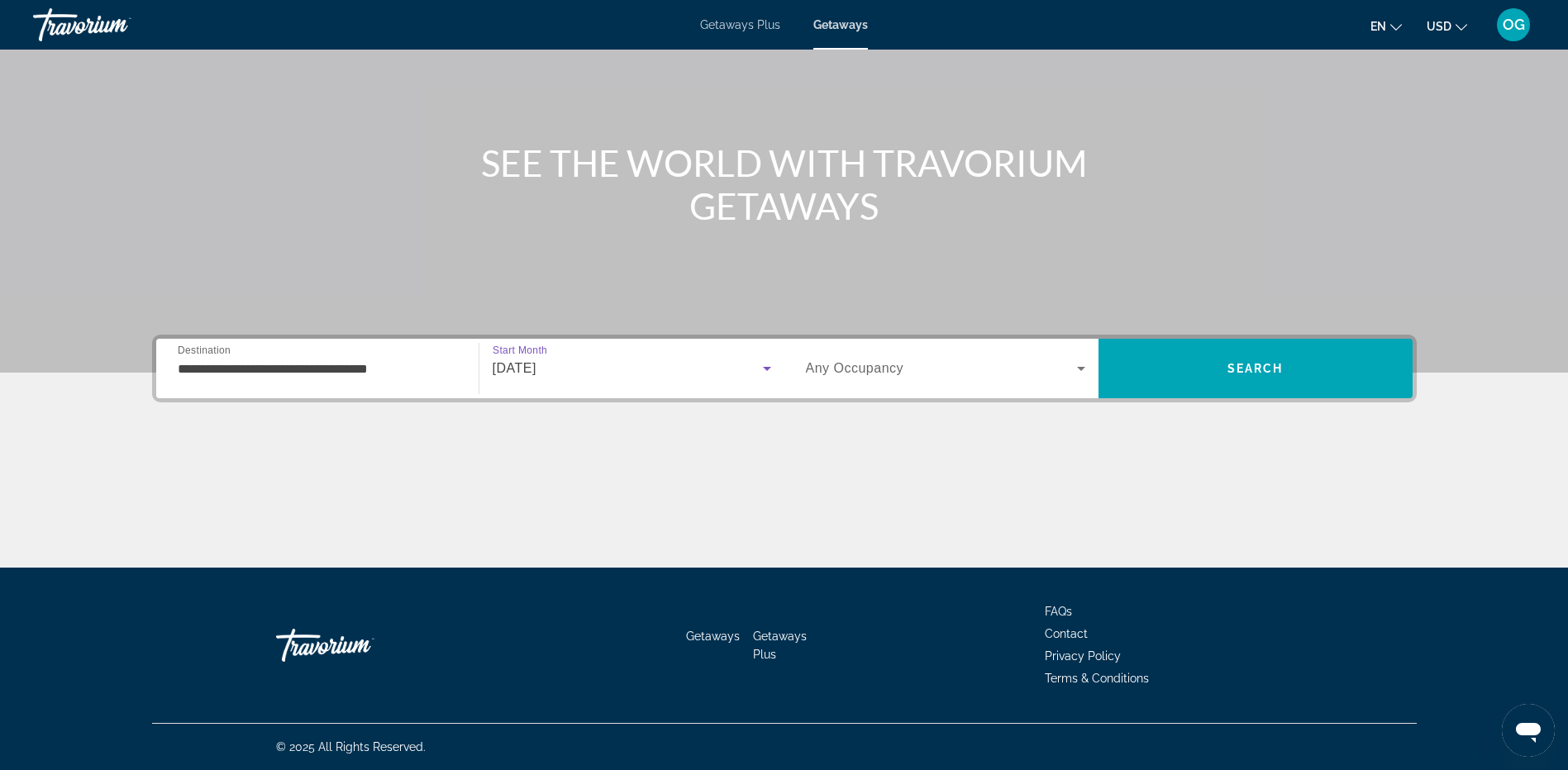
click at [889, 369] on span "Any Occupancy" at bounding box center [855, 369] width 99 height 14
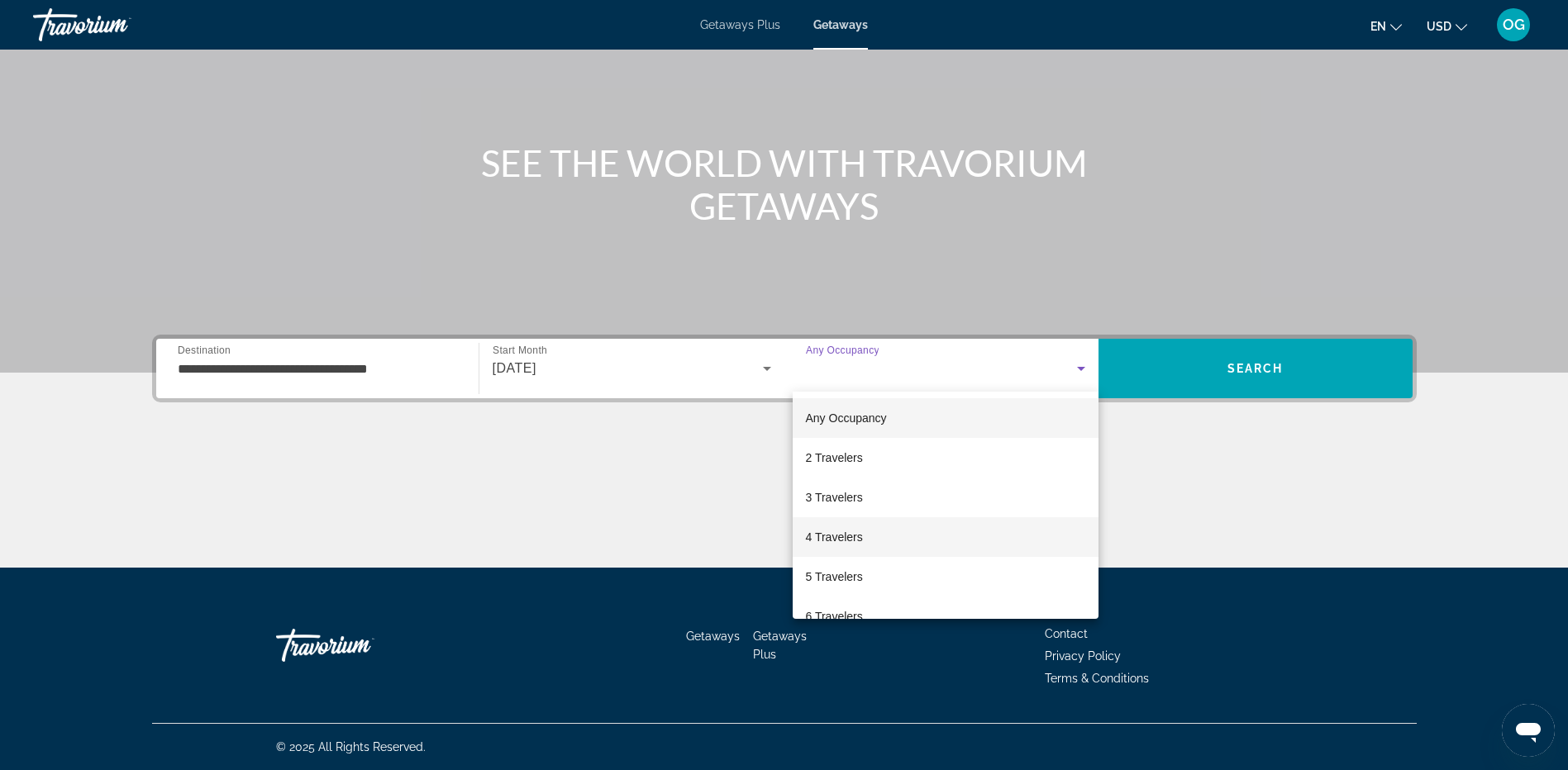
click at [863, 529] on mat-option "4 Travelers" at bounding box center [945, 536] width 306 height 40
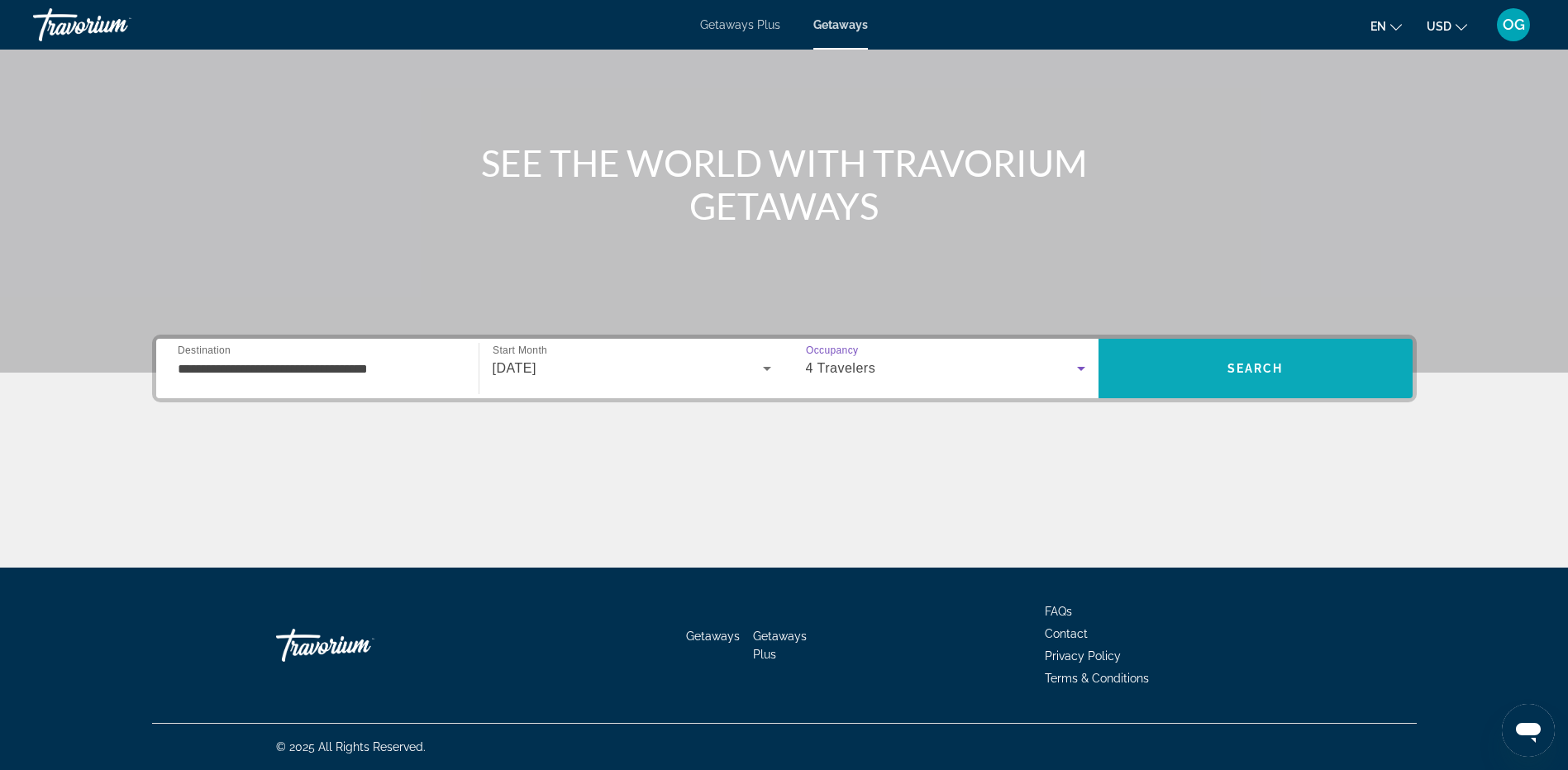
click at [1222, 376] on span "Search" at bounding box center [1256, 369] width 314 height 40
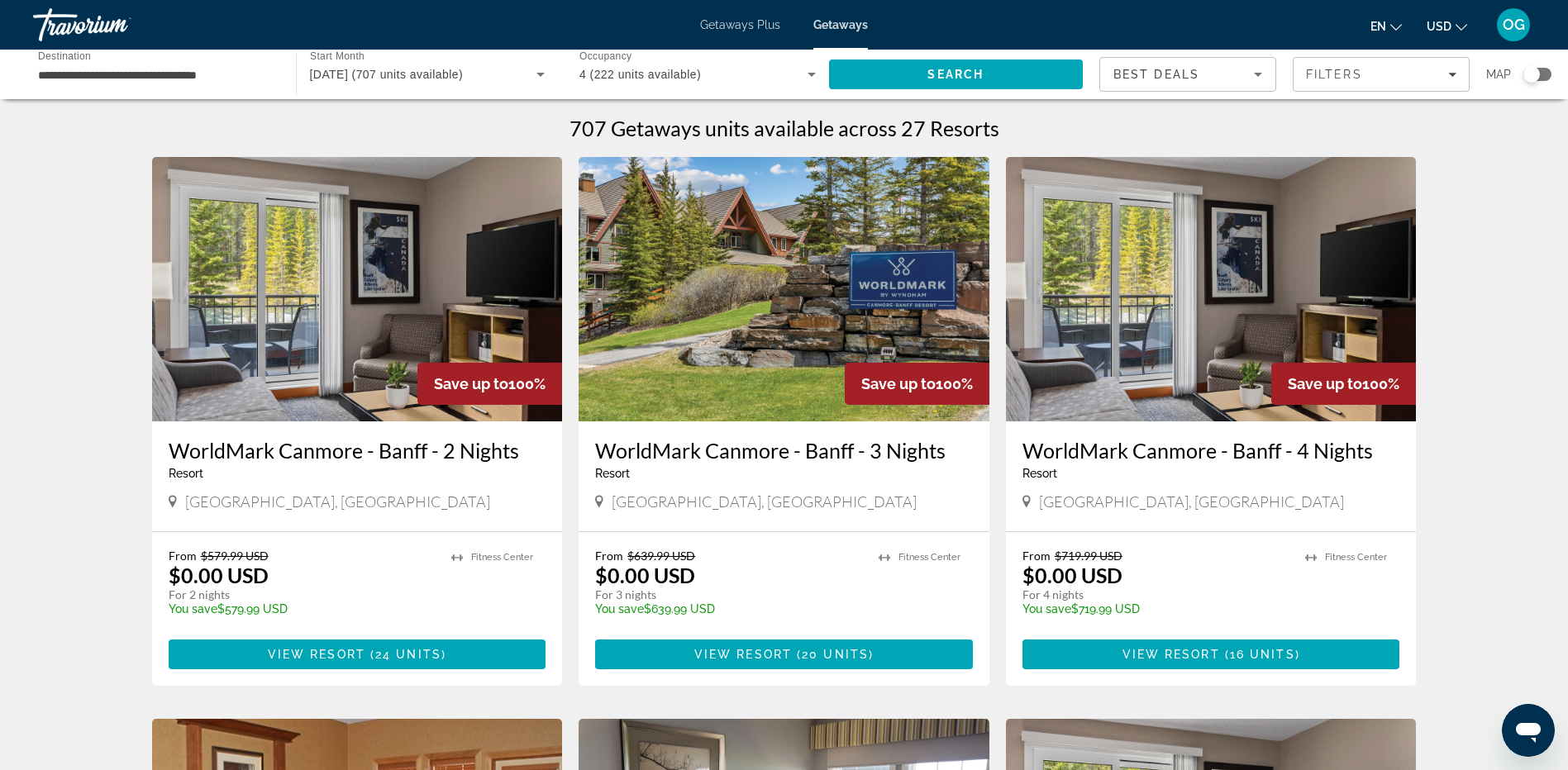
click at [1461, 29] on icon "Change currency" at bounding box center [1461, 27] width 12 height 6
click at [1415, 111] on button "CAD (Can$)" at bounding box center [1414, 109] width 82 height 21
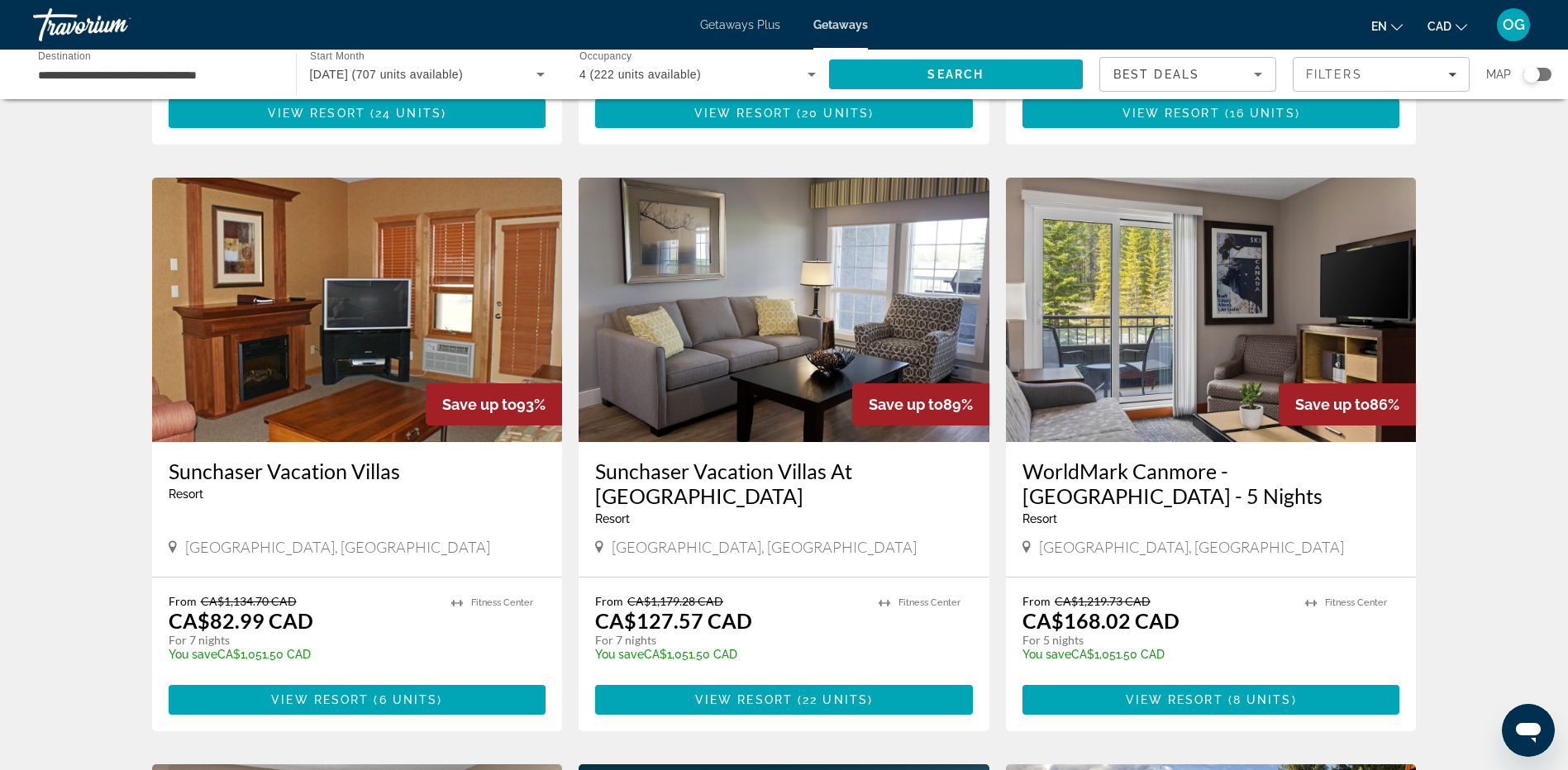
scroll to position [578, 0]
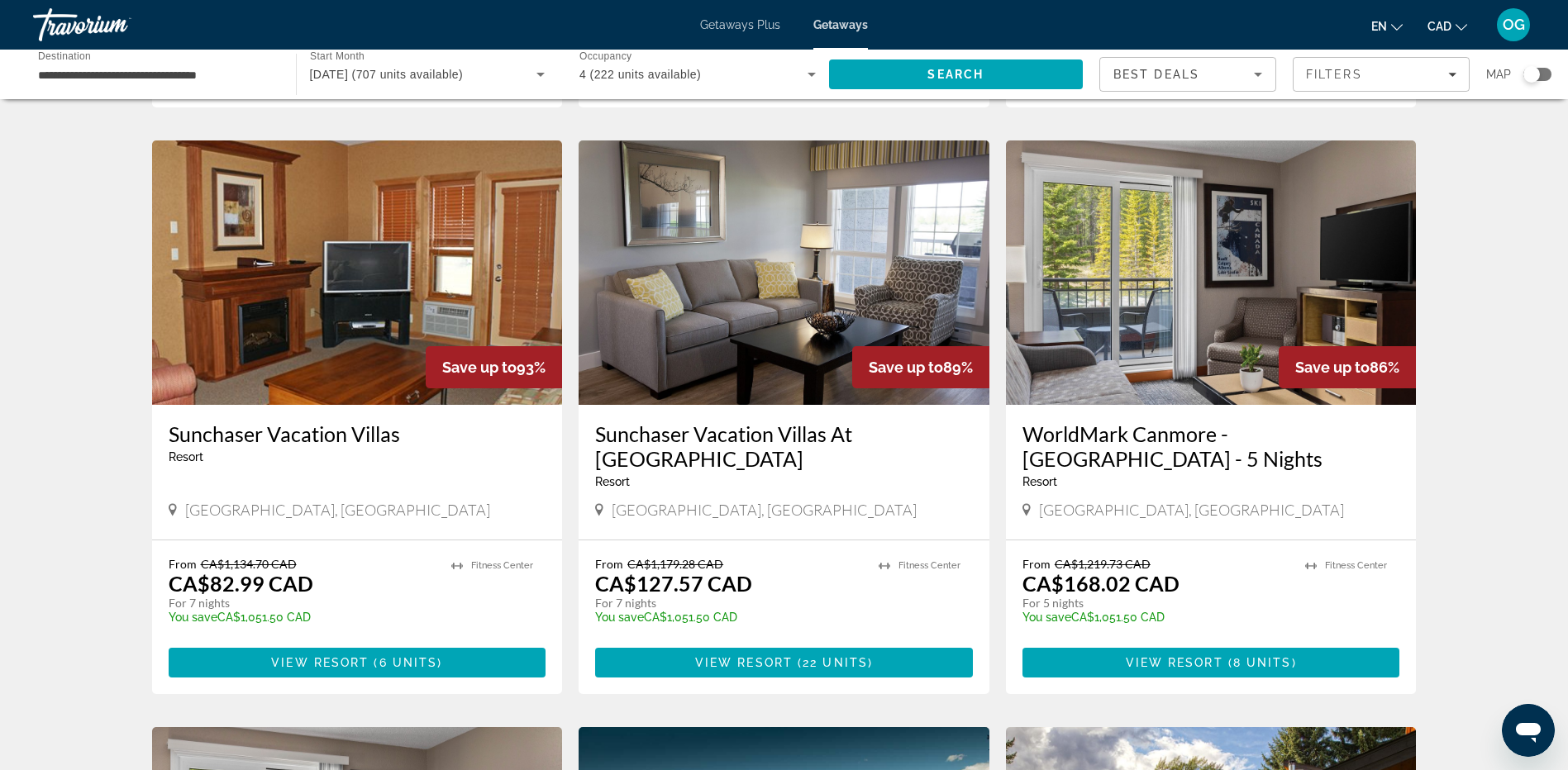
click at [782, 351] on img "Main content" at bounding box center [784, 273] width 410 height 265
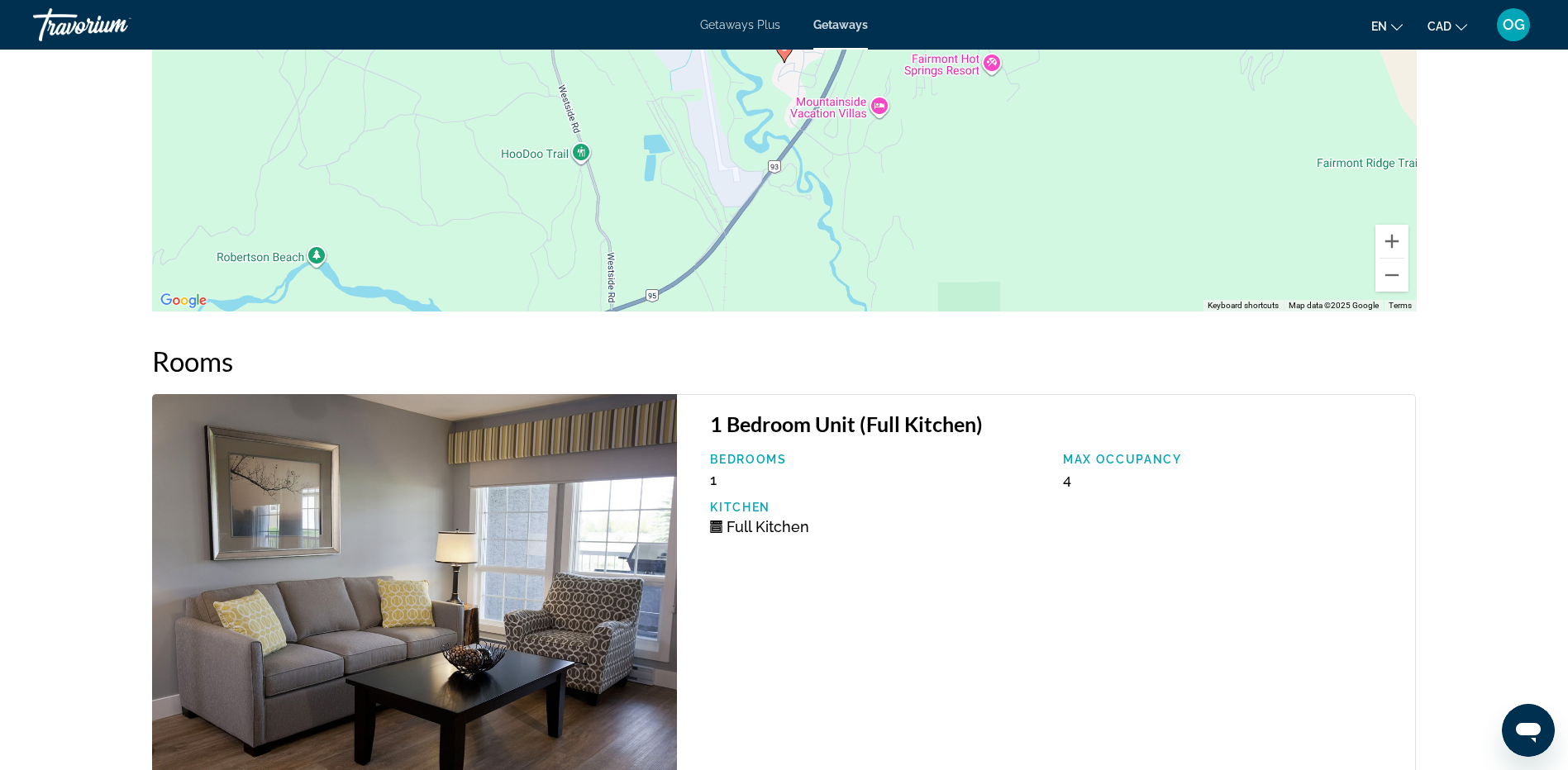
scroll to position [2893, 0]
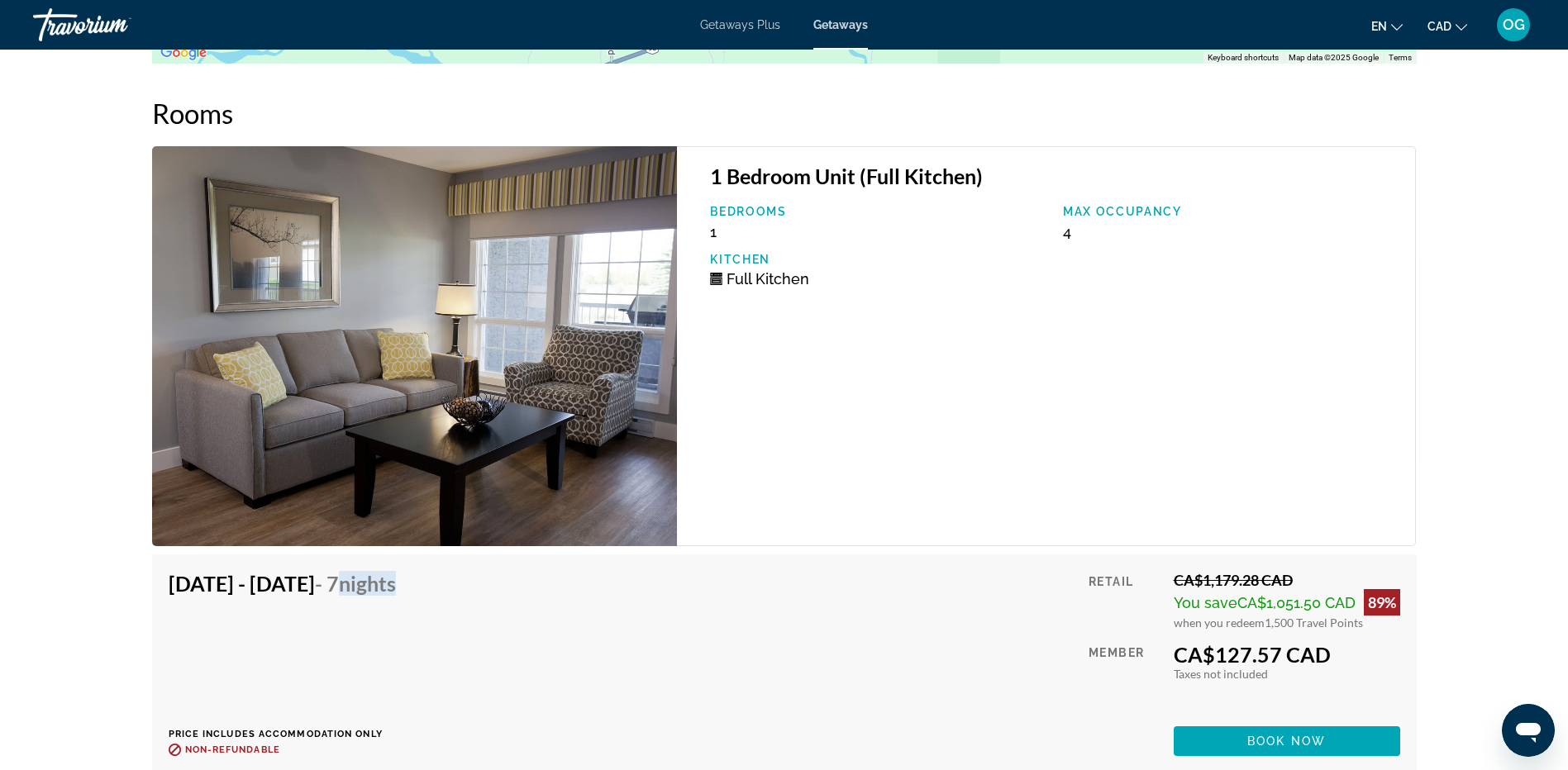
drag, startPoint x: 442, startPoint y: 583, endPoint x: 521, endPoint y: 576, distance: 79.3
click at [409, 576] on div "[DATE] - [DATE] - 7 Nights Price includes accommodation only Refundable until :…" at bounding box center [289, 663] width 240 height 185
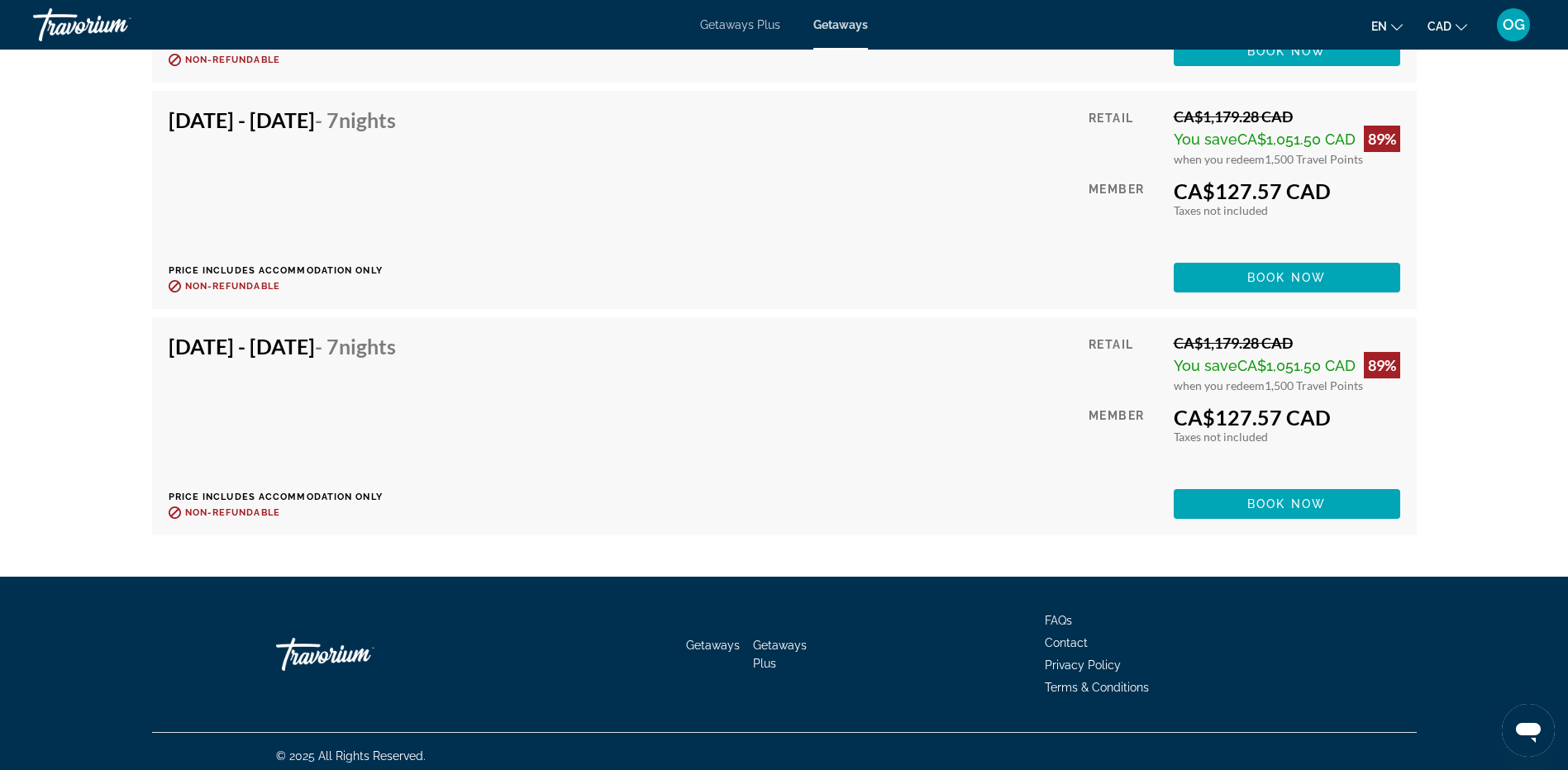
scroll to position [4271, 0]
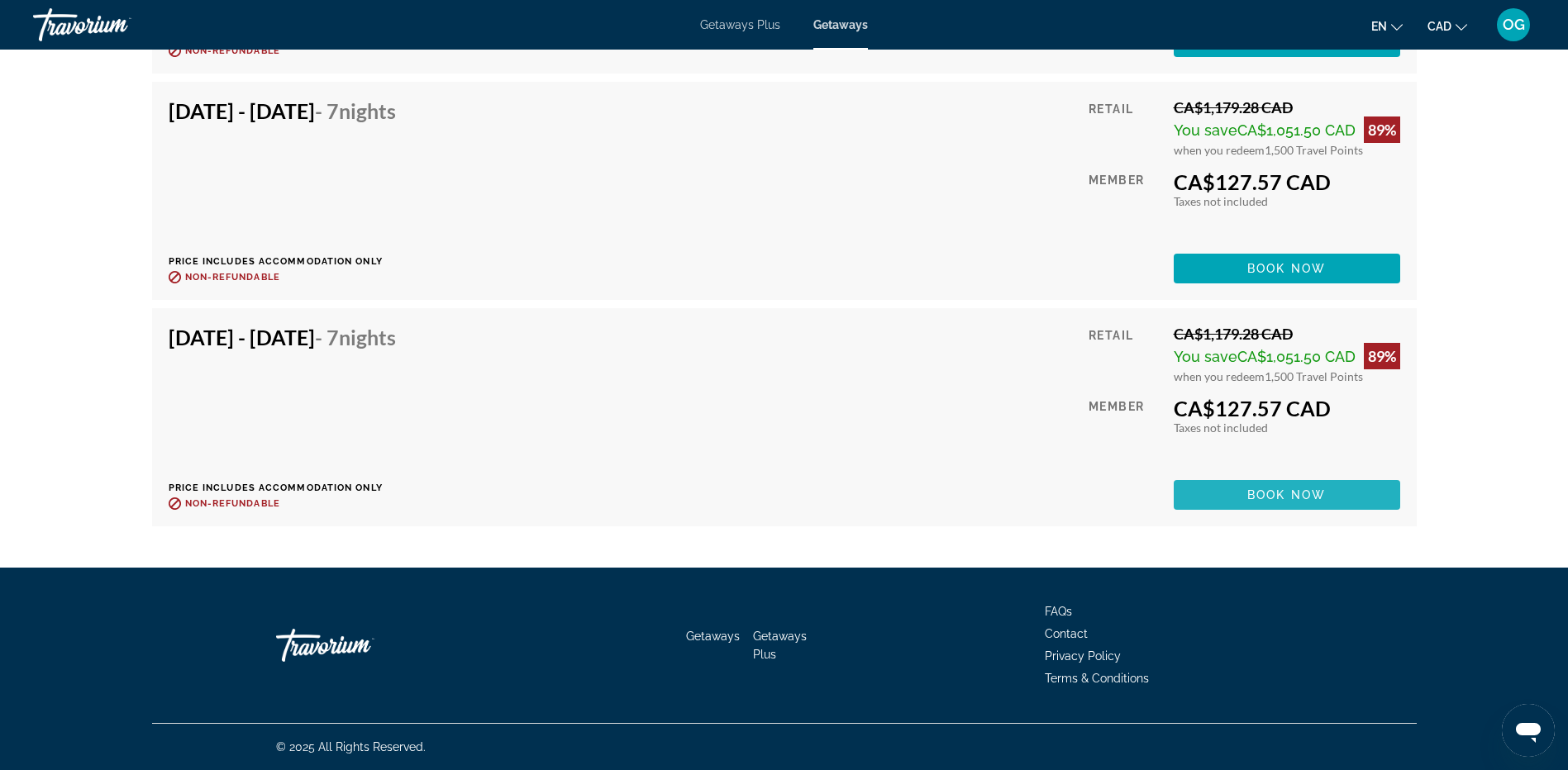
click at [1289, 495] on span "Book now" at bounding box center [1286, 495] width 78 height 13
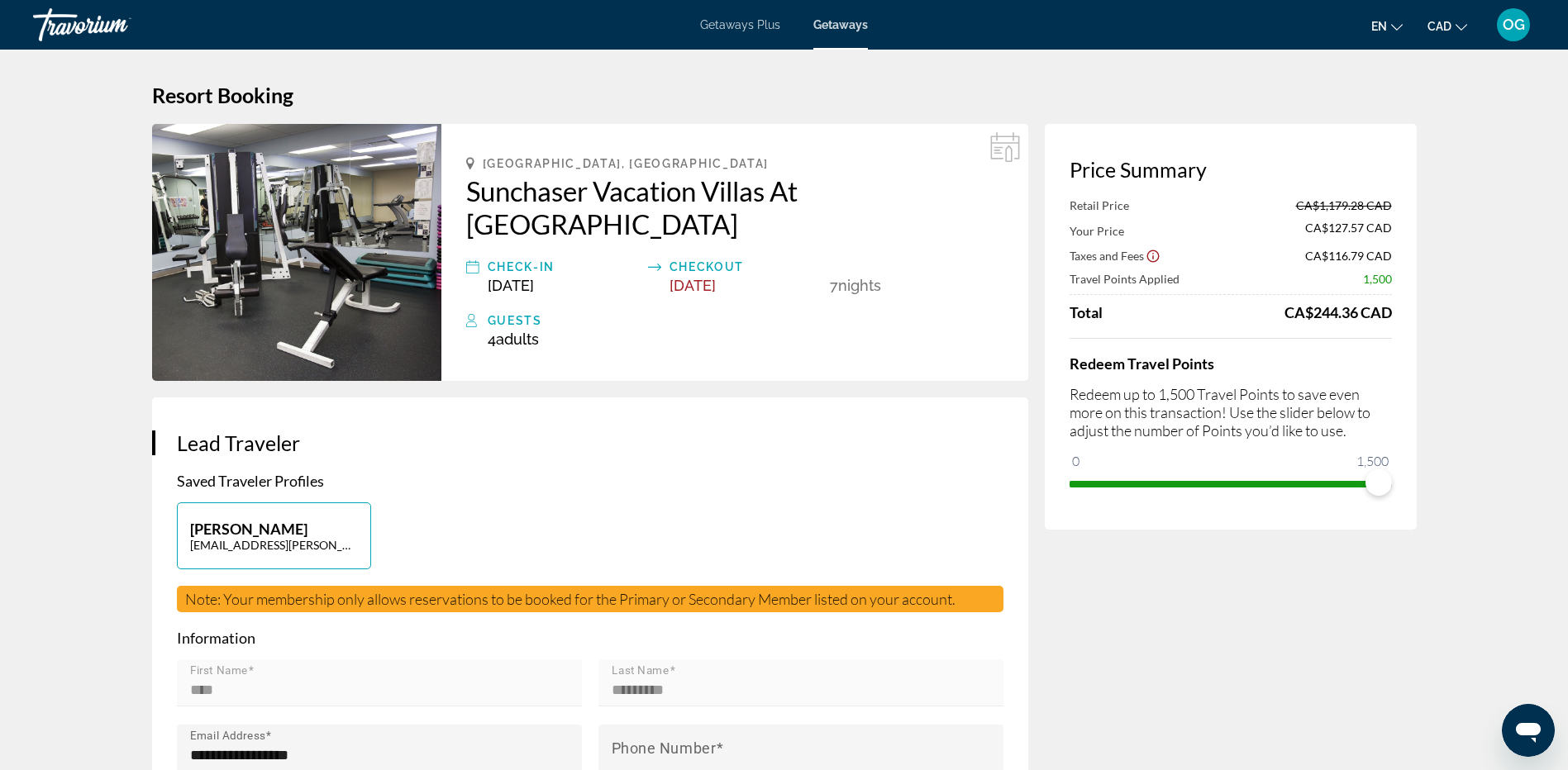
drag, startPoint x: 1304, startPoint y: 313, endPoint x: 1410, endPoint y: 313, distance: 106.0
click at [1410, 313] on div "Price Summary Retail Price CA$1,179.28 CAD Your Price CA$127.57 CAD Taxes and F…" at bounding box center [1230, 327] width 372 height 406
drag, startPoint x: 824, startPoint y: 251, endPoint x: 886, endPoint y: 257, distance: 62.3
click at [886, 257] on div "Check-In [DATE] Checkout [DATE] 7 Night Nights" at bounding box center [735, 275] width 537 height 37
drag, startPoint x: 1384, startPoint y: 482, endPoint x: 1212, endPoint y: 490, distance: 172.2
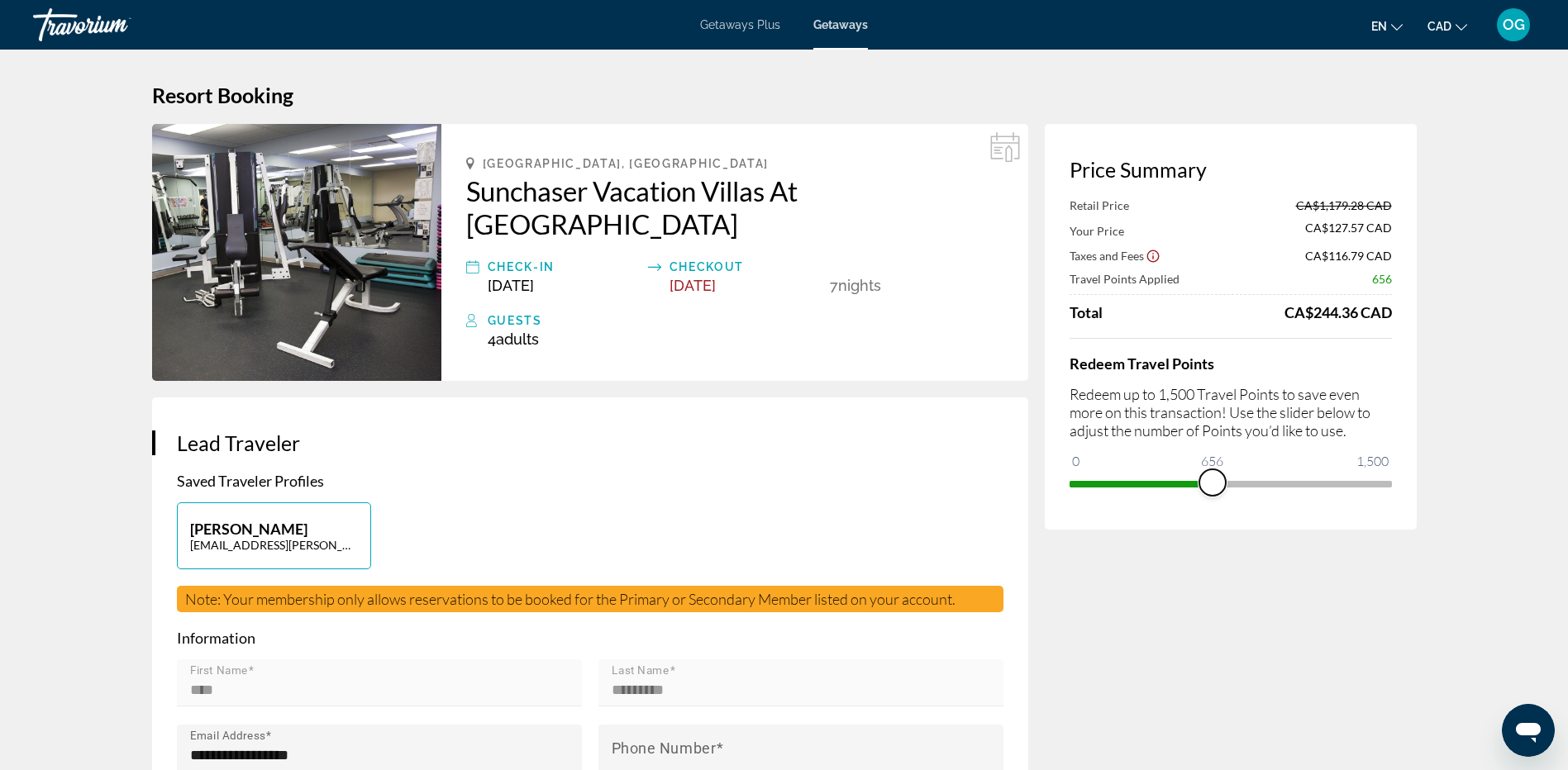
click at [1212, 490] on span "ngx-slider" at bounding box center [1213, 483] width 27 height 27
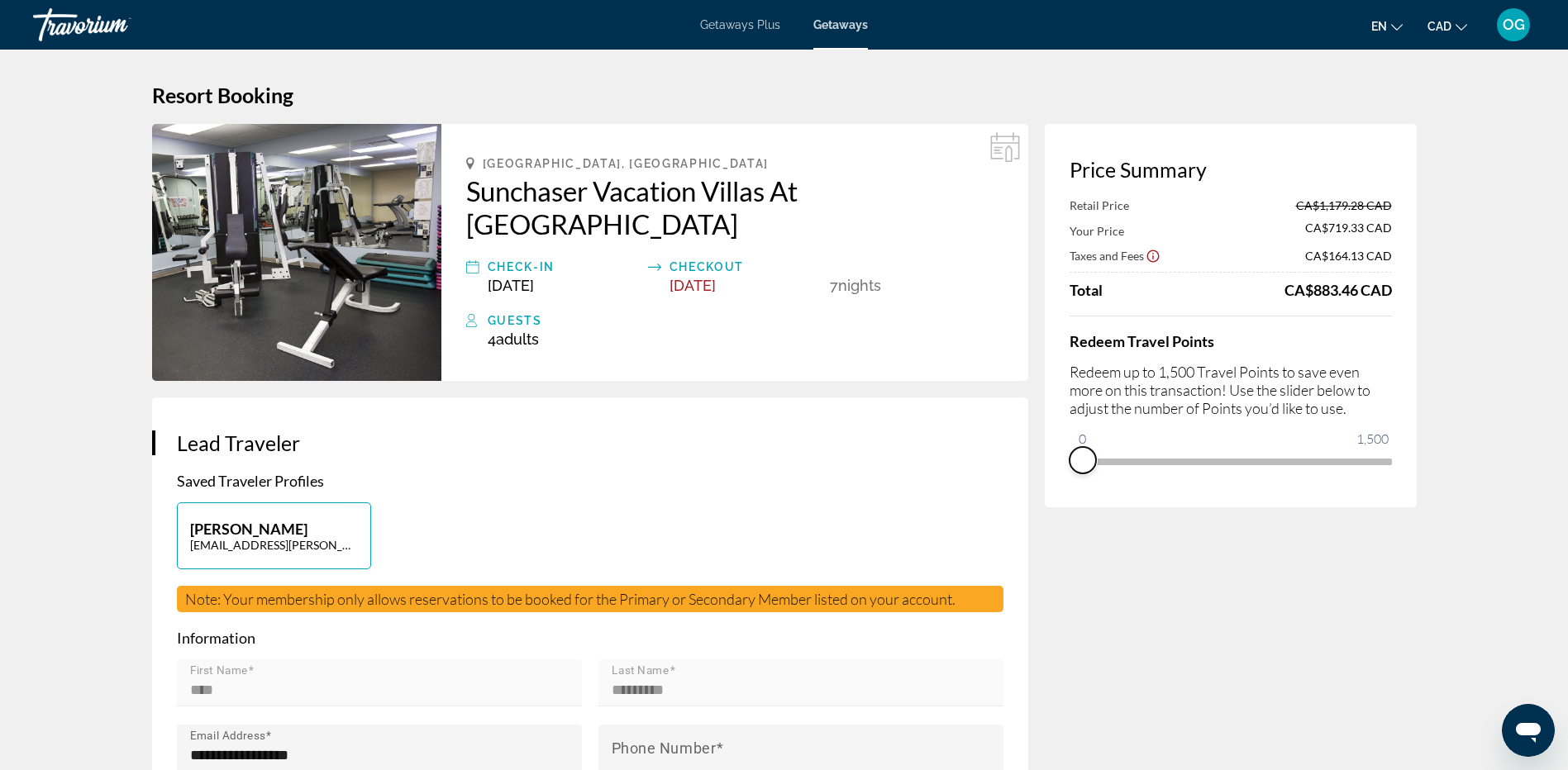
drag, startPoint x: 1222, startPoint y: 482, endPoint x: 1029, endPoint y: 481, distance: 193.0
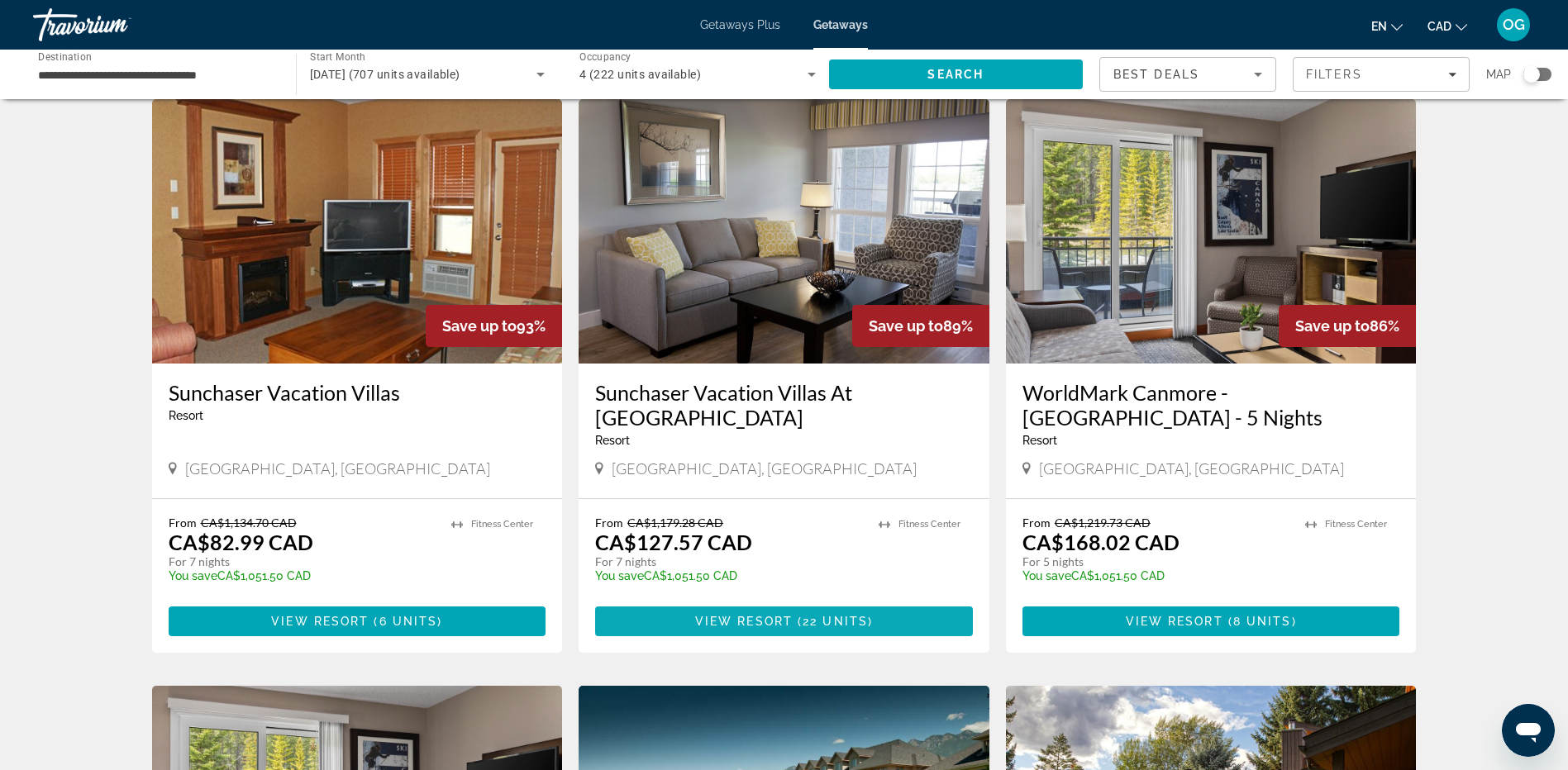
scroll to position [743, 0]
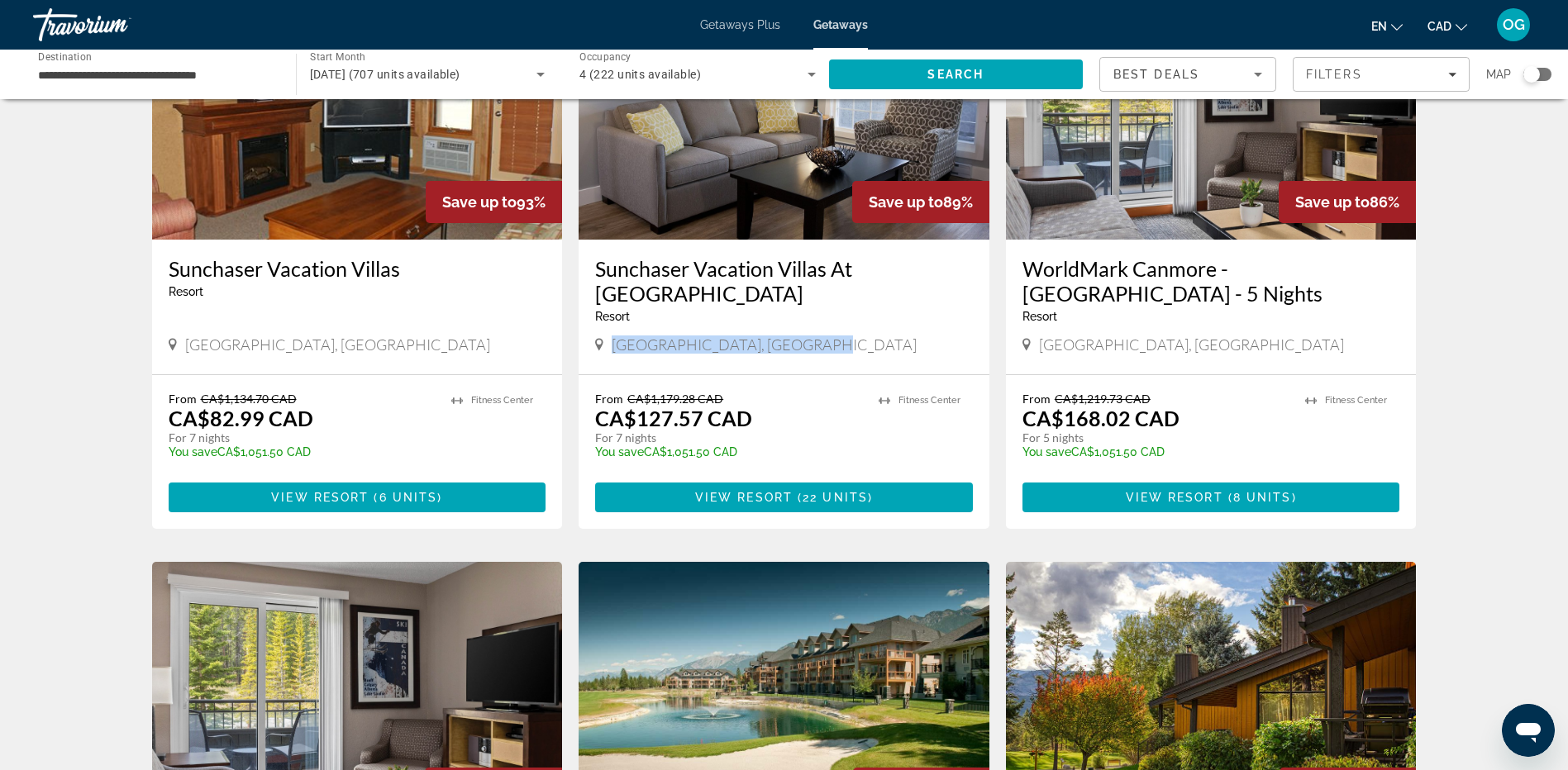
drag, startPoint x: 606, startPoint y: 318, endPoint x: 833, endPoint y: 324, distance: 227.1
click at [833, 336] on div "Fairmont Hot Springs, Canada" at bounding box center [784, 345] width 378 height 18
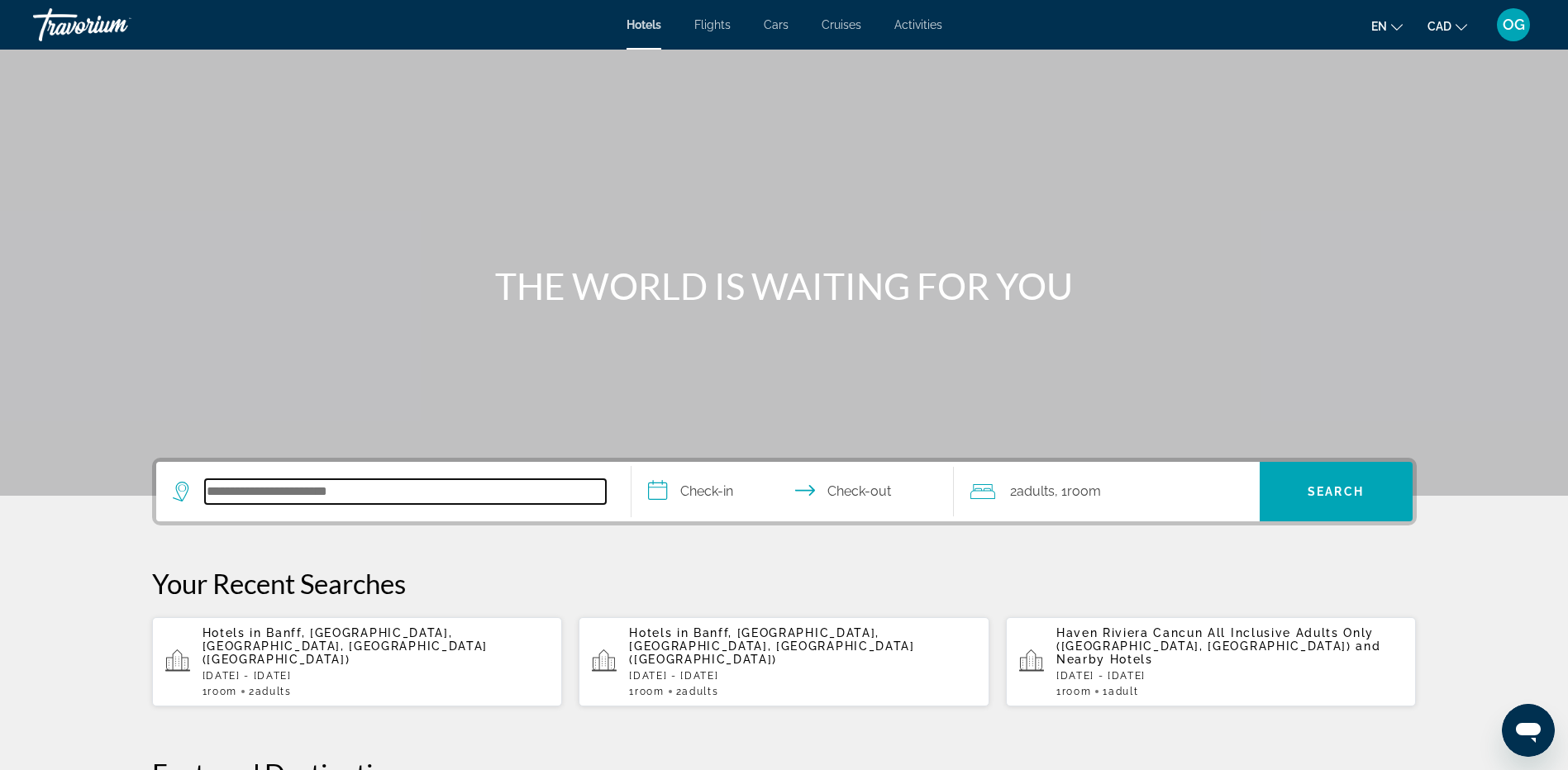
click at [443, 496] on input "Search hotel destination" at bounding box center [405, 492] width 401 height 25
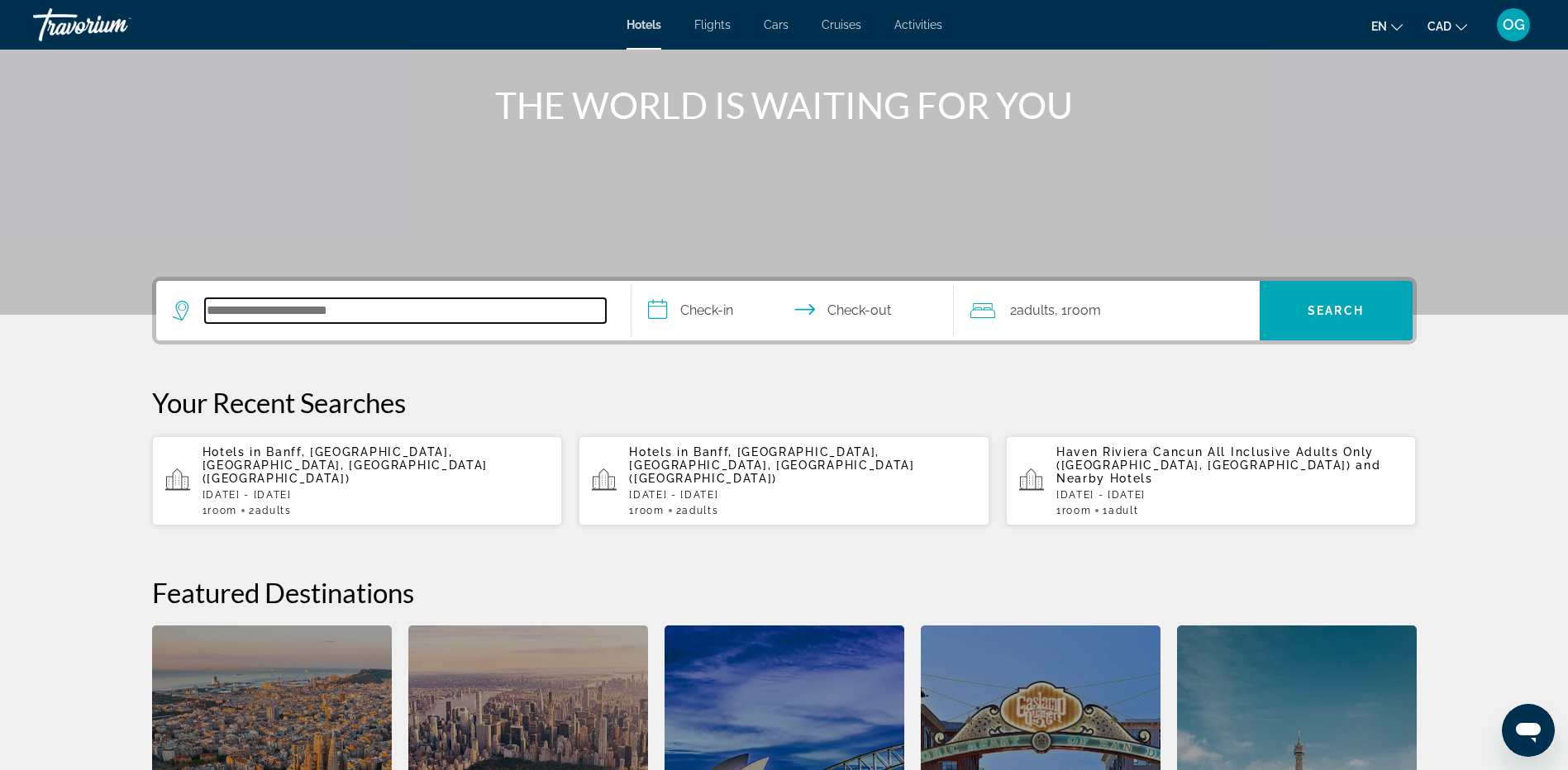
scroll to position [156, 0]
